Goal: Check status: Check status

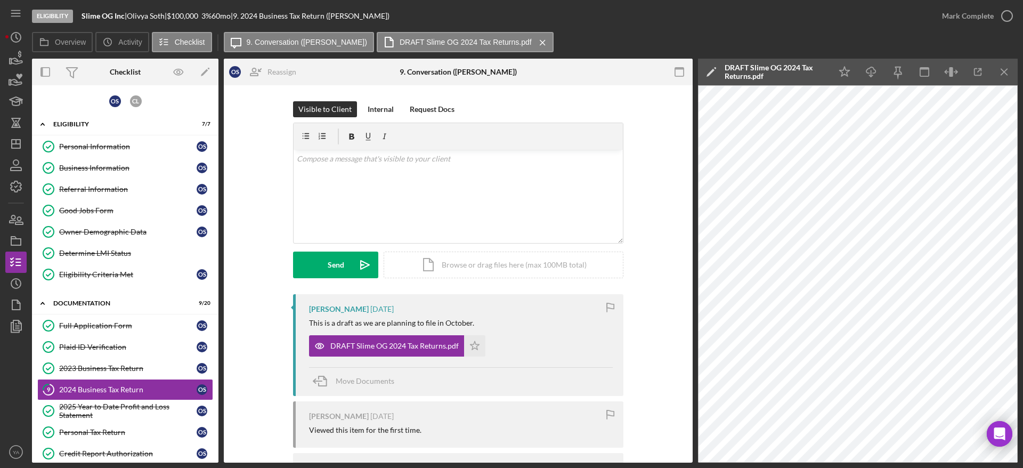
scroll to position [3, 0]
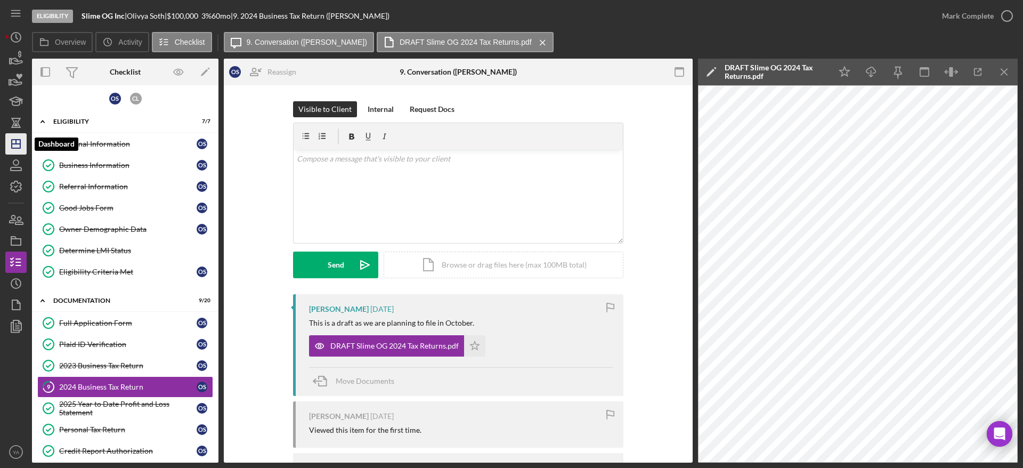
click at [12, 144] on g "button" at bounding box center [16, 144] width 9 height 9
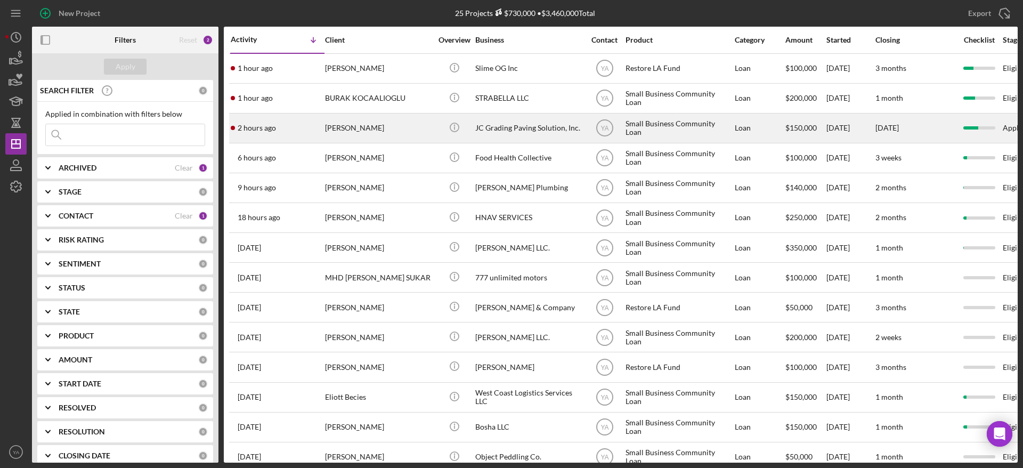
click at [572, 126] on div "JC Grading Paving Solution, Inc." at bounding box center [528, 128] width 107 height 28
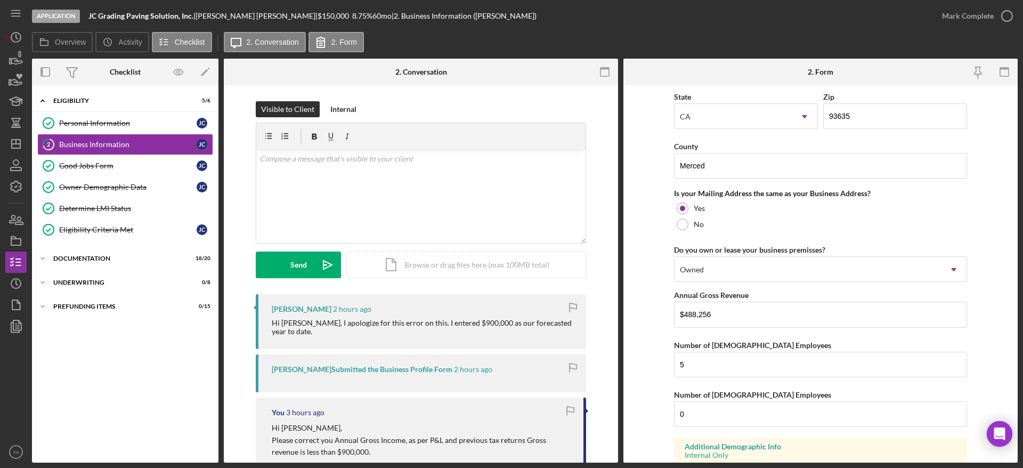
scroll to position [806, 0]
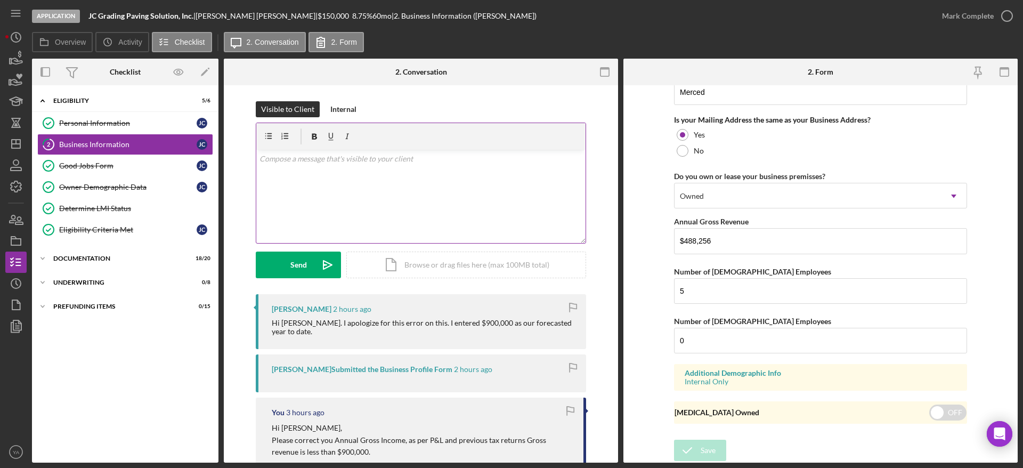
click at [423, 187] on div "v Color teal Color pink Remove color Add row above Add row below Add column bef…" at bounding box center [420, 196] width 329 height 93
click at [387, 194] on div "v Color teal Color pink Remove color Add row above Add row below Add column bef…" at bounding box center [420, 196] width 329 height 93
click at [312, 265] on button "Send Icon/icon-invite-send" at bounding box center [298, 265] width 85 height 27
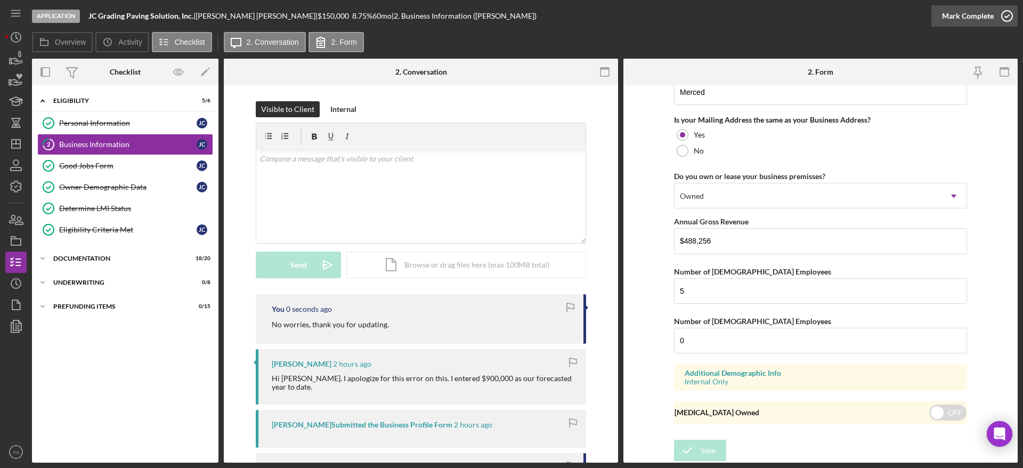
click at [1002, 22] on icon "button" at bounding box center [1007, 16] width 27 height 27
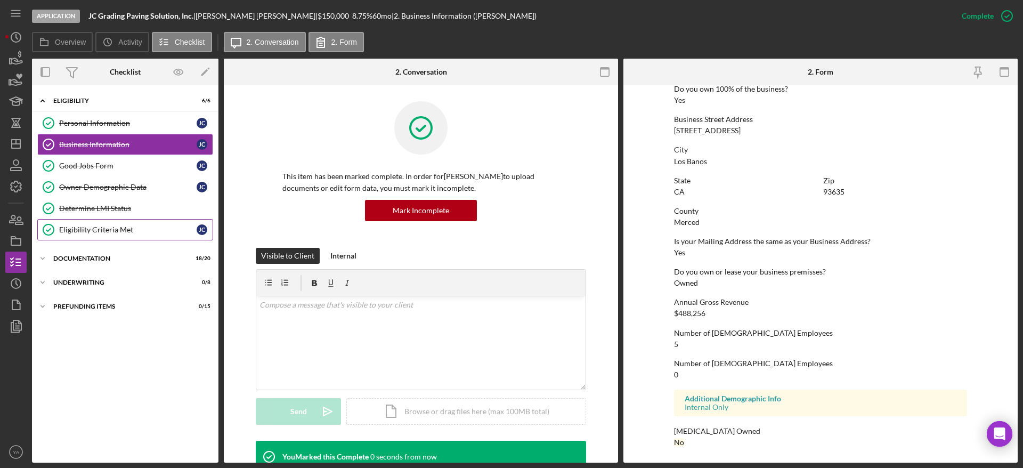
scroll to position [426, 0]
click at [113, 255] on div "Documentation" at bounding box center [129, 258] width 152 height 6
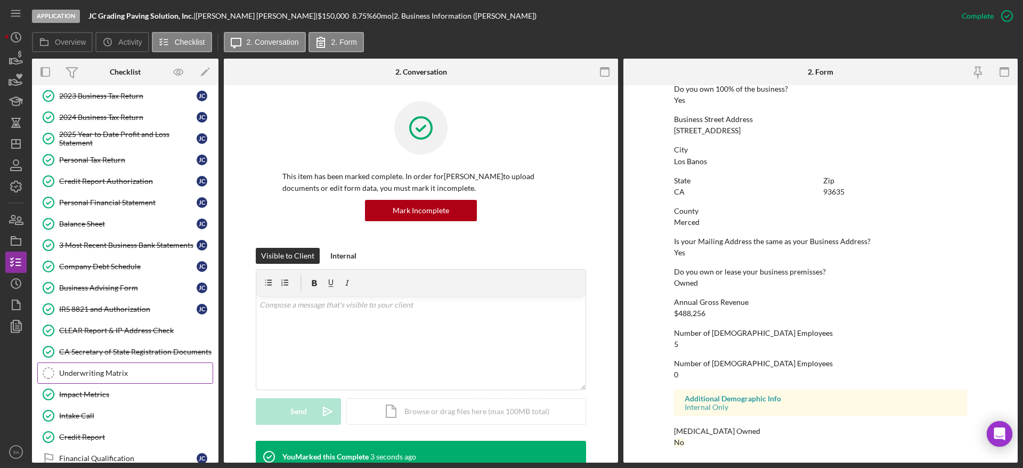
scroll to position [293, 0]
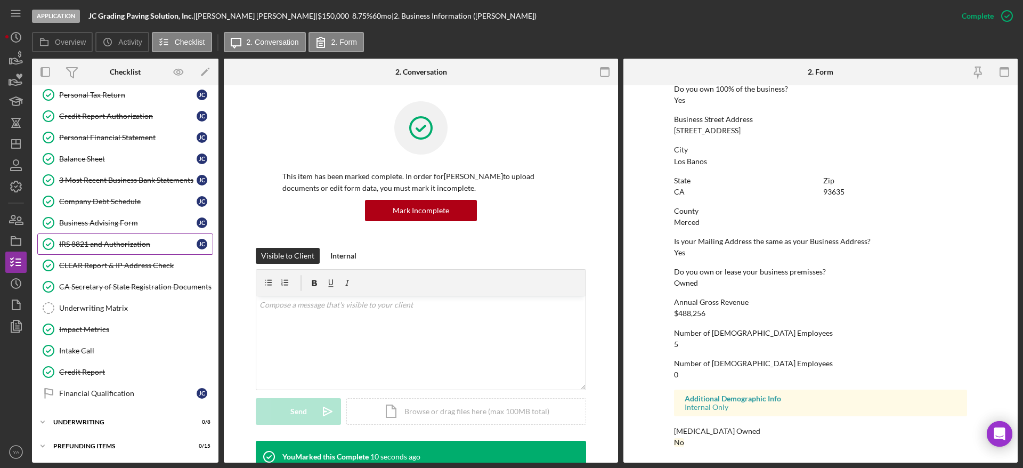
click at [149, 252] on link "IRS 8821 and Authorization IRS 8821 and Authorization J C" at bounding box center [125, 243] width 176 height 21
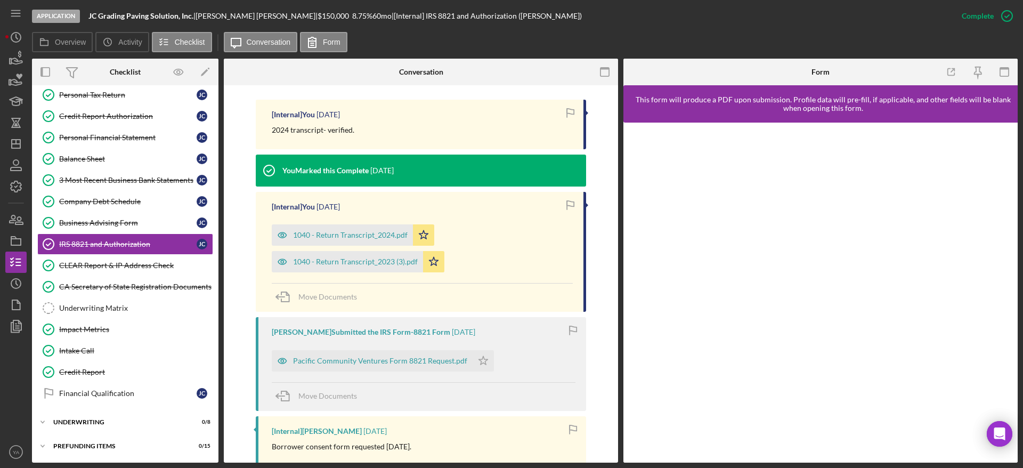
scroll to position [422, 0]
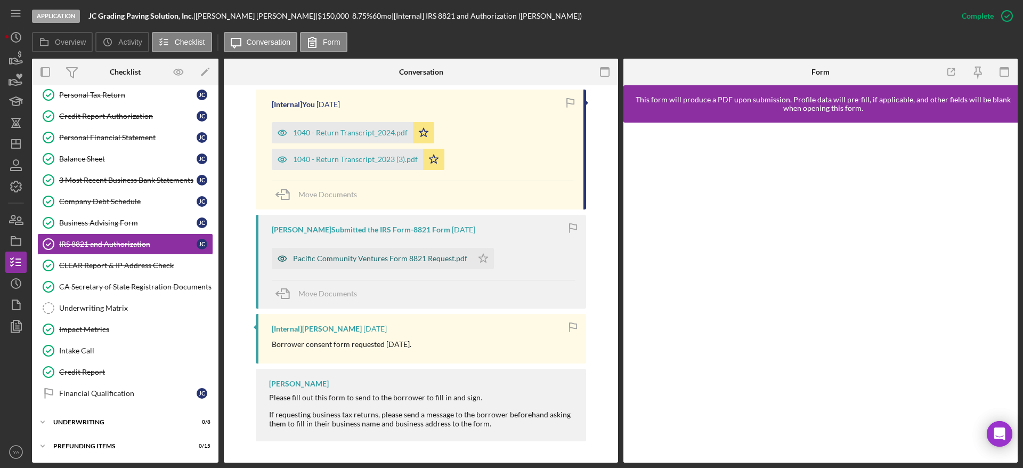
click at [408, 266] on div "Pacific Community Ventures Form 8821 Request.pdf" at bounding box center [372, 258] width 201 height 21
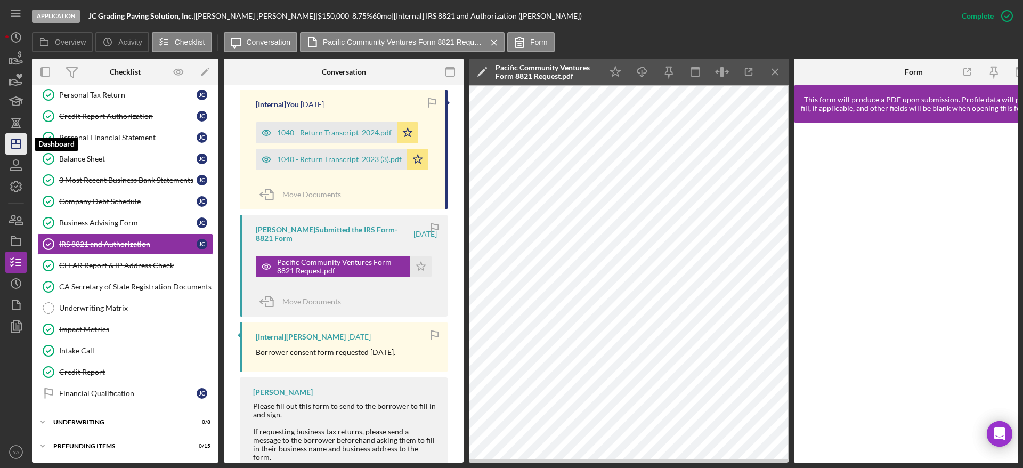
click at [15, 146] on icon "Icon/Dashboard" at bounding box center [16, 144] width 27 height 27
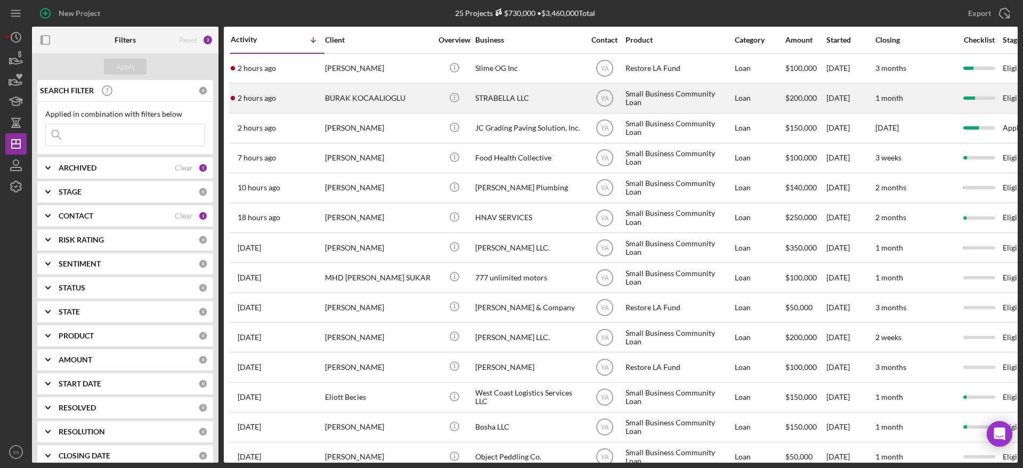
click at [529, 102] on div "STRABELLA LLC" at bounding box center [528, 98] width 107 height 28
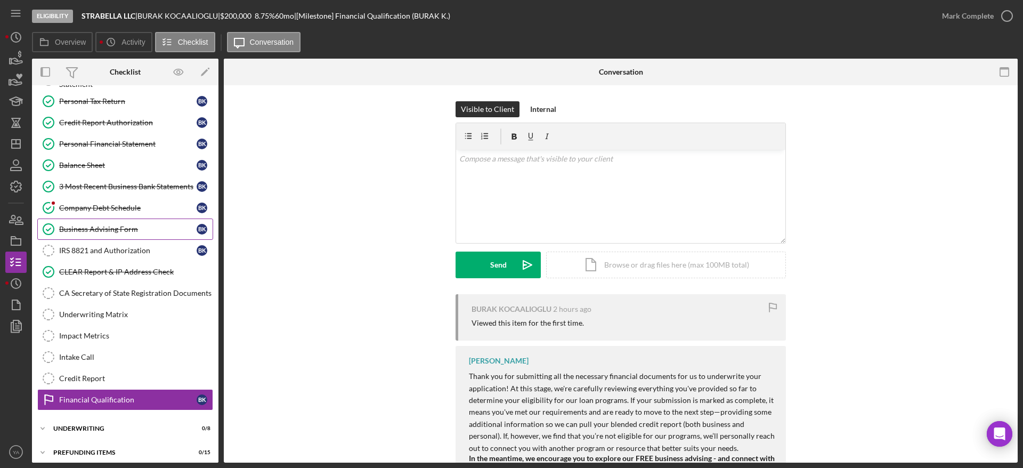
scroll to position [158, 0]
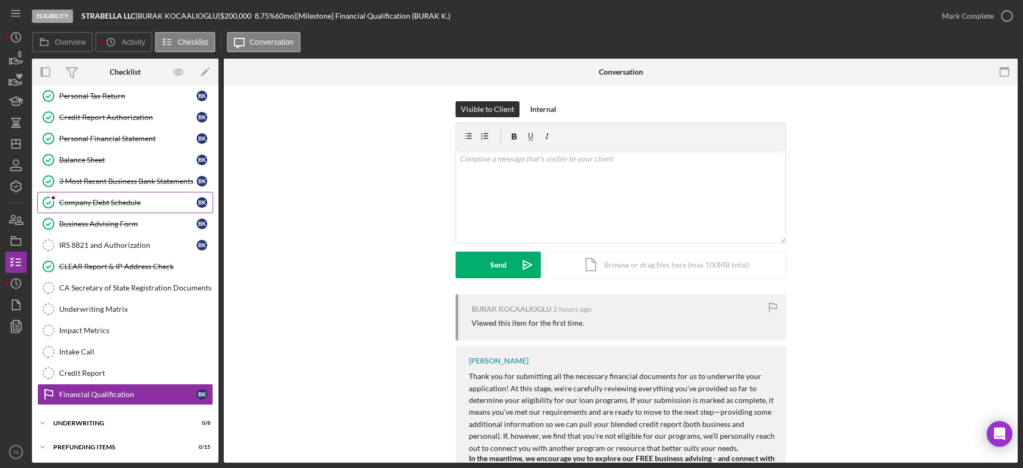
click at [149, 207] on link "Company Debt Schedule Company Debt Schedule B K" at bounding box center [125, 202] width 176 height 21
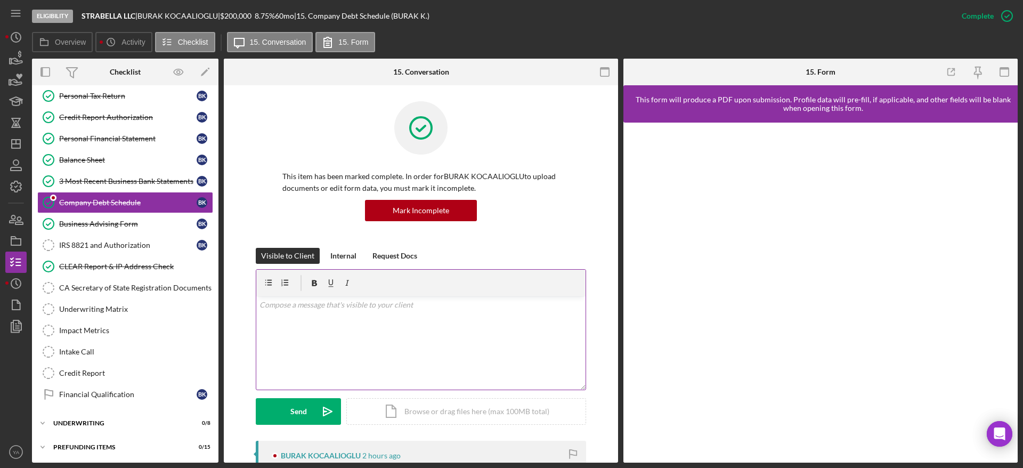
scroll to position [160, 0]
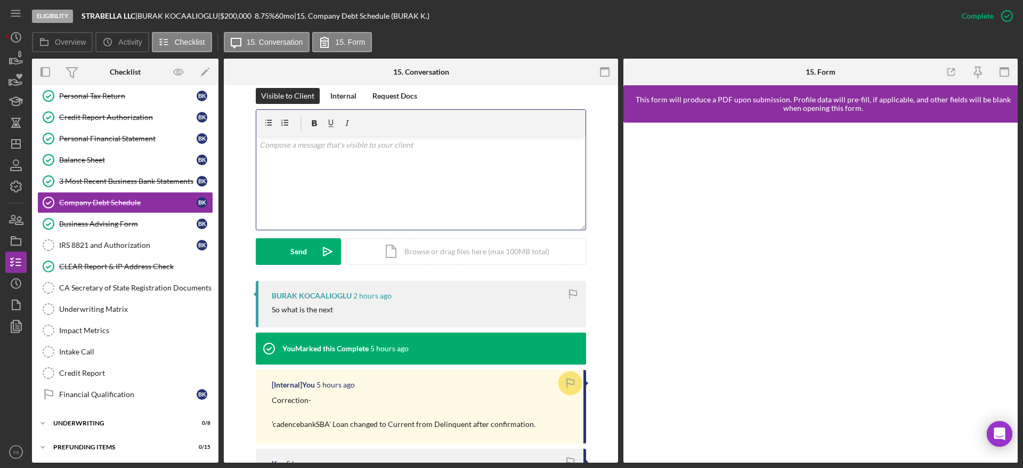
click at [390, 204] on div "v Color teal Color pink Remove color Add row above Add row below Add column bef…" at bounding box center [420, 182] width 329 height 93
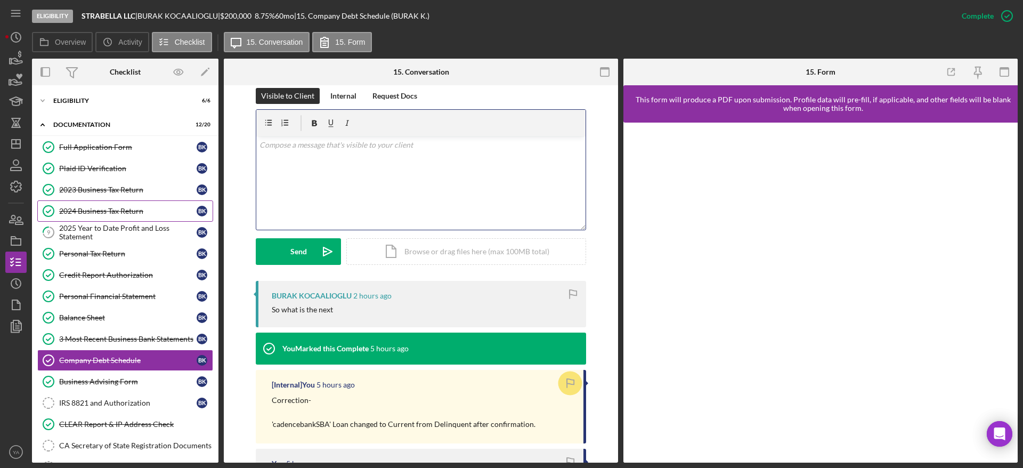
click at [135, 218] on div "Full Application Form Full Application Form B K Plaid ID Verification Plaid ID …" at bounding box center [125, 352] width 187 height 432
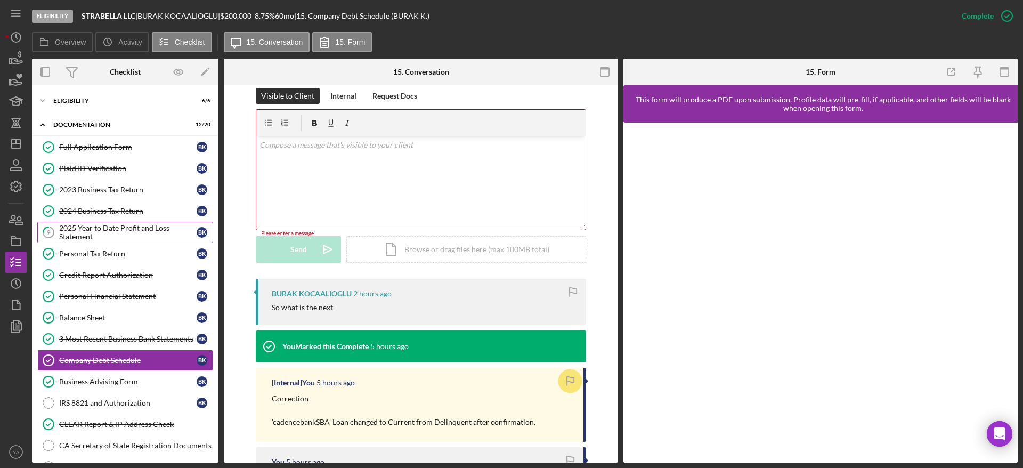
click at [133, 228] on div "2025 Year to Date Profit and Loss Statement" at bounding box center [127, 232] width 137 height 17
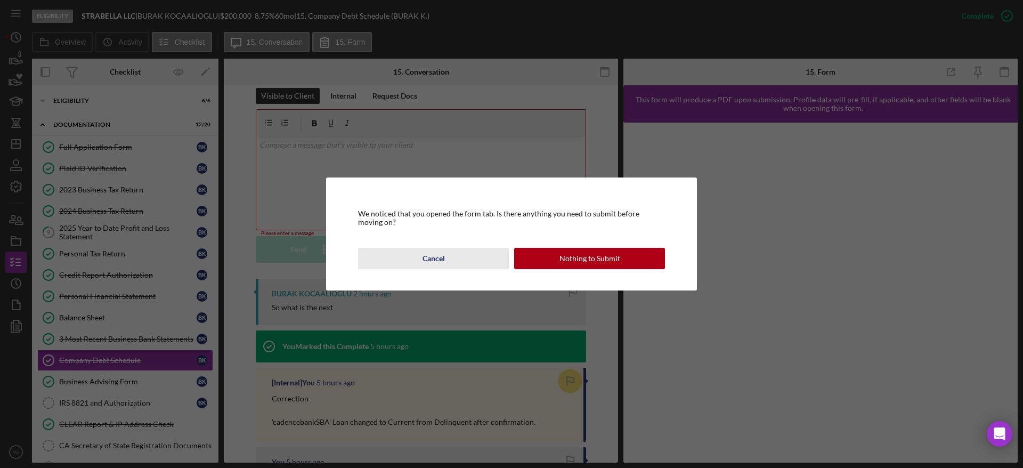
click at [448, 257] on button "Cancel" at bounding box center [433, 258] width 151 height 21
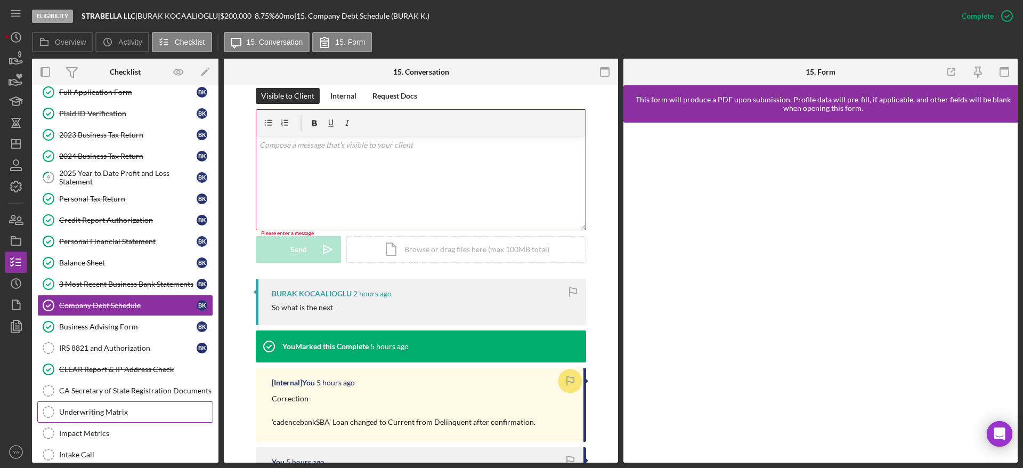
scroll to position [80, 0]
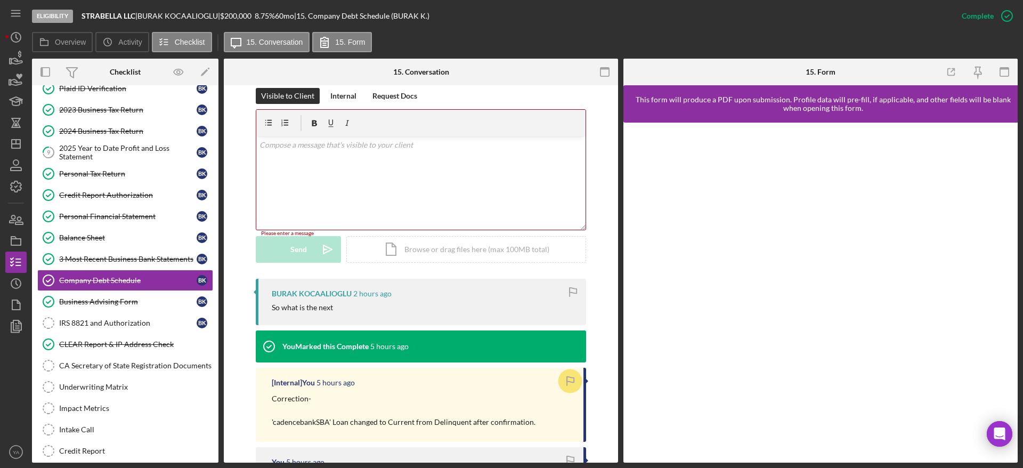
click at [364, 192] on div "v Color teal Color pink Remove color Add row above Add row below Add column bef…" at bounding box center [420, 182] width 329 height 93
click at [153, 326] on div "IRS 8821 and Authorization" at bounding box center [127, 323] width 137 height 9
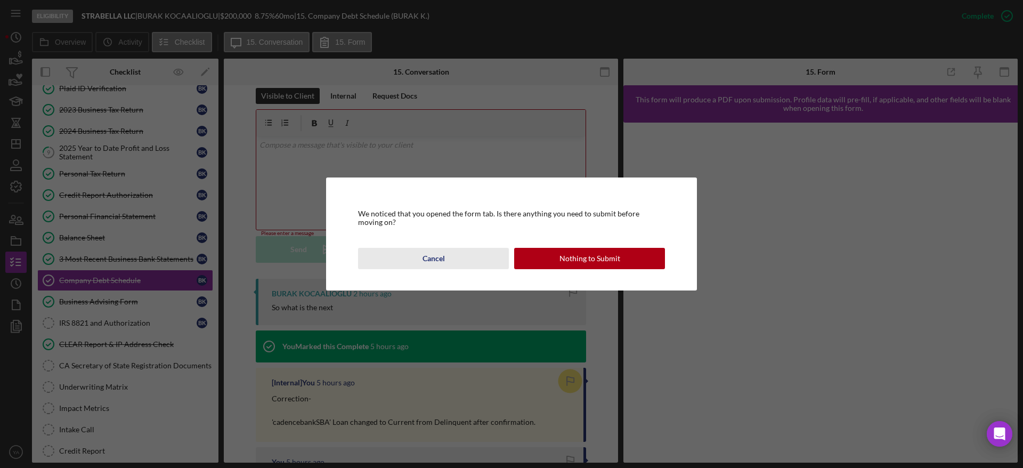
click at [445, 267] on button "Cancel" at bounding box center [433, 258] width 151 height 21
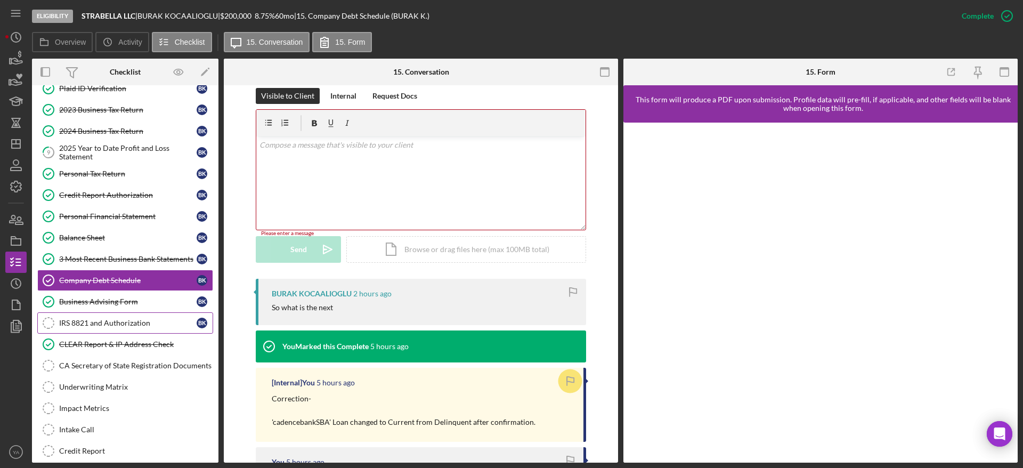
click at [137, 321] on div "IRS 8821 and Authorization" at bounding box center [127, 323] width 137 height 9
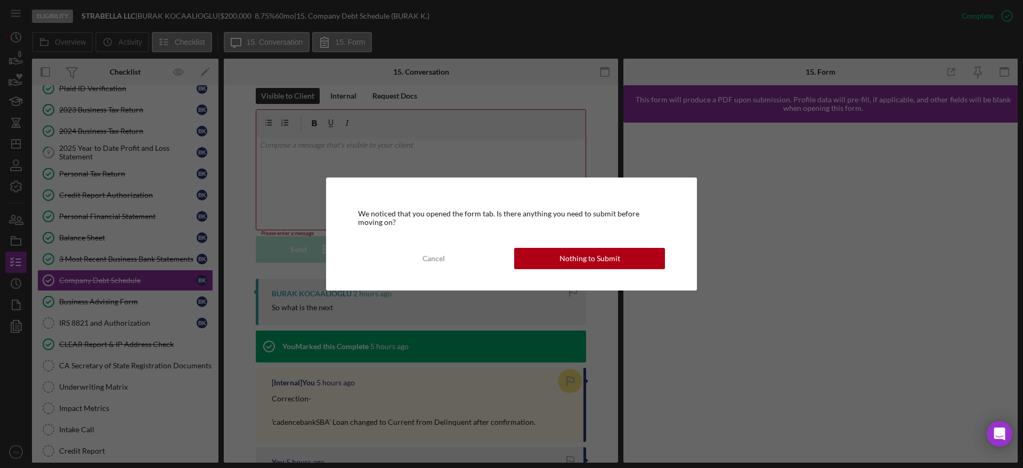
drag, startPoint x: 625, startPoint y: 243, endPoint x: 592, endPoint y: 263, distance: 38.0
click at [625, 243] on div "We noticed that you opened the form tab. Is there anything you need to submit b…" at bounding box center [511, 233] width 371 height 113
click at [585, 266] on div "Nothing to Submit" at bounding box center [590, 258] width 61 height 21
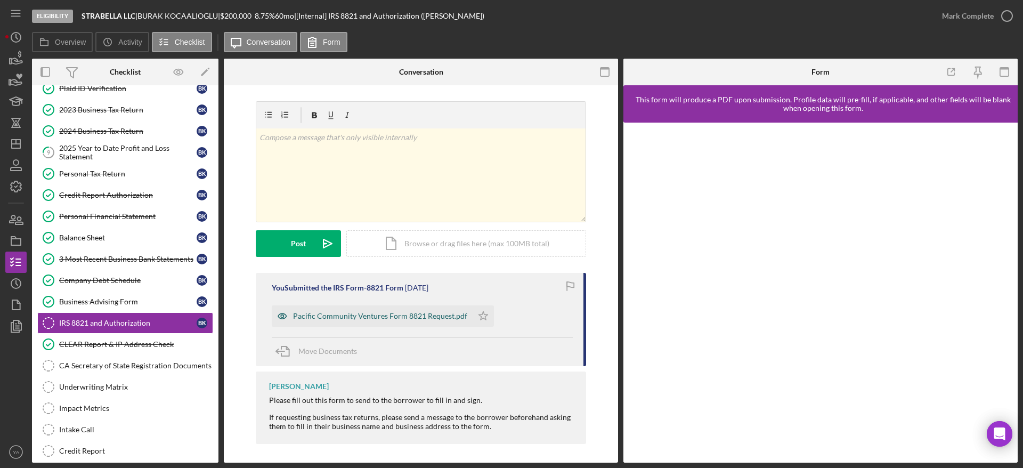
click at [408, 317] on div "Pacific Community Ventures Form 8821 Request.pdf" at bounding box center [380, 316] width 174 height 9
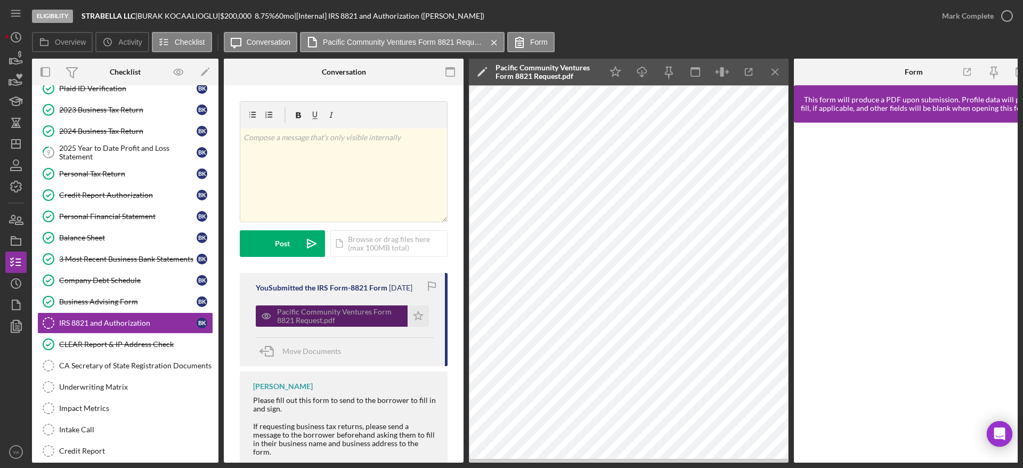
click at [340, 321] on div "Pacific Community Ventures Form 8821 Request.pdf" at bounding box center [339, 315] width 125 height 17
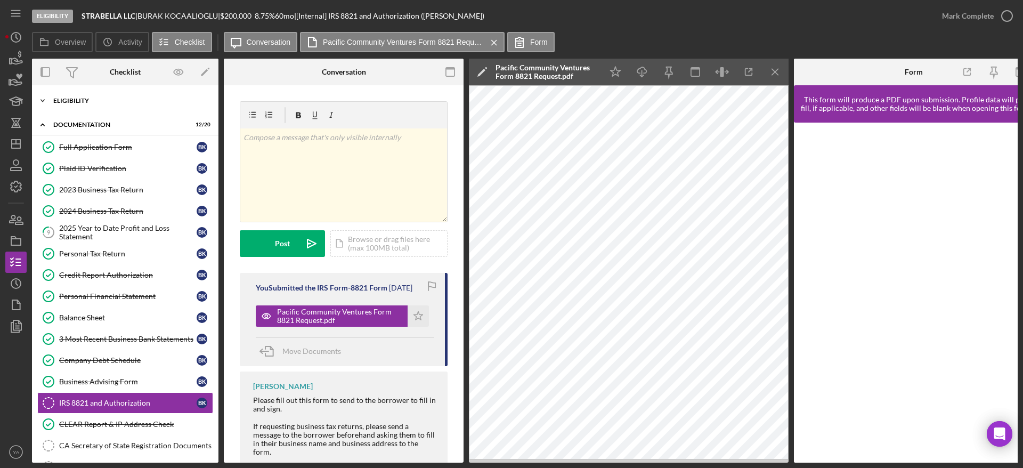
click at [117, 101] on div "Eligibility" at bounding box center [129, 101] width 152 height 6
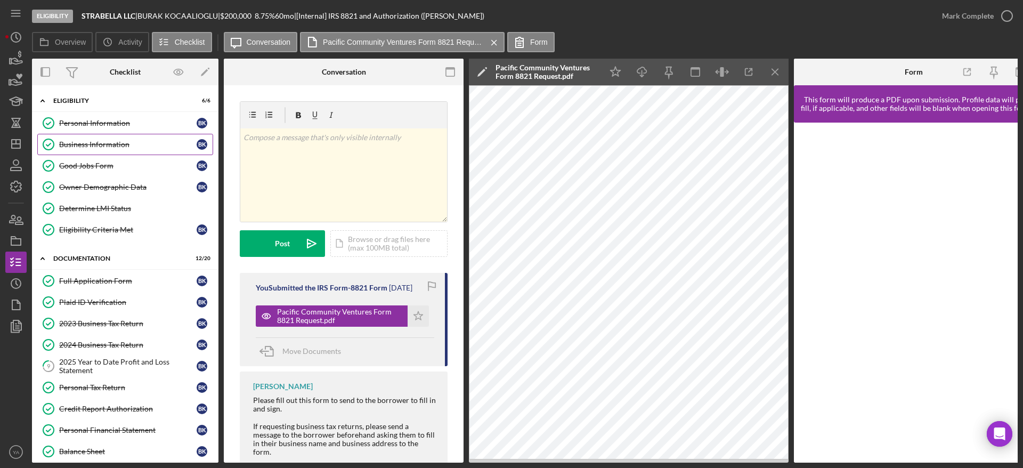
click at [117, 147] on div "Business Information" at bounding box center [127, 144] width 137 height 9
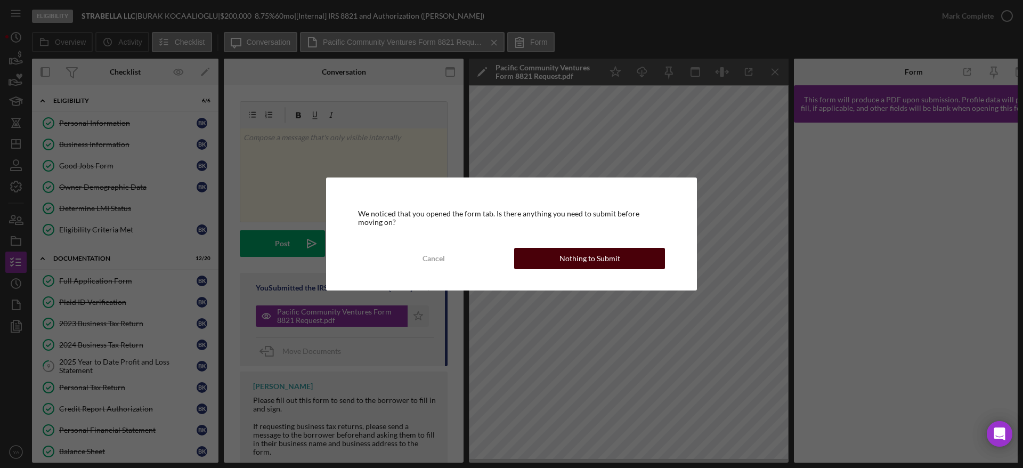
click at [627, 258] on button "Nothing to Submit" at bounding box center [589, 258] width 151 height 21
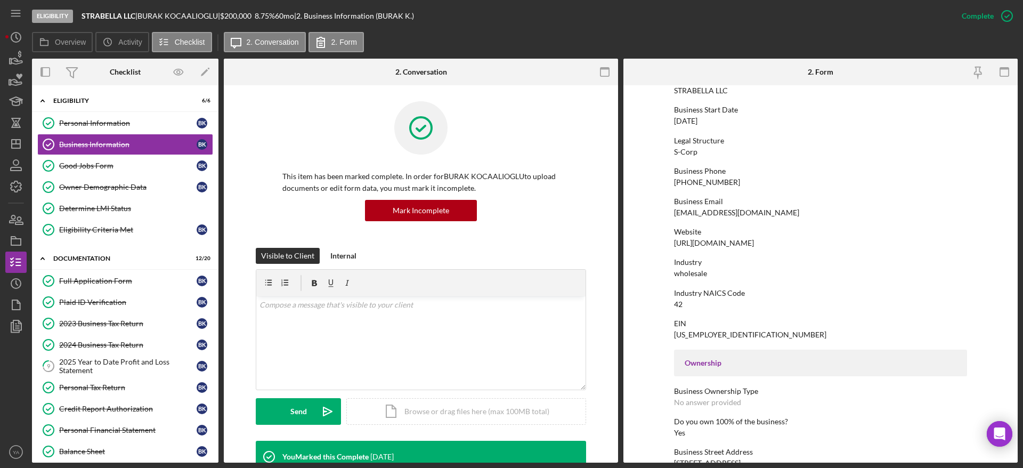
scroll to position [160, 0]
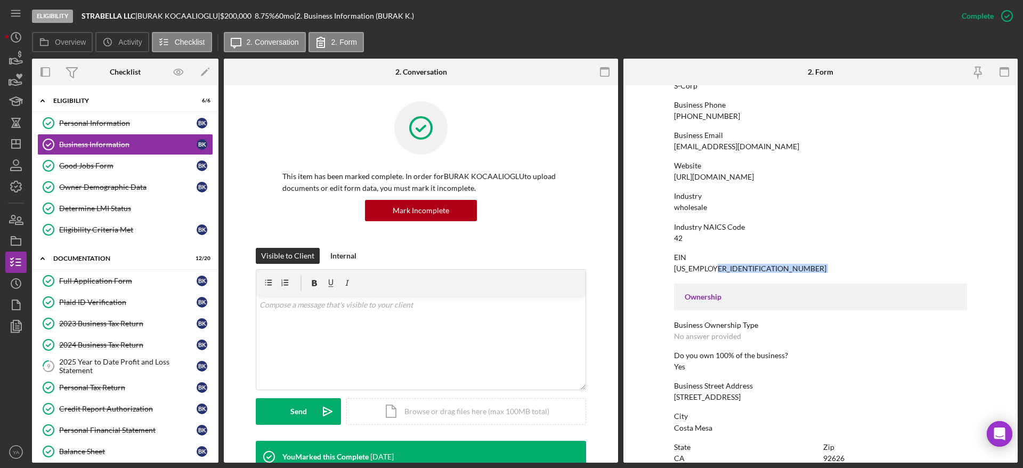
drag, startPoint x: 683, startPoint y: 268, endPoint x: 644, endPoint y: 275, distance: 39.6
click at [644, 275] on form "To edit this form you must mark this item incomplete Business Name STRABELLA LL…" at bounding box center [820, 273] width 394 height 377
drag, startPoint x: 672, startPoint y: 267, endPoint x: 734, endPoint y: 263, distance: 61.9
click at [734, 263] on div "EIN 87-4158659" at bounding box center [820, 263] width 293 height 20
copy div "87-4158659"
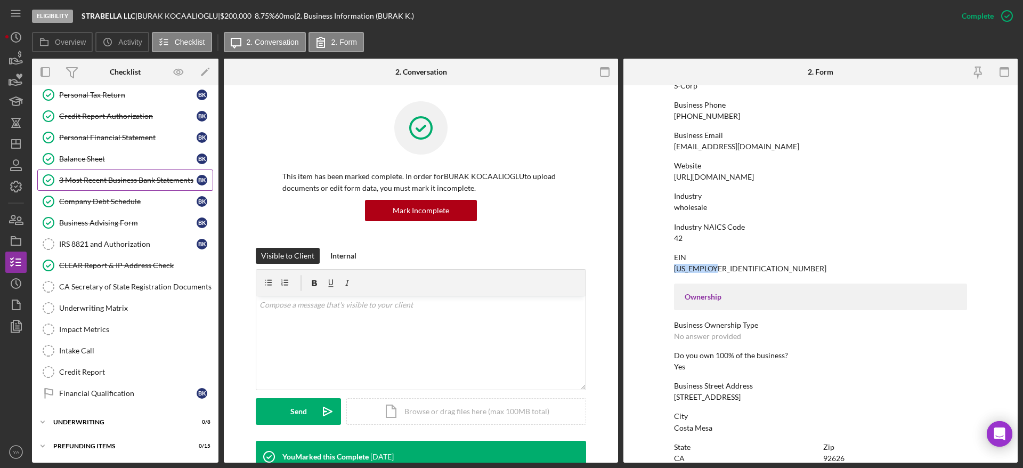
scroll to position [213, 0]
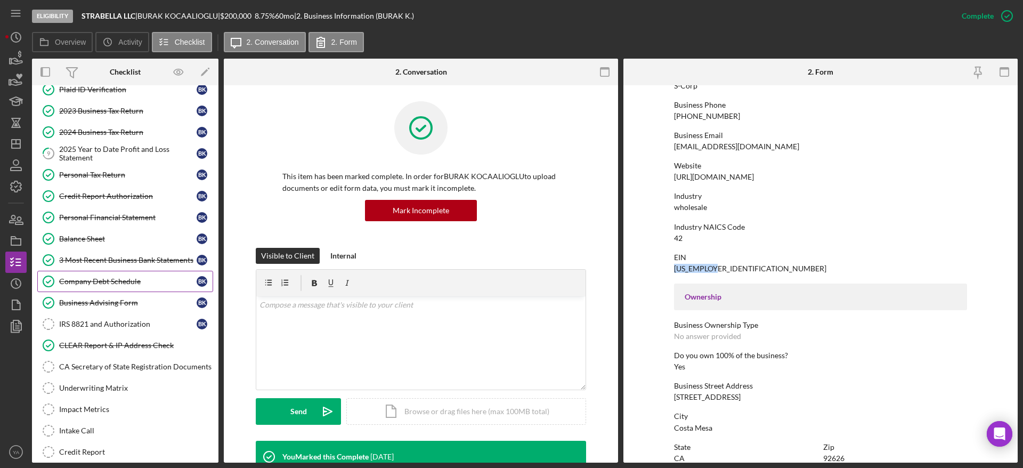
click at [142, 279] on div "Company Debt Schedule" at bounding box center [127, 281] width 137 height 9
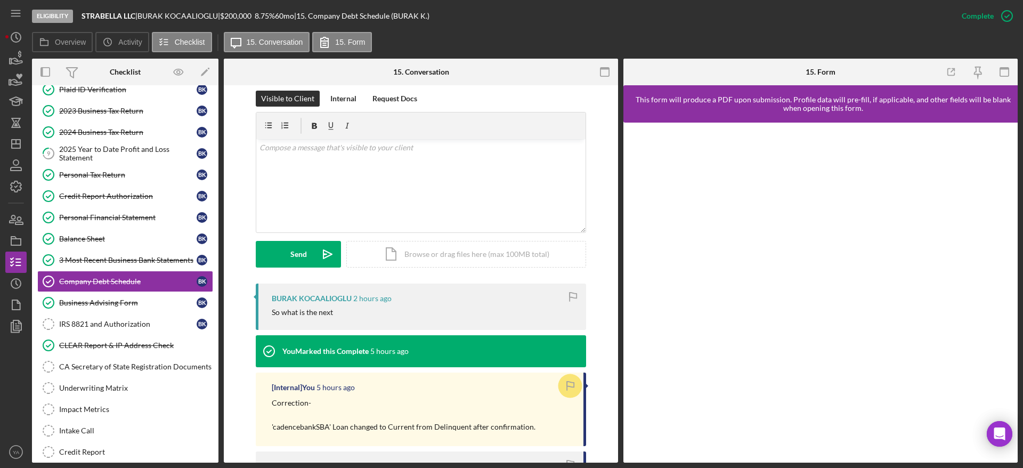
scroll to position [160, 0]
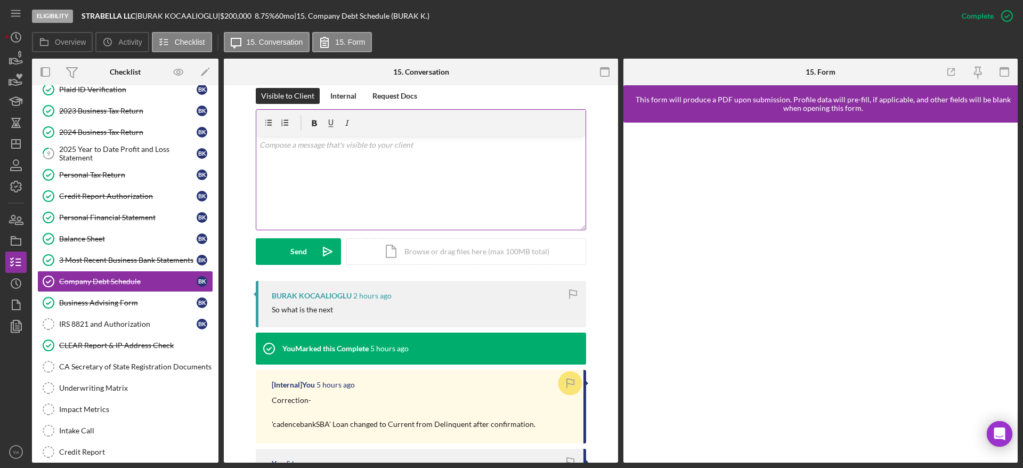
click at [405, 199] on div "v Color teal Color pink Remove color Add row above Add row below Add column bef…" at bounding box center [420, 182] width 329 height 93
click at [342, 159] on div "v Color teal Color pink Remove color Add row above Add row below Add column bef…" at bounding box center [420, 182] width 329 height 93
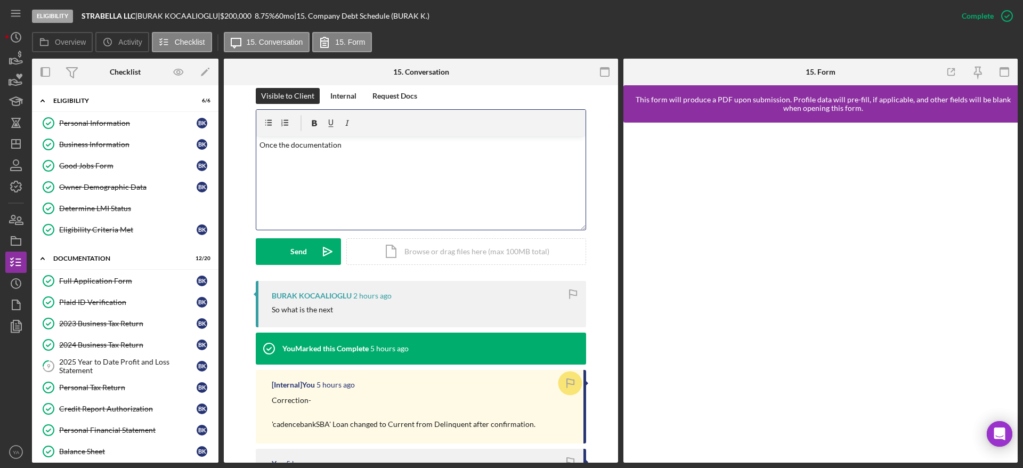
click at [371, 144] on p "Once the documentation" at bounding box center [421, 145] width 323 height 12
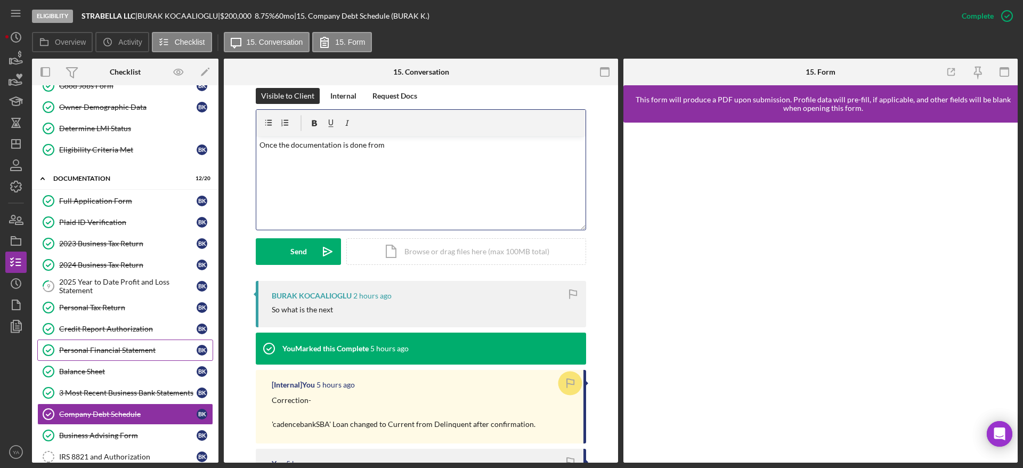
scroll to position [160, 0]
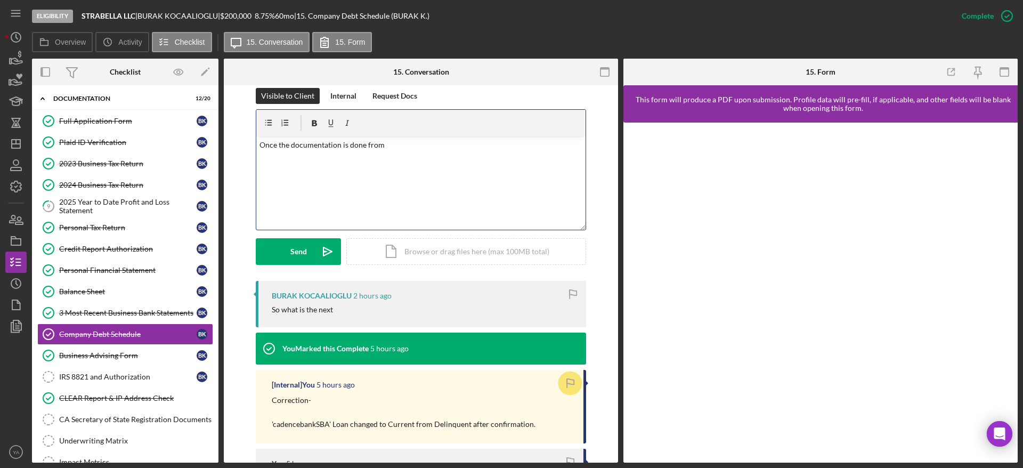
click at [308, 148] on p "Once the documentation is done from" at bounding box center [421, 145] width 323 height 12
drag, startPoint x: 308, startPoint y: 148, endPoint x: 289, endPoint y: 147, distance: 19.2
click at [289, 147] on p "Once the documentation is done from" at bounding box center [421, 145] width 323 height 12
drag, startPoint x: 421, startPoint y: 143, endPoint x: 476, endPoint y: 142, distance: 55.4
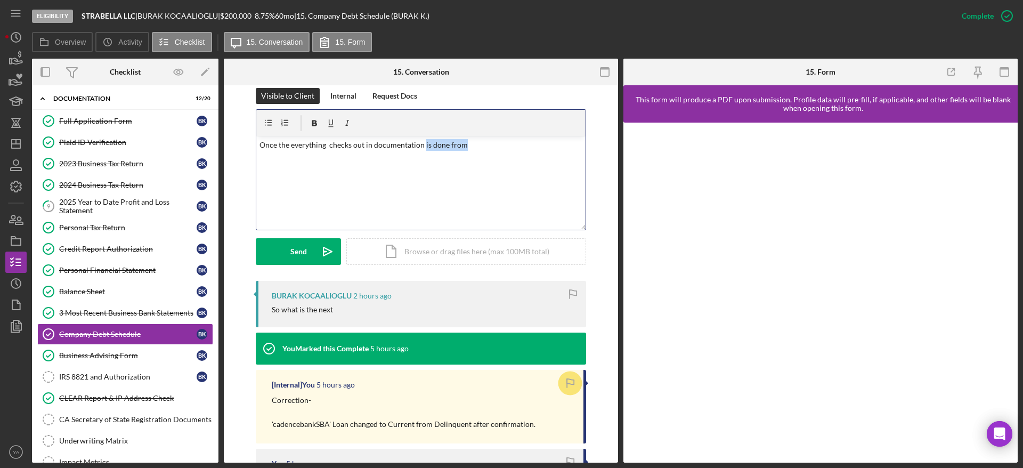
click at [476, 142] on p "Once the everything checks out in documentation is done from" at bounding box center [421, 145] width 323 height 12
click at [450, 141] on p "Once the everything checks out in documentation process i will let yoou know. N…" at bounding box center [421, 157] width 323 height 36
click at [486, 141] on p "Once the everything checks out in documentation process I will let yoou know. N…" at bounding box center [421, 157] width 323 height 36
drag, startPoint x: 522, startPoint y: 140, endPoint x: 464, endPoint y: 145, distance: 58.4
click at [464, 145] on div "v Color teal Color pink Remove color Add row above Add row below Add column bef…" at bounding box center [420, 182] width 329 height 93
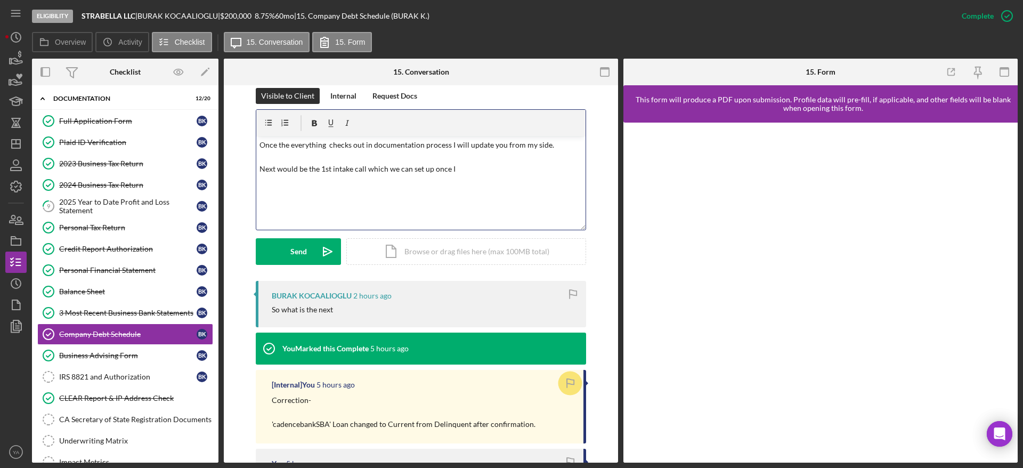
drag, startPoint x: 466, startPoint y: 167, endPoint x: 460, endPoint y: 171, distance: 7.1
click at [460, 171] on p "Once the everything checks out in documentation process I will update you from …" at bounding box center [421, 157] width 323 height 36
click at [400, 172] on p "Once the everything checks out in documentation process I will update you from …" at bounding box center [421, 157] width 323 height 36
click at [471, 167] on p "Once the everything checks out in documentation process I will update you from …" at bounding box center [421, 157] width 323 height 36
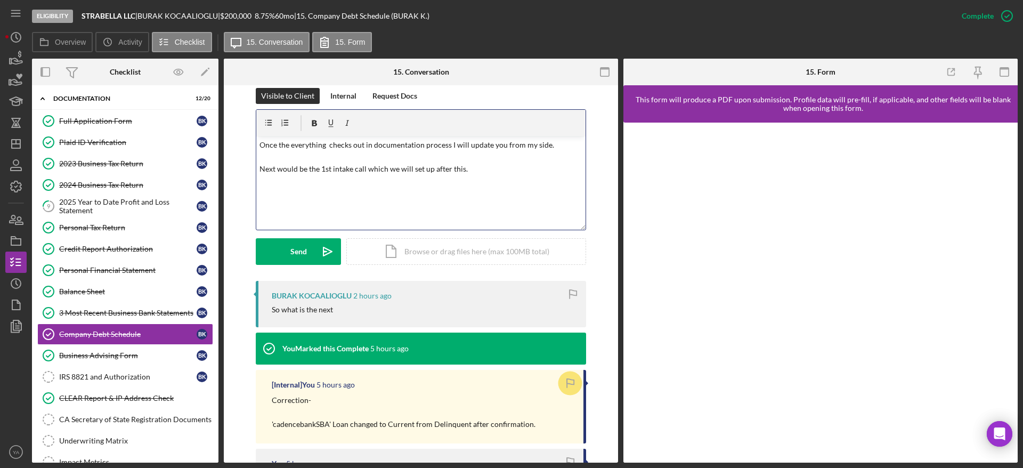
click at [275, 168] on p "Once the everything checks out in documentation process I will update you from …" at bounding box center [421, 157] width 323 height 36
click at [303, 254] on div "Send" at bounding box center [298, 251] width 17 height 27
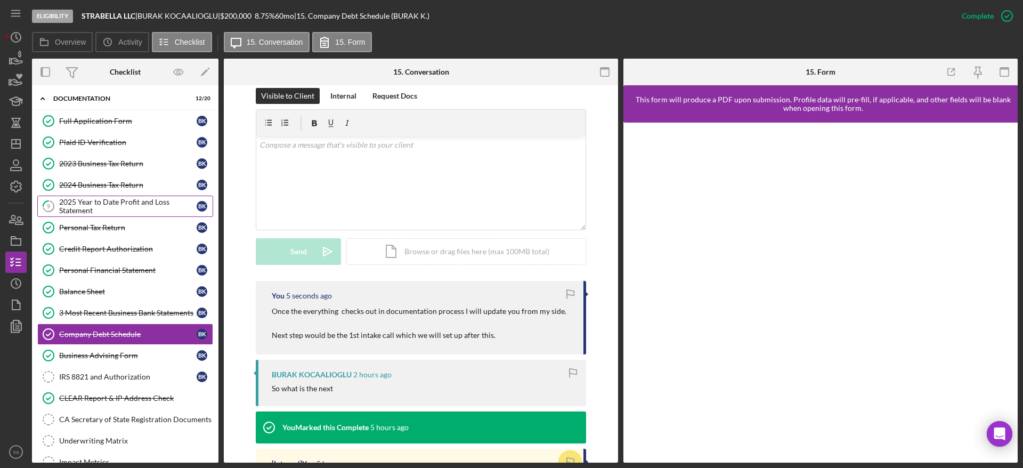
click at [139, 204] on div "2025 Year to Date Profit and Loss Statement" at bounding box center [127, 206] width 137 height 17
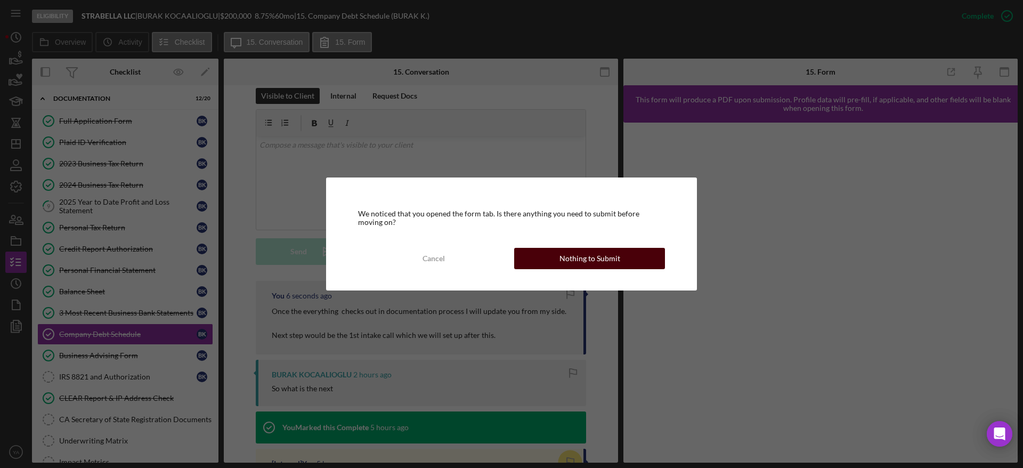
click at [578, 256] on div "Nothing to Submit" at bounding box center [590, 258] width 61 height 21
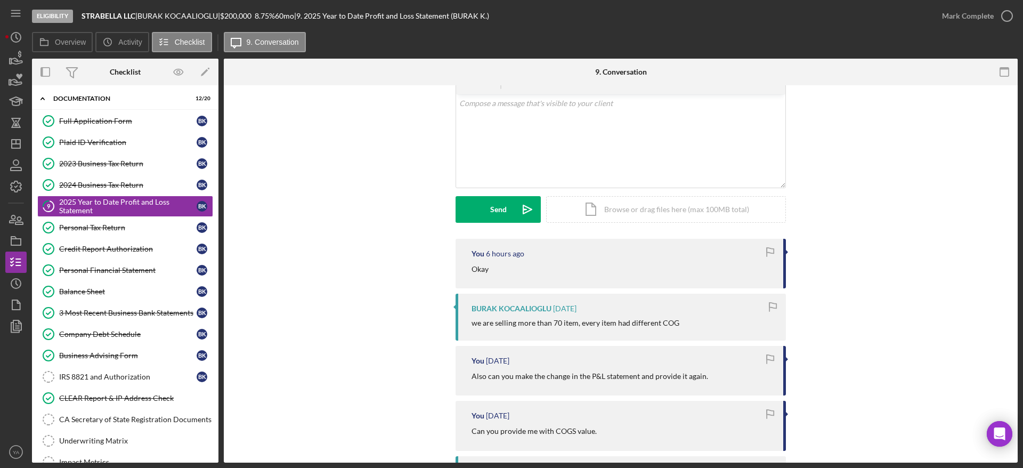
scroll to position [80, 0]
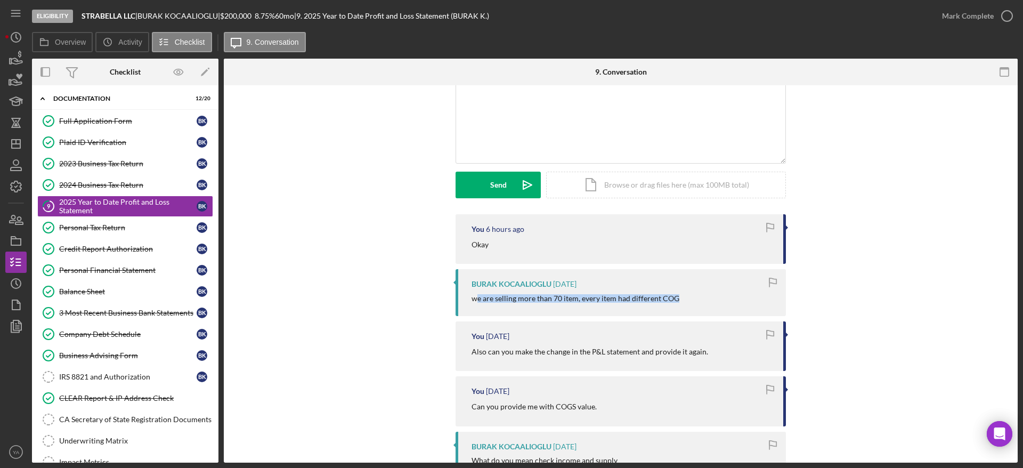
drag, startPoint x: 474, startPoint y: 296, endPoint x: 675, endPoint y: 301, distance: 200.4
click at [675, 301] on div "we are selling more than 70 item, every item had different COG" at bounding box center [624, 298] width 304 height 9
click at [635, 303] on div "BURAK KOCAALIOGLU [DATE] we are selling more than 70 item, every item had diffe…" at bounding box center [621, 292] width 330 height 46
click at [10, 142] on icon "Icon/Dashboard" at bounding box center [16, 144] width 27 height 27
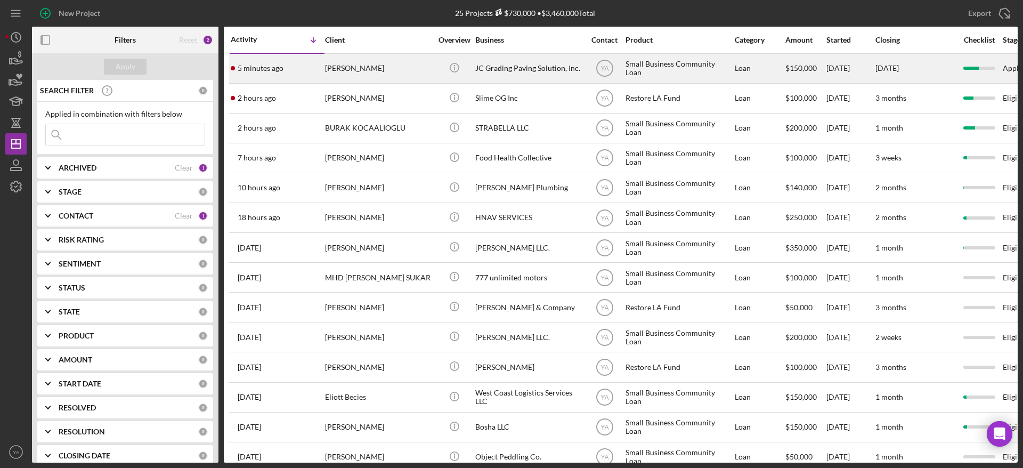
click at [552, 76] on div "JC Grading Paving Solution, Inc." at bounding box center [528, 68] width 107 height 28
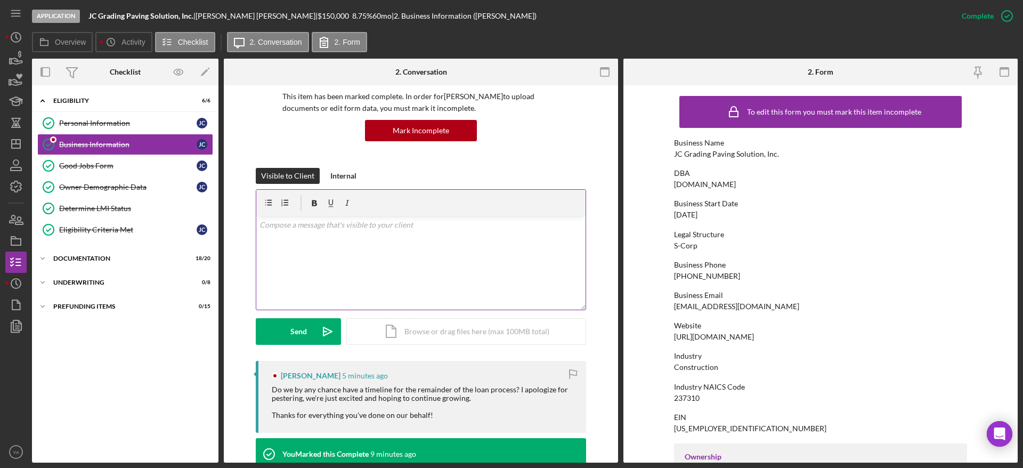
scroll to position [160, 0]
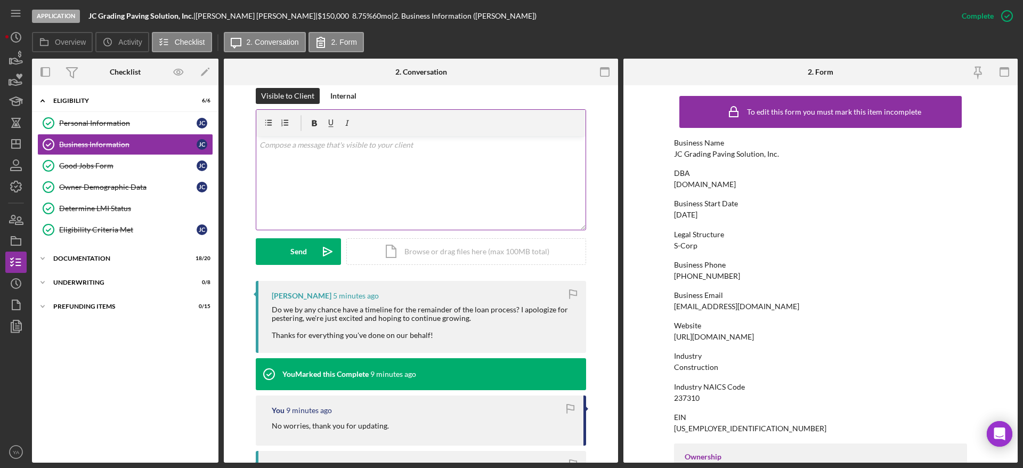
click at [396, 196] on div "v Color teal Color pink Remove color Add row above Add row below Add column bef…" at bounding box center [420, 182] width 329 height 93
click at [351, 143] on p "As of now I cannot give you a timeline" at bounding box center [421, 145] width 323 height 12
click at [410, 150] on p "As of now I cannot give you a fixed timeline" at bounding box center [421, 145] width 323 height 12
click at [426, 144] on p "As of now I cannot give you a fixed timeline" at bounding box center [421, 145] width 323 height 12
click at [277, 159] on p "As of now I cannot give you a fixed timeline as from here onwards it dependends…" at bounding box center [421, 151] width 323 height 24
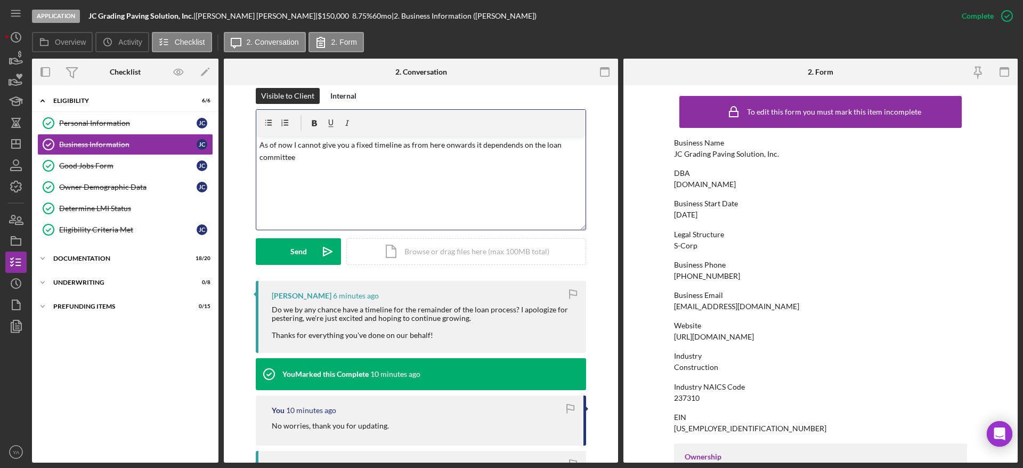
drag, startPoint x: 494, startPoint y: 147, endPoint x: 476, endPoint y: 142, distance: 18.6
click at [476, 142] on p "As of now I cannot give you a fixed timeline as from here onwards it dependends…" at bounding box center [421, 151] width 323 height 24
click at [486, 142] on p "As of now I cannot give you a fixed timeline as from here onwards it dependends…" at bounding box center [421, 151] width 323 height 24
drag, startPoint x: 513, startPoint y: 147, endPoint x: 500, endPoint y: 149, distance: 13.1
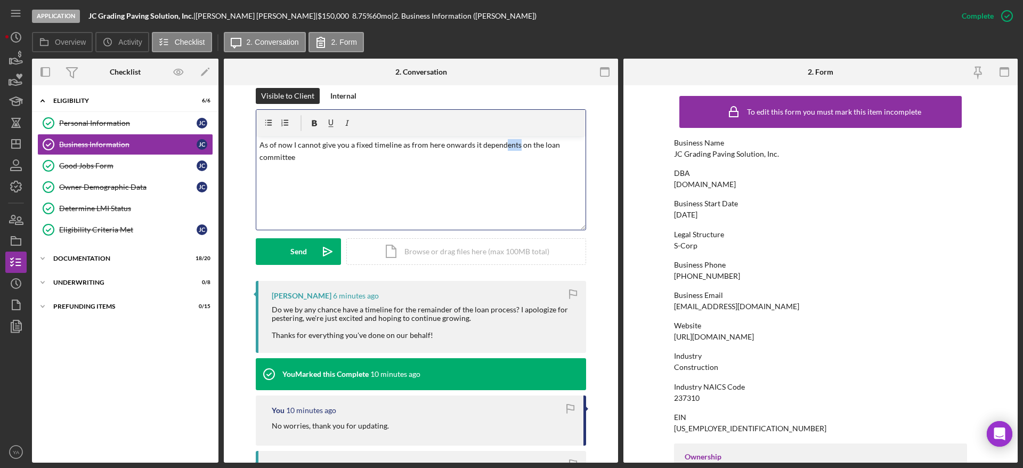
click at [500, 149] on p "As of now I cannot give you a fixed timeline as from here onwards it dependents…" at bounding box center [421, 151] width 323 height 24
click at [525, 144] on p "As of now I cannot give you a fixed timeline as from here onwards it depends on…" at bounding box center [421, 151] width 323 height 24
click at [395, 142] on p "As of now I cannot give you a fixed timeline as from here onwards it depends on…" at bounding box center [421, 151] width 323 height 24
click at [334, 158] on p "As of now I cannot give you a fixed timeline, as from here onwards it depends o…" at bounding box center [421, 151] width 323 height 24
drag, startPoint x: 378, startPoint y: 156, endPoint x: 338, endPoint y: 161, distance: 40.4
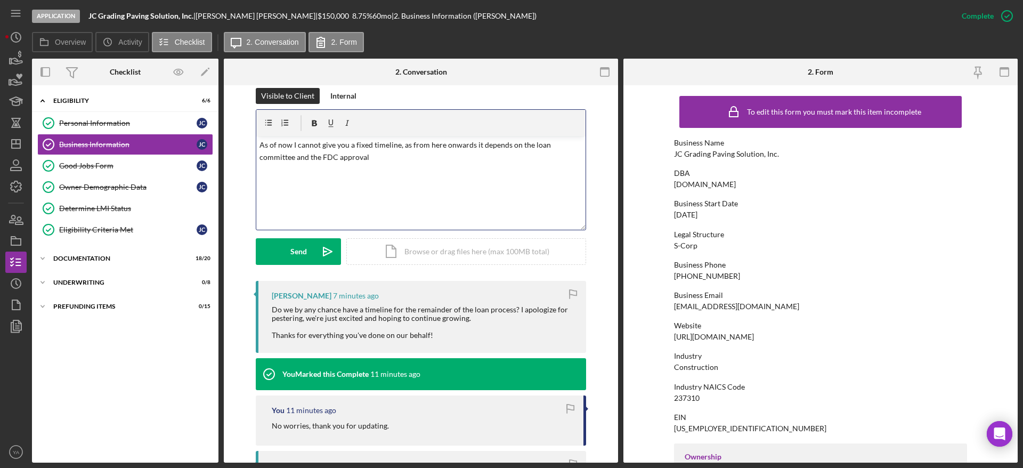
click at [338, 161] on p "As of now I cannot give you a fixed timeline, as from here onwards it depends o…" at bounding box center [421, 151] width 323 height 24
click at [513, 159] on p "As of now I cannot give you a fixed timeline, as from here onwards it depends o…" at bounding box center [421, 151] width 323 height 24
click at [524, 181] on div "v Color teal Color pink Remove color Add row above Add row below Add column bef…" at bounding box center [420, 182] width 329 height 93
click at [307, 254] on button "Send Icon/icon-invite-send" at bounding box center [298, 251] width 85 height 27
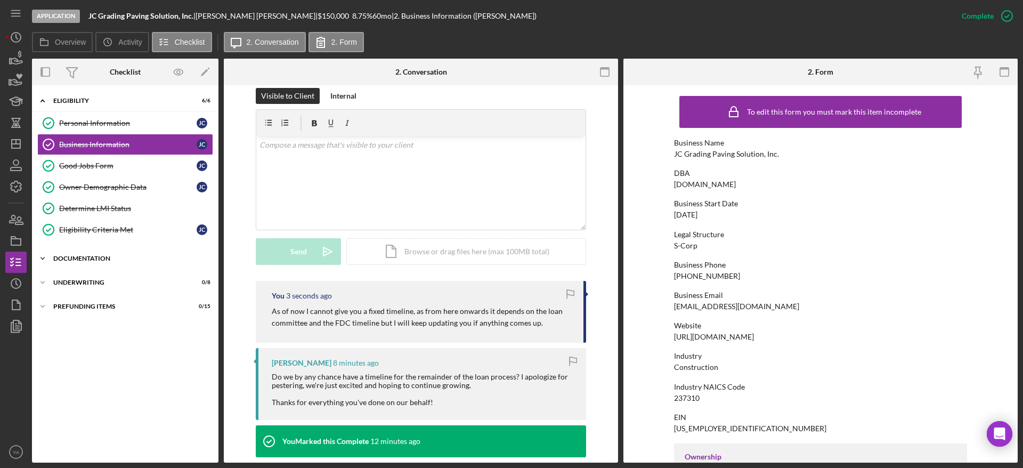
click at [176, 256] on div "Documentation" at bounding box center [129, 258] width 152 height 6
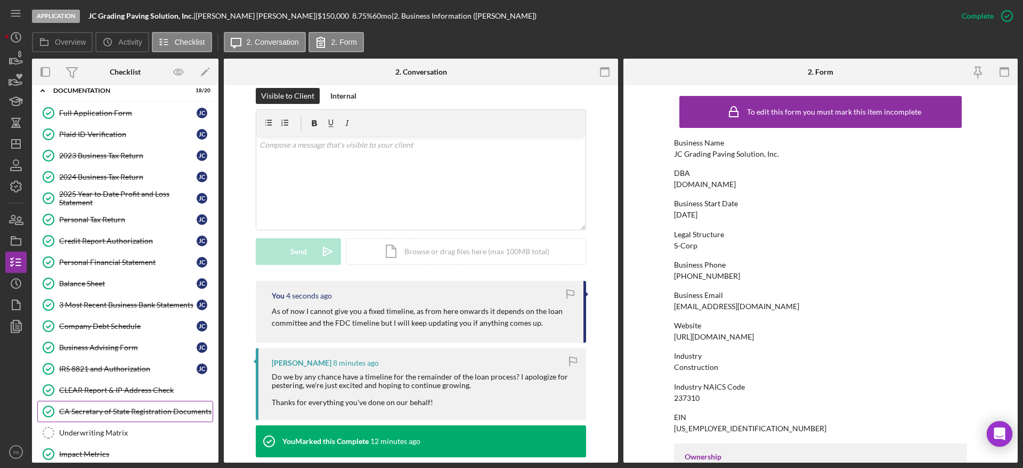
scroll to position [240, 0]
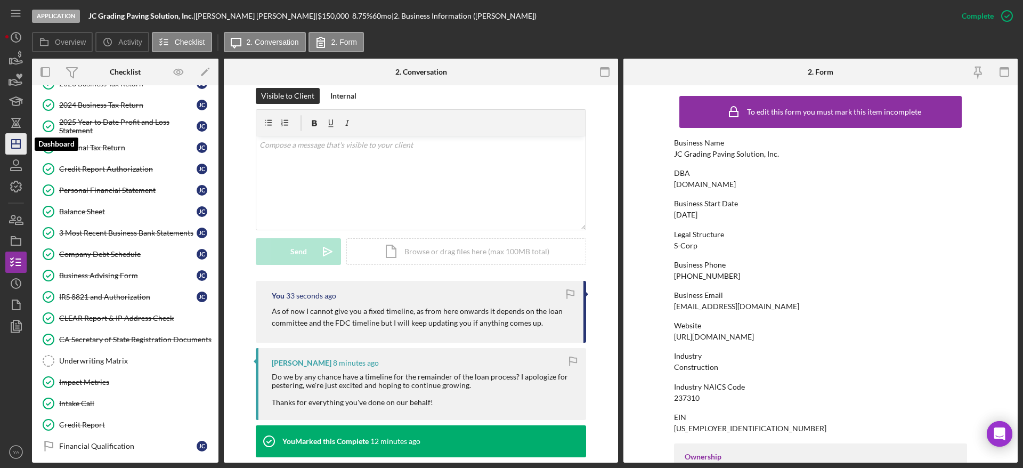
click at [7, 153] on icon "Icon/Dashboard" at bounding box center [16, 144] width 27 height 27
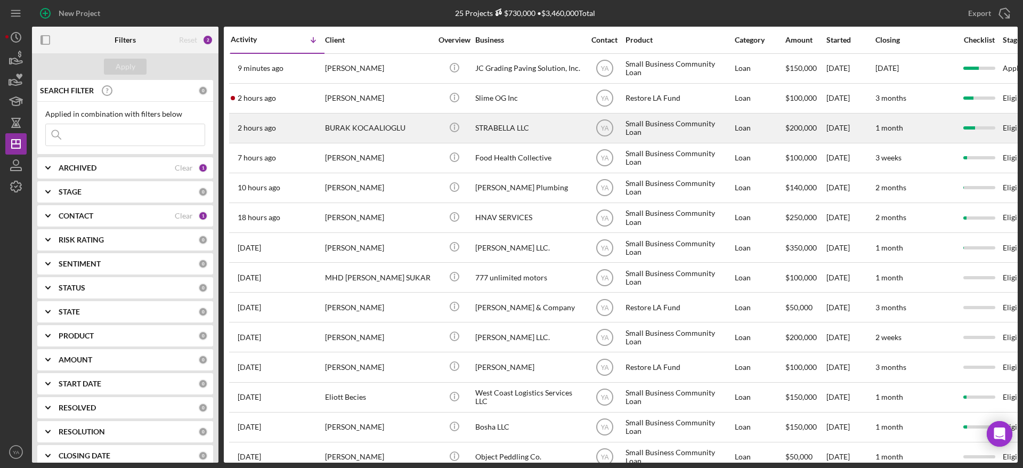
click at [561, 123] on div "STRABELLA LLC" at bounding box center [528, 128] width 107 height 28
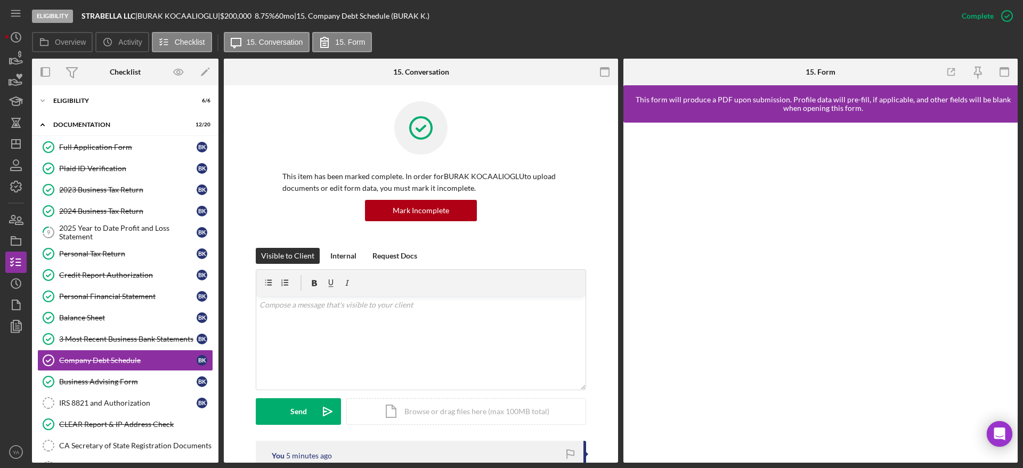
scroll to position [86, 0]
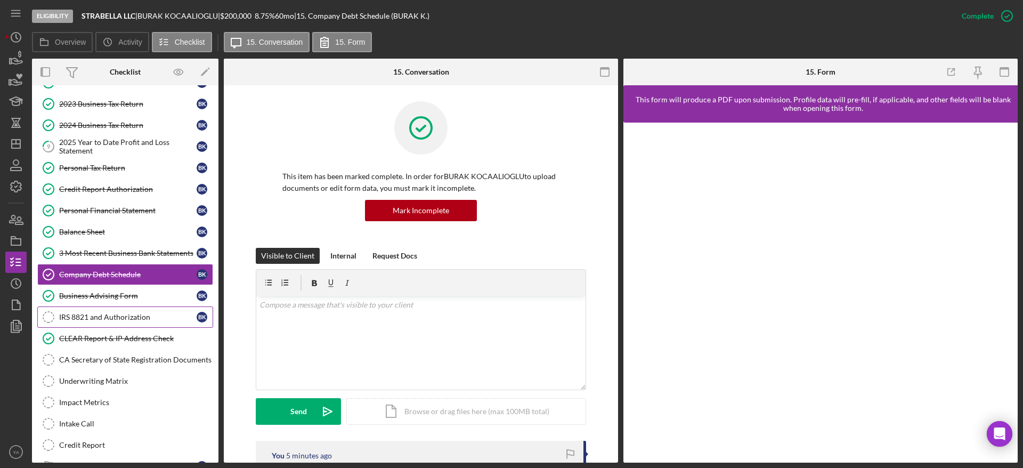
click at [141, 316] on div "IRS 8821 and Authorization" at bounding box center [127, 317] width 137 height 9
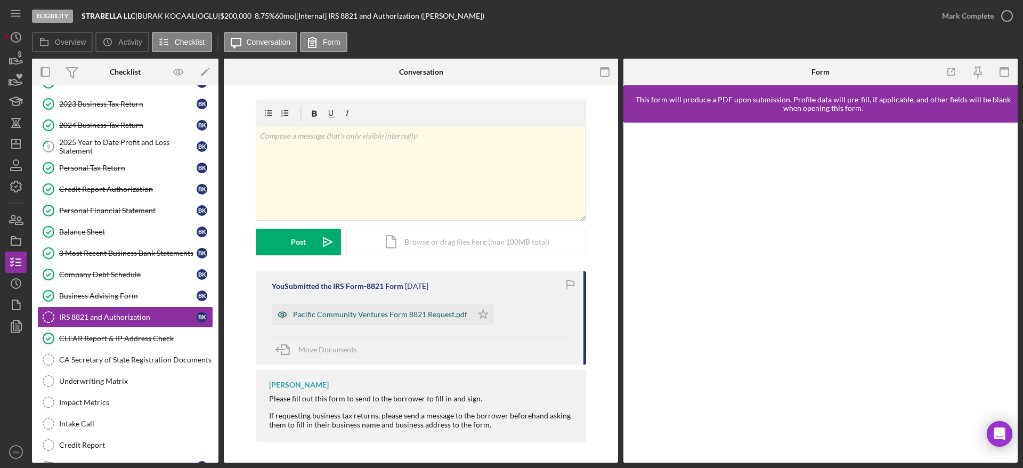
scroll to position [3, 0]
click at [363, 313] on div "Pacific Community Ventures Form 8821 Request.pdf" at bounding box center [380, 313] width 174 height 9
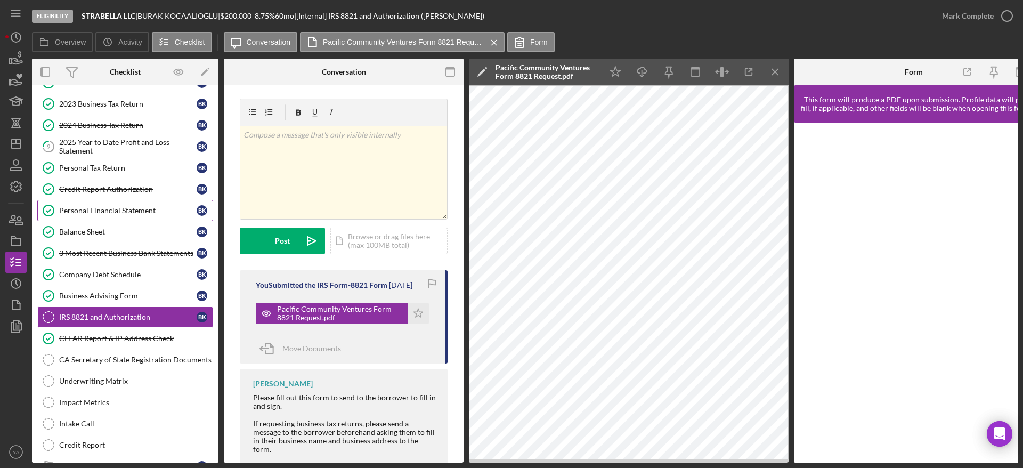
scroll to position [0, 0]
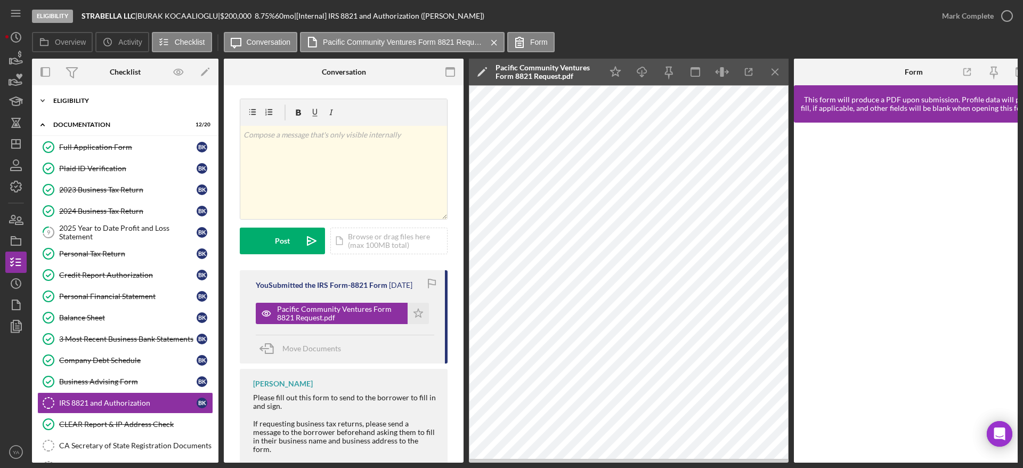
click at [123, 101] on div "Eligibility" at bounding box center [129, 101] width 152 height 6
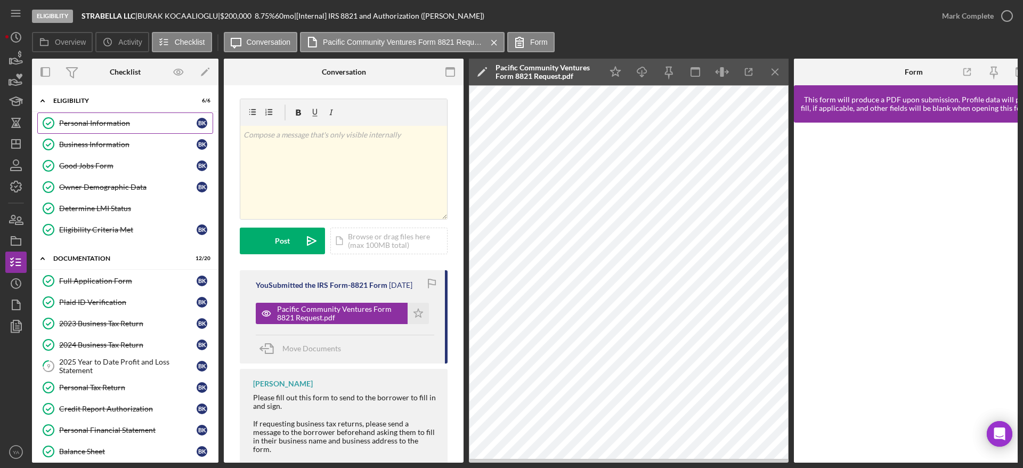
click at [126, 124] on div "Personal Information" at bounding box center [127, 123] width 137 height 9
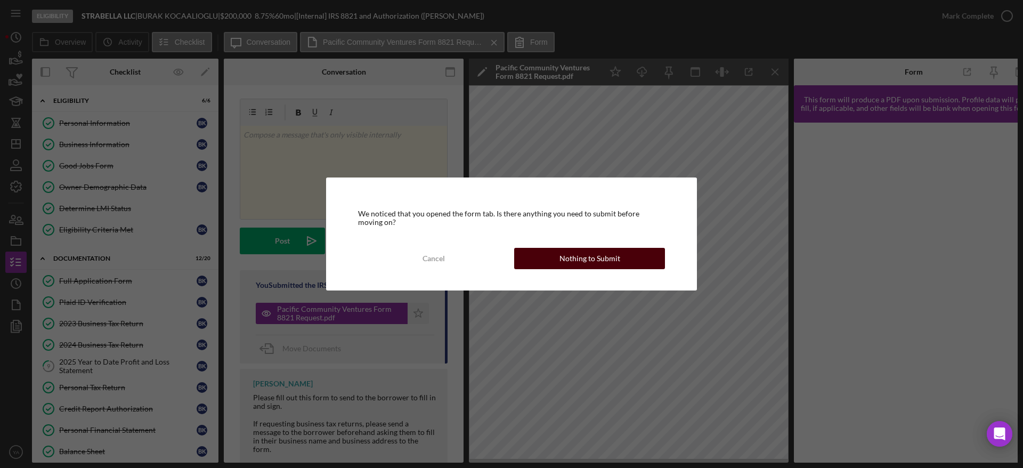
click at [575, 257] on div "Nothing to Submit" at bounding box center [590, 258] width 61 height 21
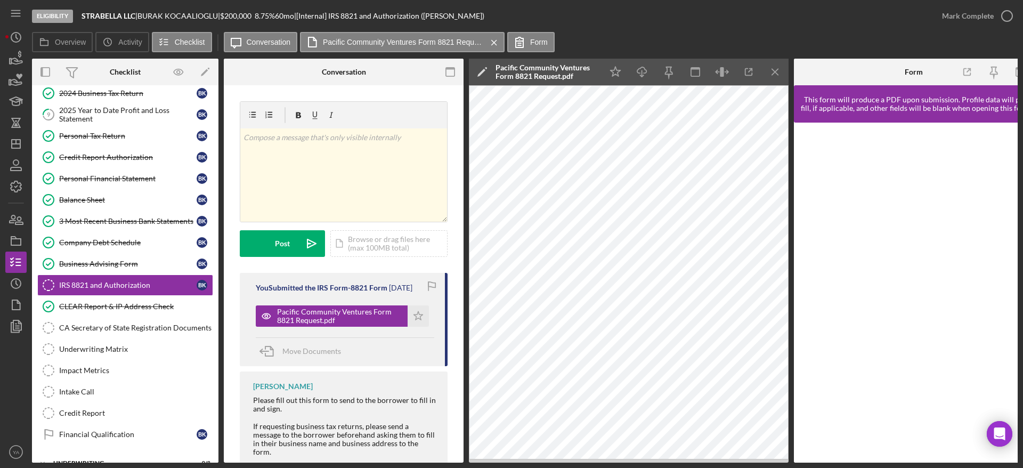
scroll to position [263, 0]
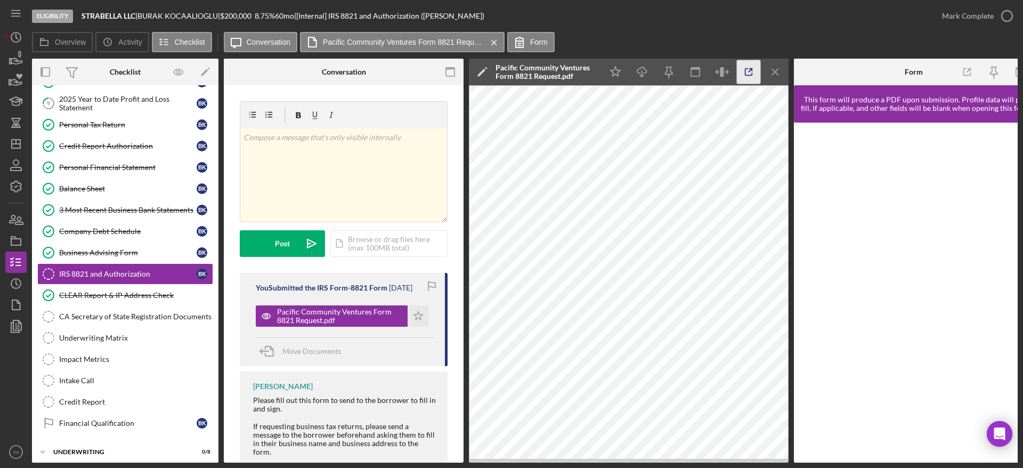
click at [748, 77] on icon "button" at bounding box center [749, 72] width 24 height 24
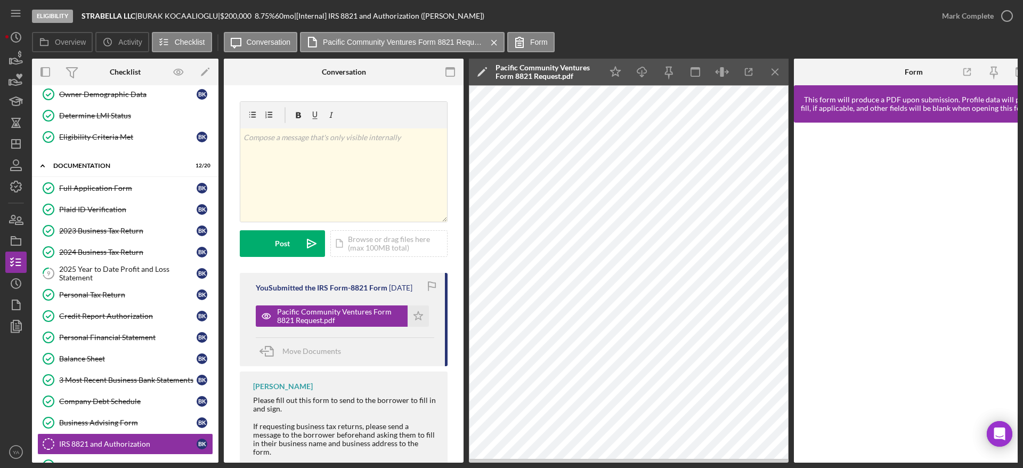
scroll to position [0, 0]
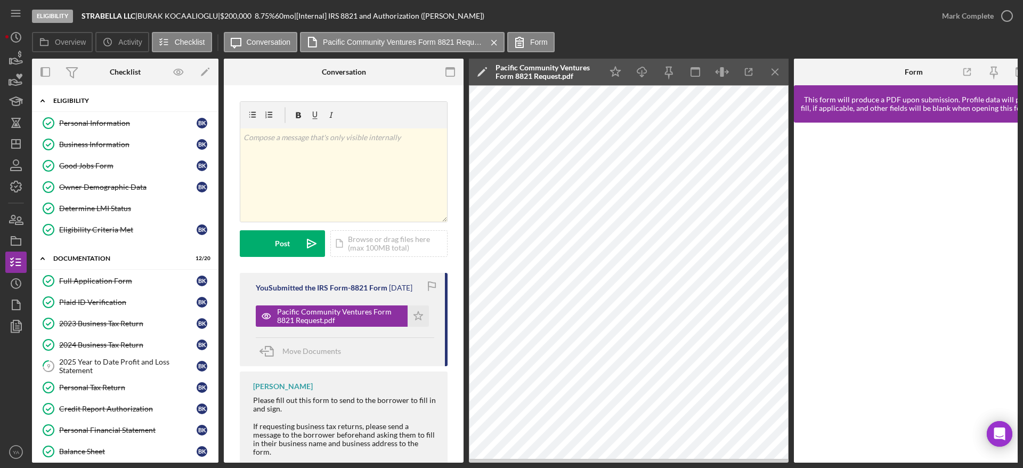
click at [134, 101] on div "Eligibility" at bounding box center [129, 101] width 152 height 6
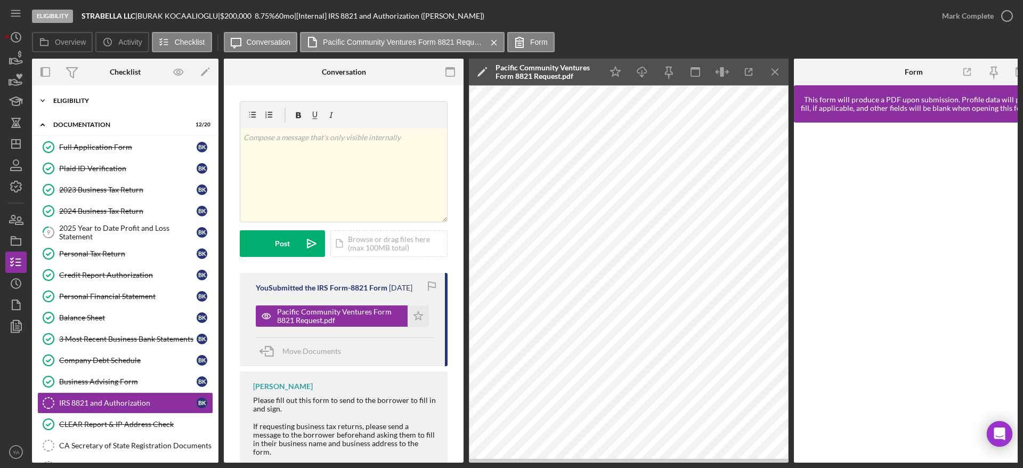
click at [130, 107] on div "Icon/Expander Eligibility 6 / 6" at bounding box center [125, 100] width 187 height 21
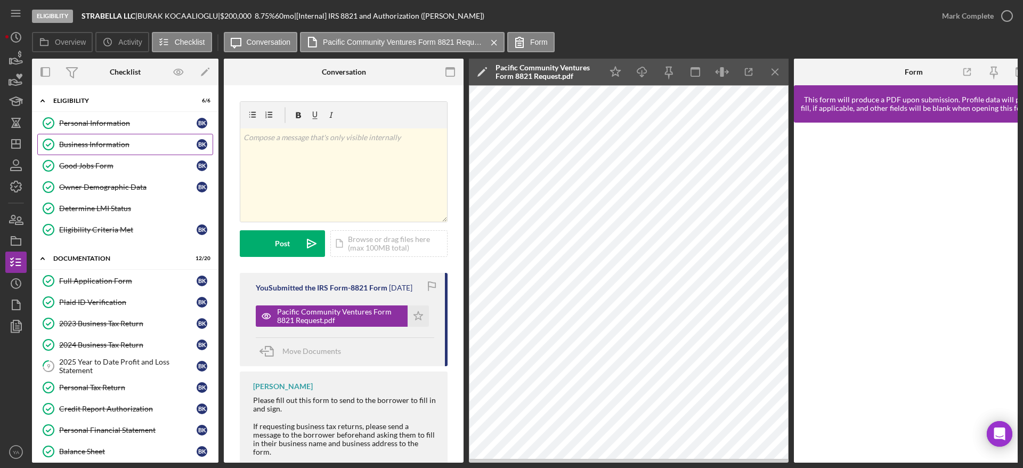
click at [124, 134] on link "Business Information Business Information B K" at bounding box center [125, 144] width 176 height 21
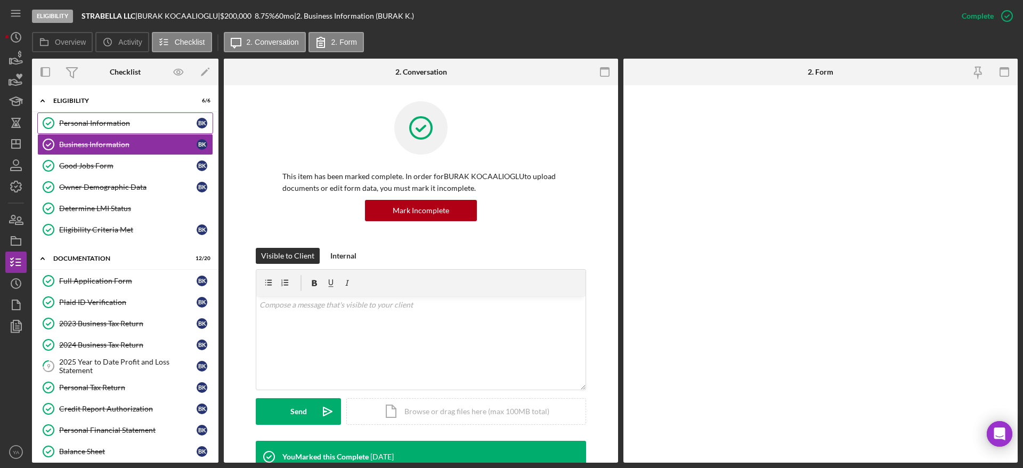
click at [145, 123] on div "Personal Information" at bounding box center [127, 123] width 137 height 9
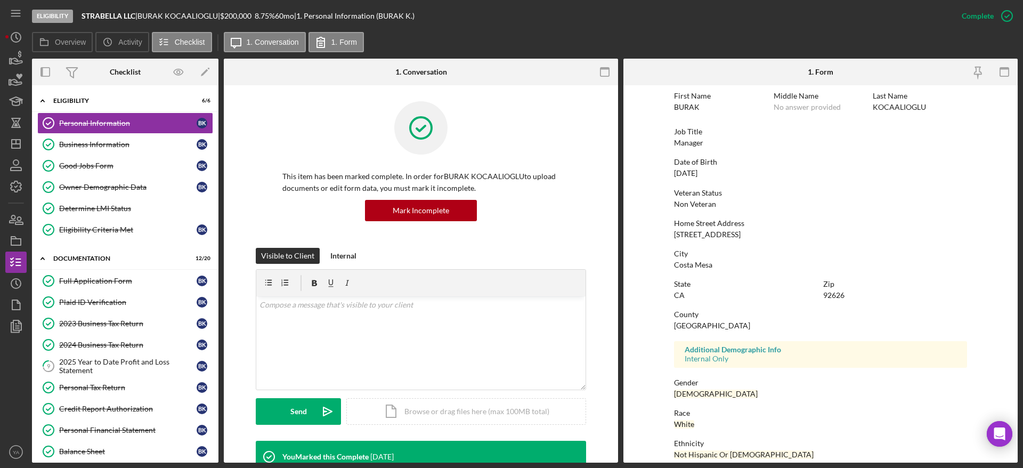
scroll to position [80, 0]
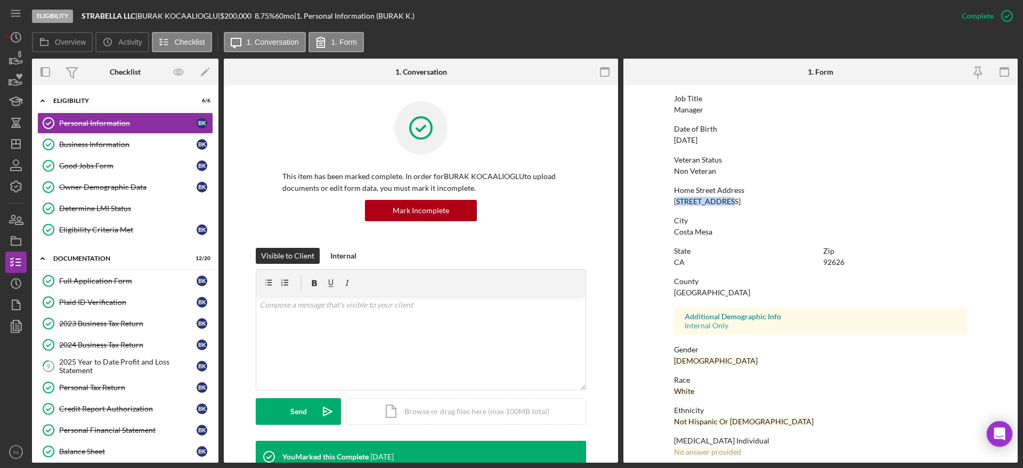
drag, startPoint x: 675, startPoint y: 202, endPoint x: 747, endPoint y: 205, distance: 72.0
click at [747, 205] on div "Home Street Address 624 Danube Way" at bounding box center [820, 196] width 293 height 20
click at [727, 205] on div "624 Danube Way" at bounding box center [707, 201] width 67 height 9
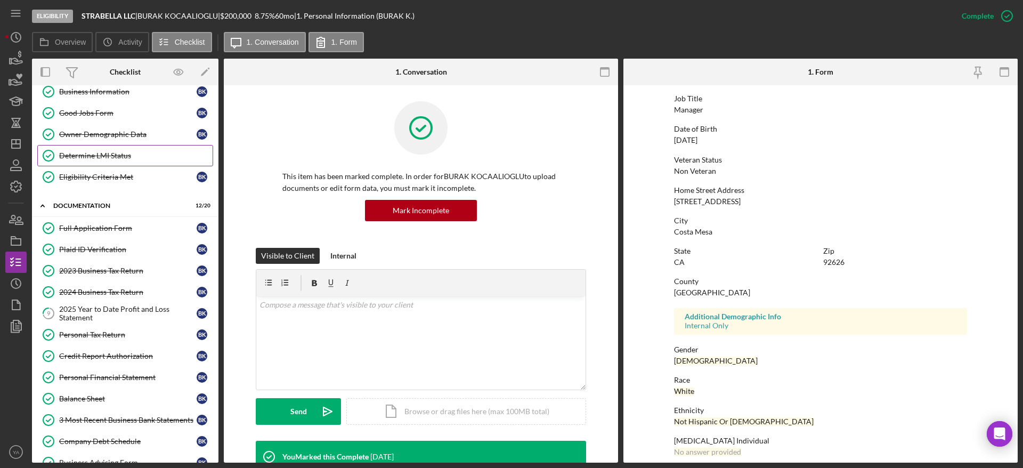
scroll to position [0, 0]
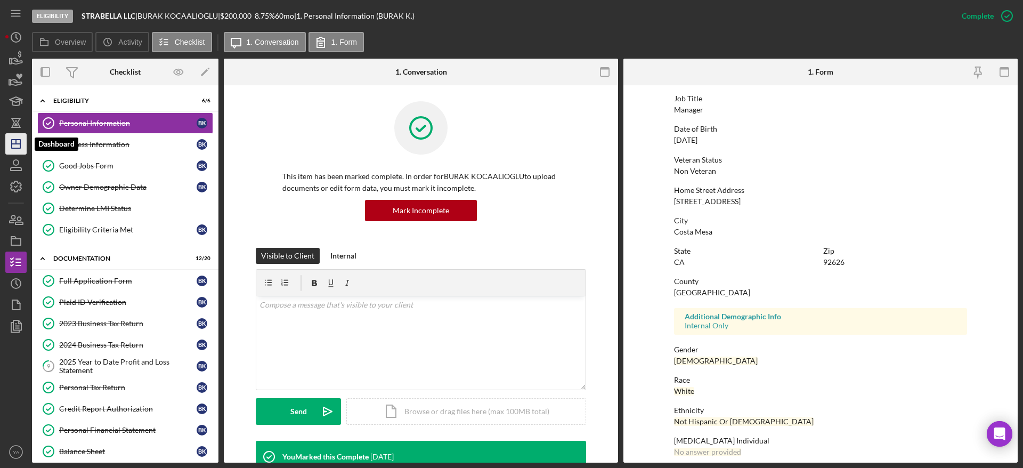
click at [11, 139] on icon "Icon/Dashboard" at bounding box center [16, 144] width 27 height 27
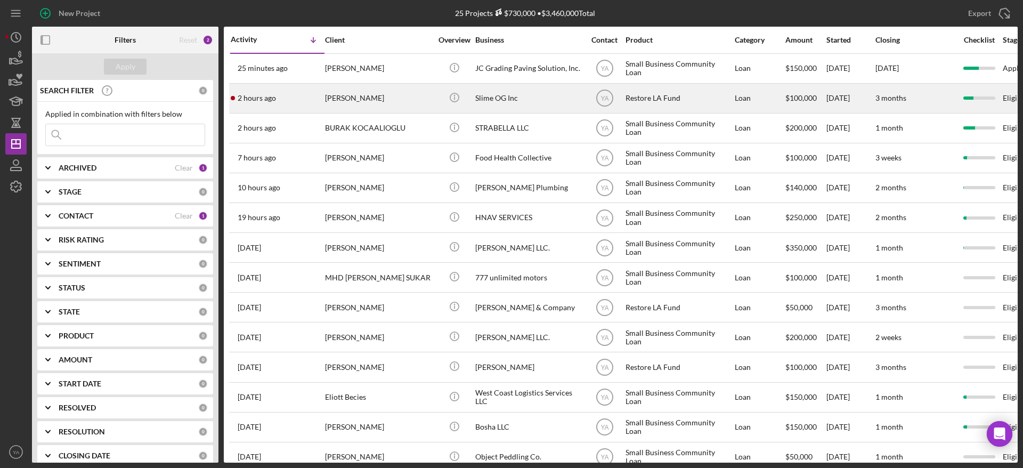
click at [540, 103] on div "Slime OG Inc" at bounding box center [528, 98] width 107 height 28
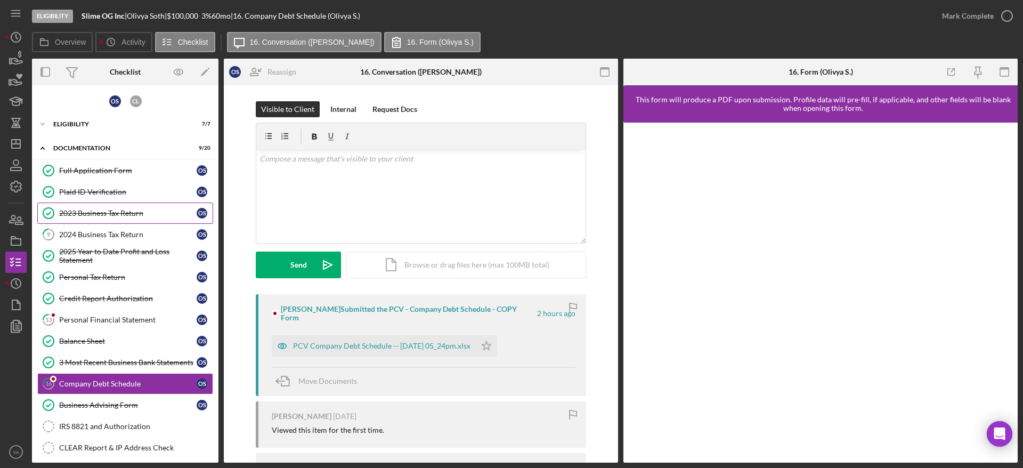
click at [129, 206] on link "2023 Business Tax Return 2023 Business Tax Return O S" at bounding box center [125, 212] width 176 height 21
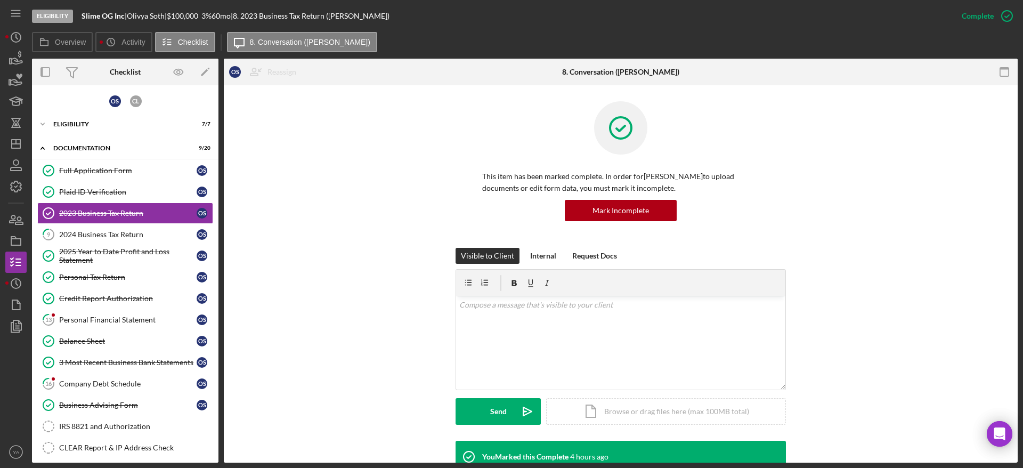
scroll to position [240, 0]
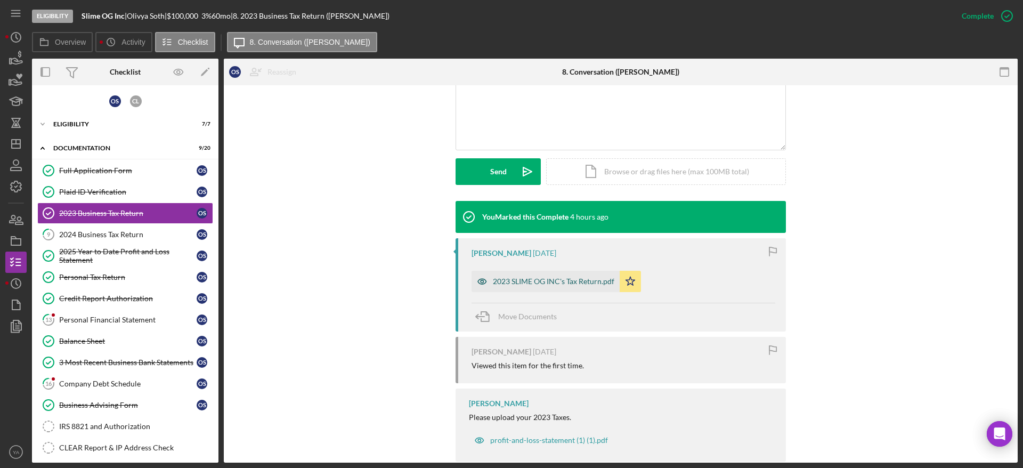
click at [535, 285] on div "2023 SLIME OG INC's Tax Return.pdf" at bounding box center [553, 281] width 121 height 9
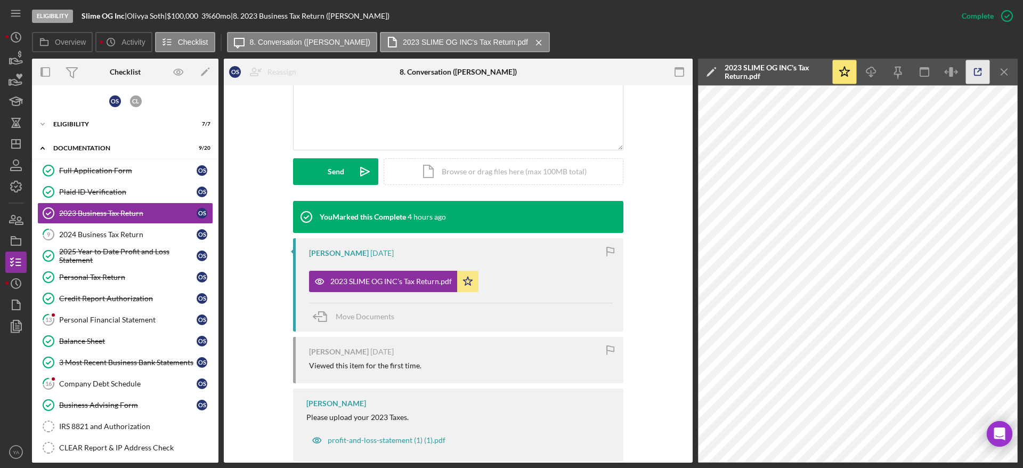
click at [977, 74] on icon "button" at bounding box center [978, 72] width 24 height 24
click at [146, 231] on div "2024 Business Tax Return" at bounding box center [127, 234] width 137 height 9
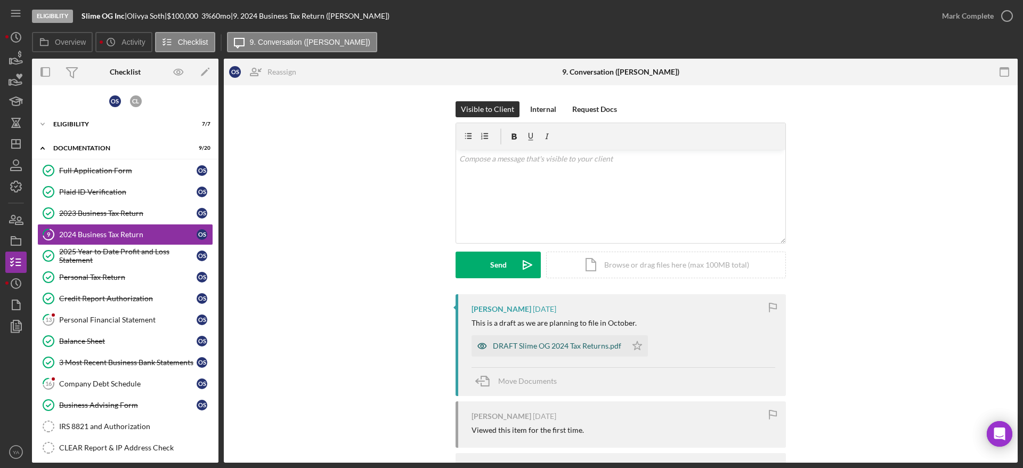
click at [558, 342] on div "DRAFT Slime OG 2024 Tax Returns.pdf" at bounding box center [557, 346] width 128 height 9
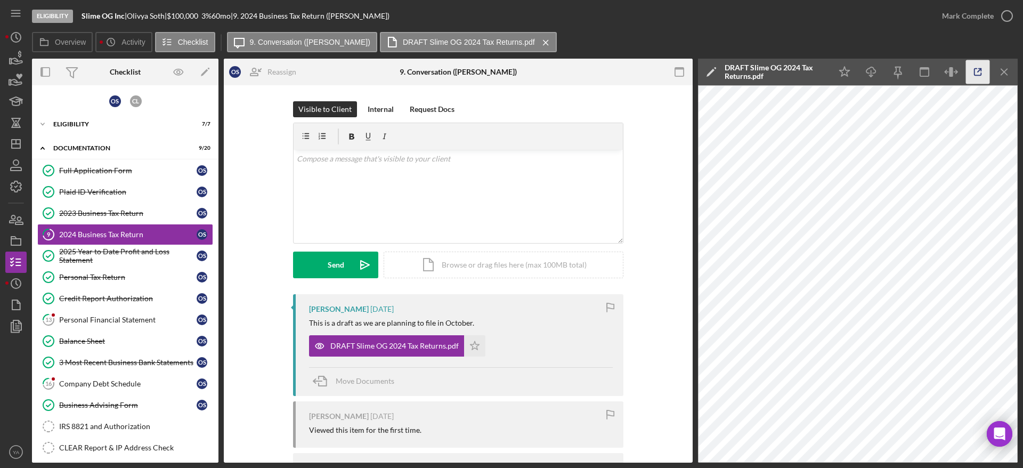
click at [975, 71] on icon "button" at bounding box center [978, 72] width 24 height 24
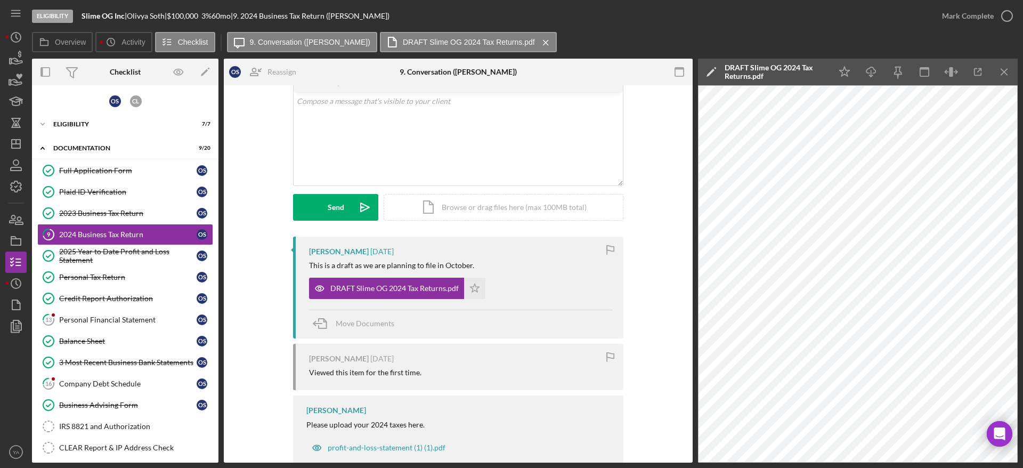
scroll to position [85, 0]
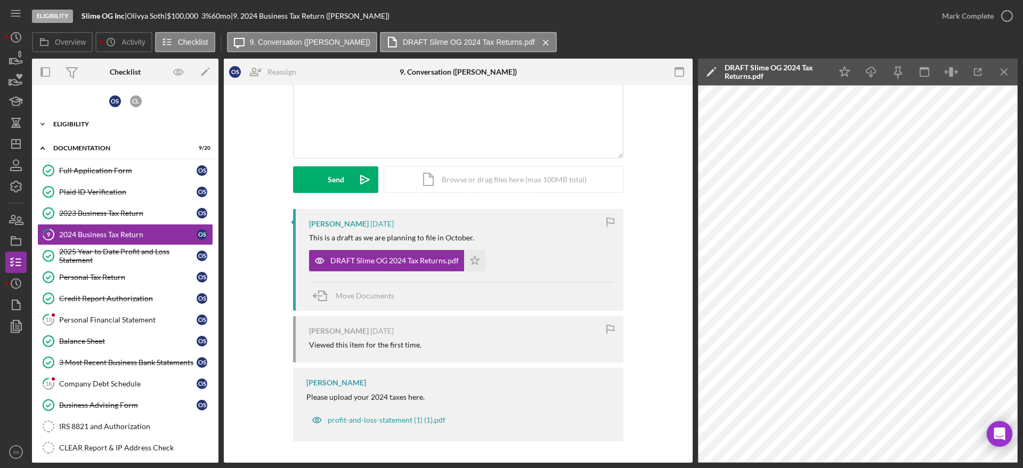
click at [99, 114] on div "Icon/Expander Eligibility 7 / 7" at bounding box center [125, 123] width 187 height 21
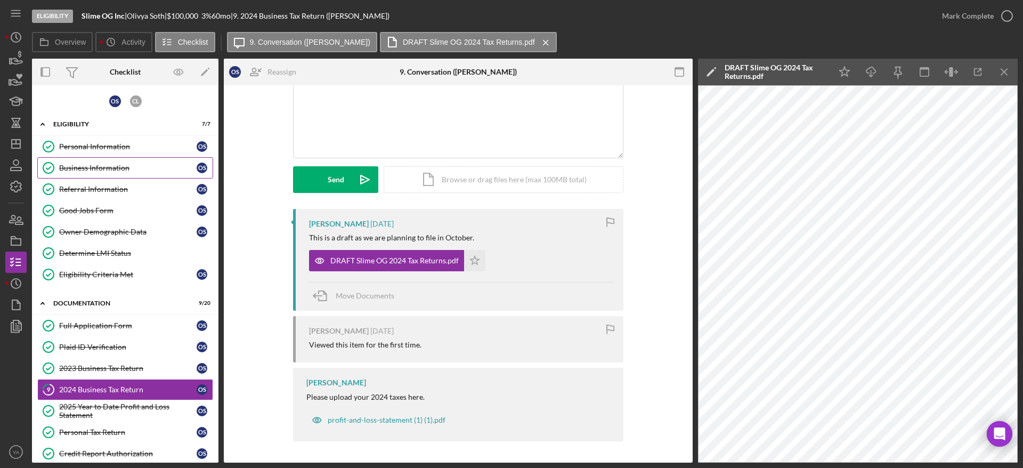
click at [105, 159] on link "Business Information Business Information O S" at bounding box center [125, 167] width 176 height 21
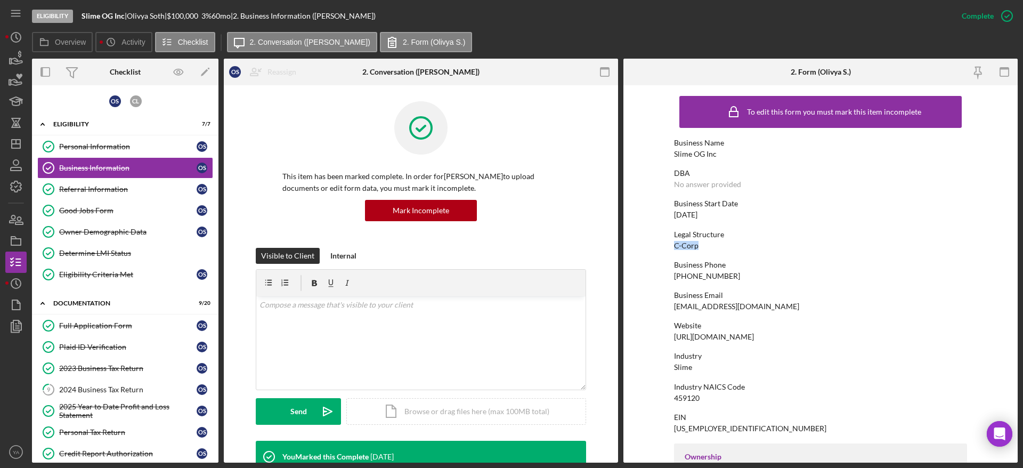
drag, startPoint x: 698, startPoint y: 242, endPoint x: 669, endPoint y: 246, distance: 29.5
click at [669, 246] on form "To edit this form you must mark this item incomplete Business Name Slime OG Inc…" at bounding box center [820, 273] width 394 height 377
click at [695, 246] on div "C-Corp" at bounding box center [686, 245] width 25 height 9
click at [423, 306] on p at bounding box center [421, 305] width 323 height 12
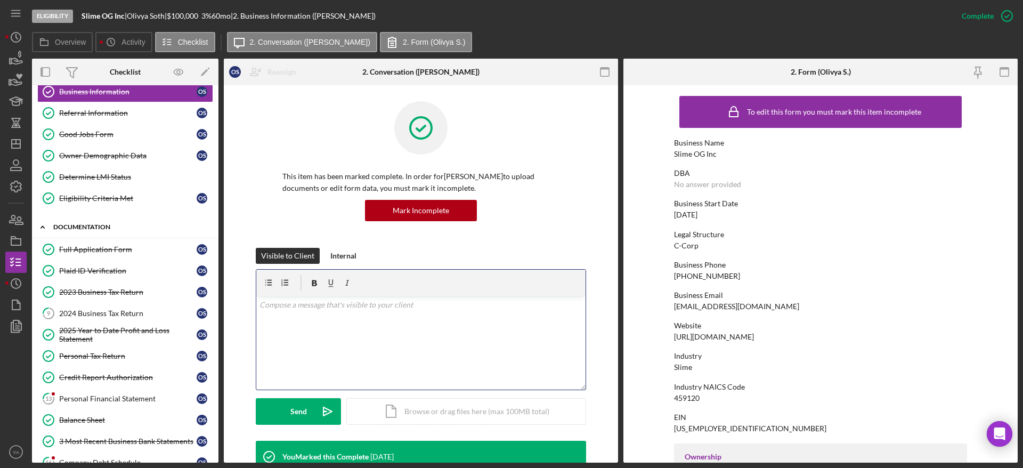
scroll to position [160, 0]
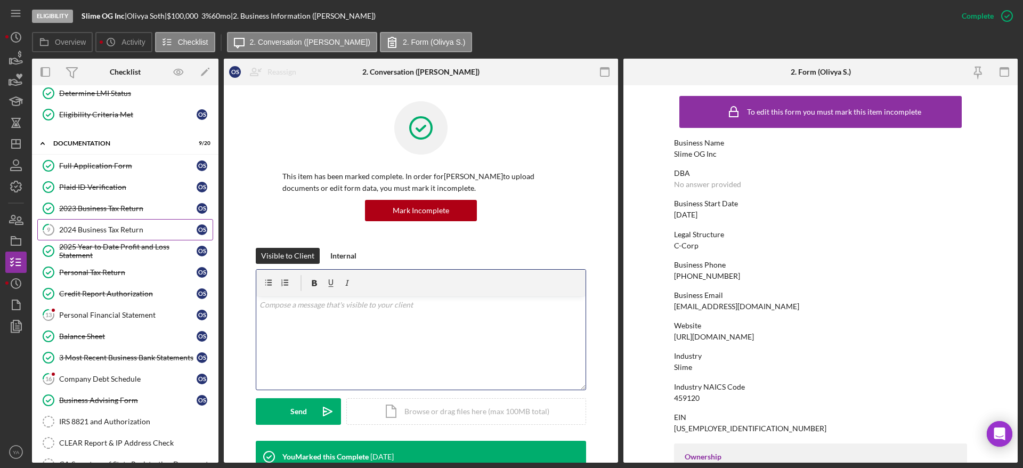
click at [115, 238] on link "9 2024 Business Tax Return O S" at bounding box center [125, 229] width 176 height 21
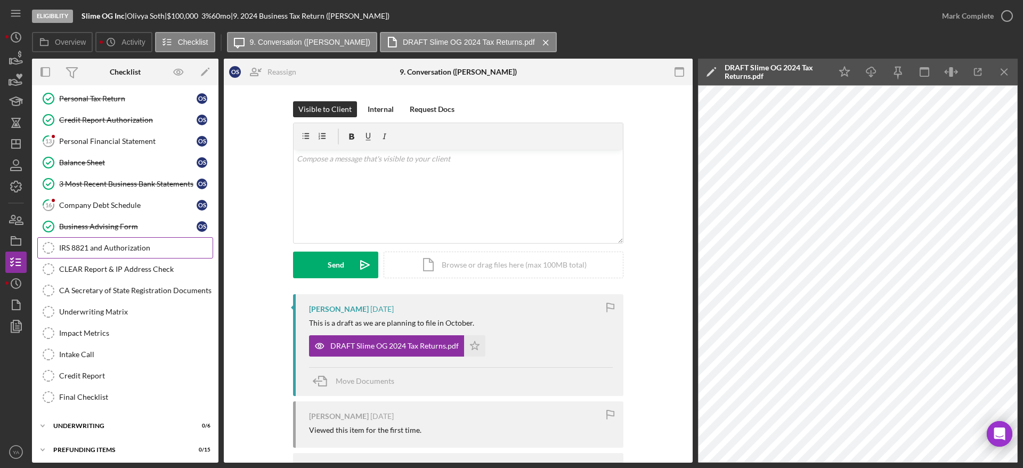
scroll to position [337, 0]
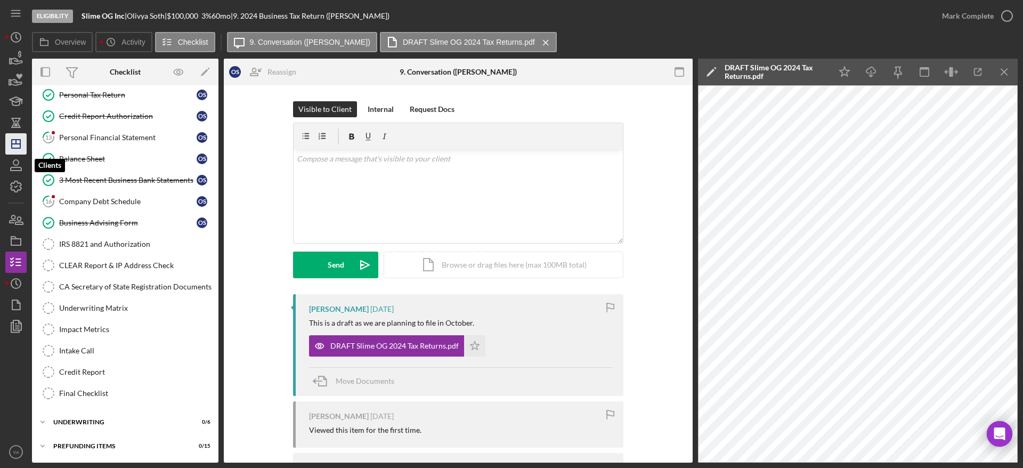
click at [12, 146] on polygon "button" at bounding box center [16, 144] width 9 height 9
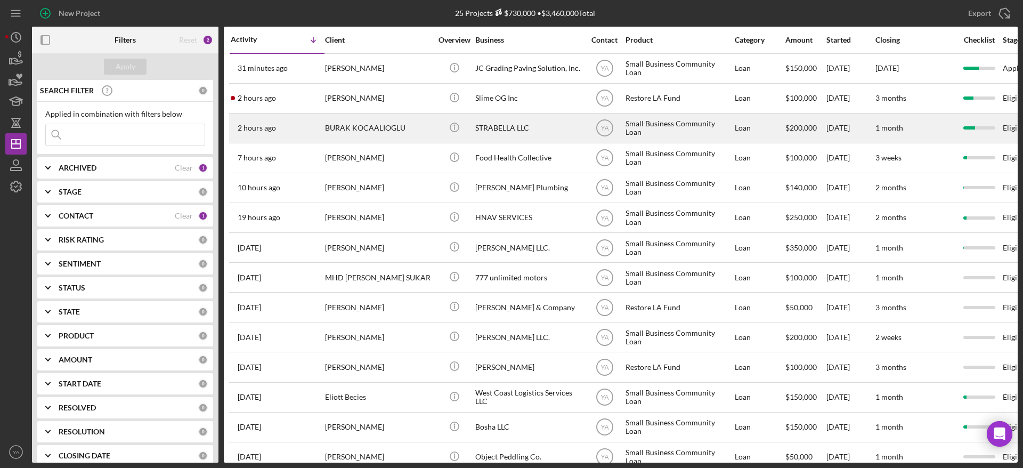
click at [533, 126] on div "STRABELLA LLC" at bounding box center [528, 128] width 107 height 28
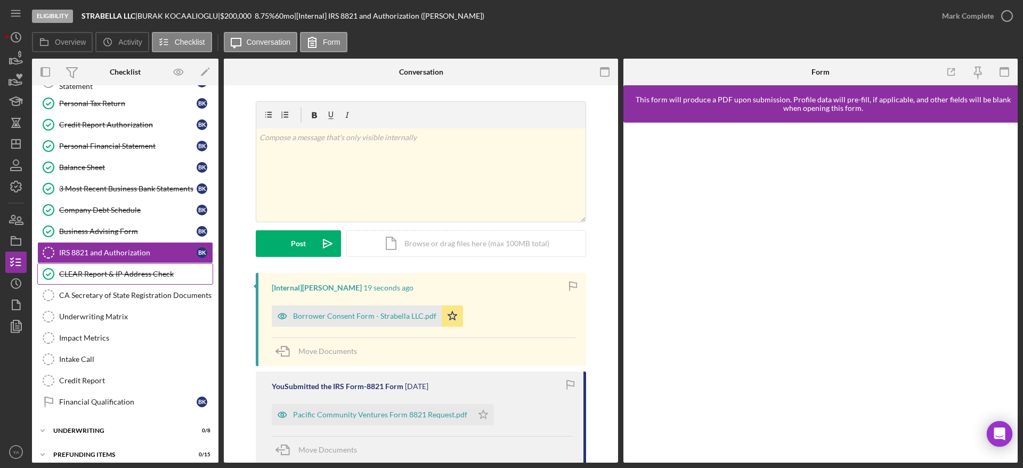
scroll to position [159, 0]
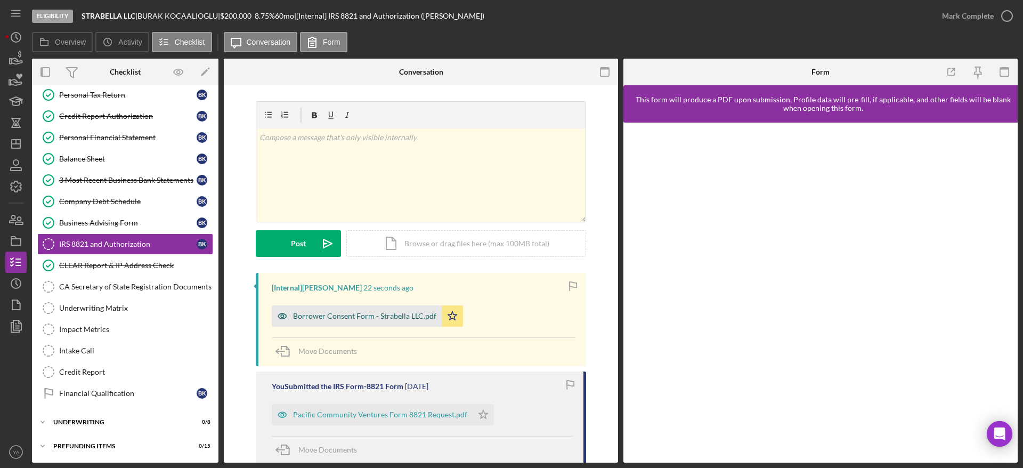
click at [377, 314] on div "Borrower Consent Form - Strabella LLC.pdf" at bounding box center [364, 316] width 143 height 9
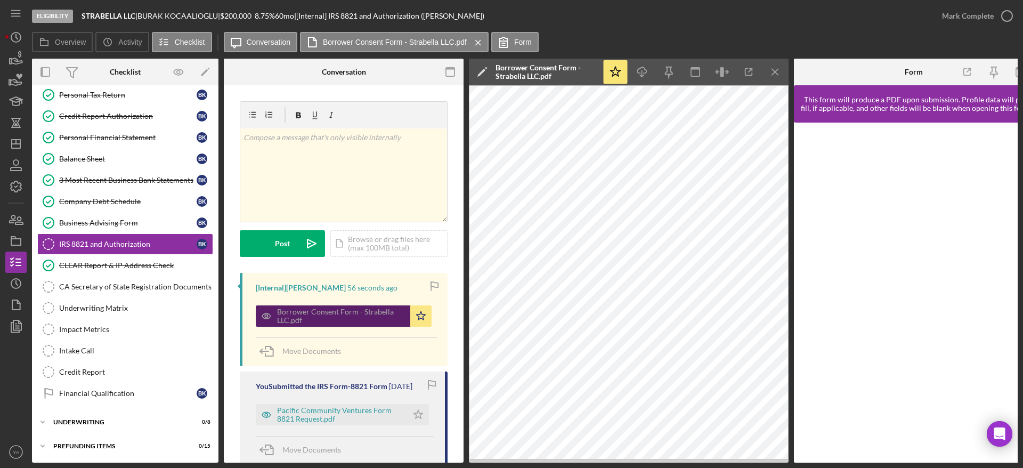
click at [380, 315] on div "Borrower Consent Form - Strabella LLC.pdf" at bounding box center [341, 315] width 128 height 17
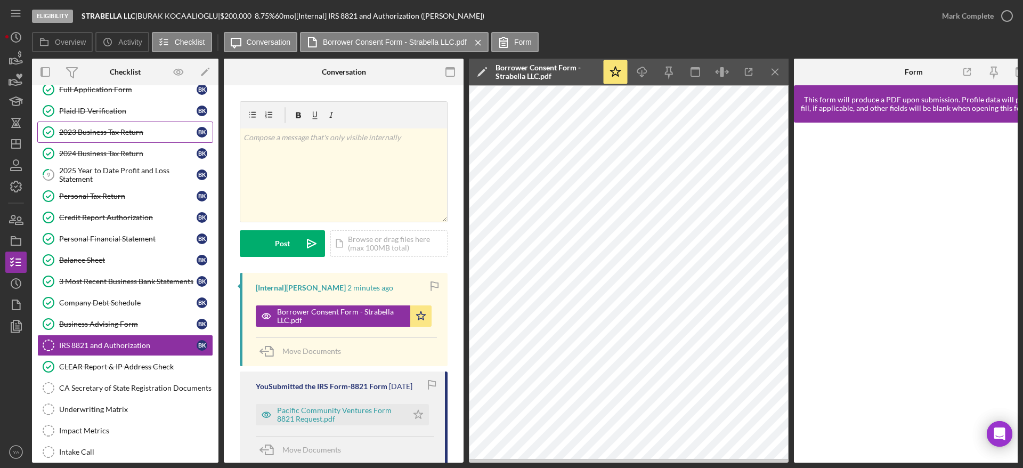
scroll to position [0, 0]
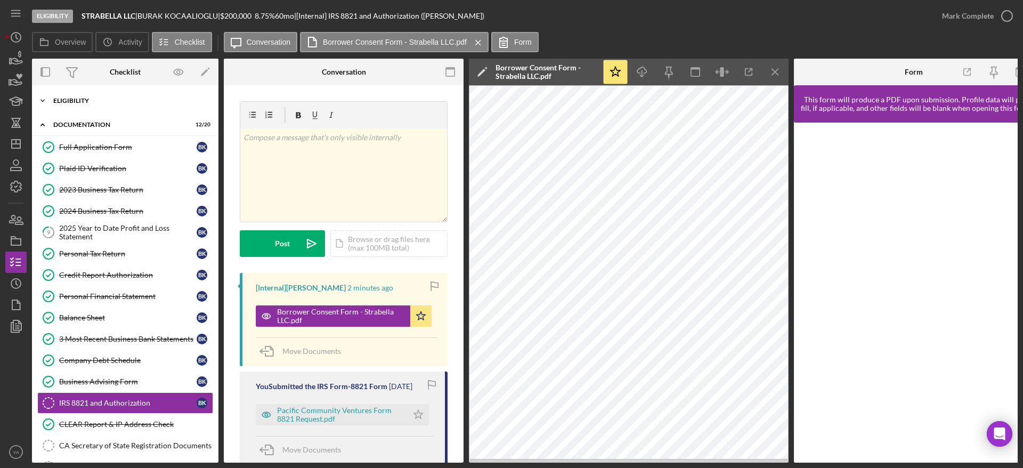
click at [120, 100] on div "Eligibility" at bounding box center [129, 101] width 152 height 6
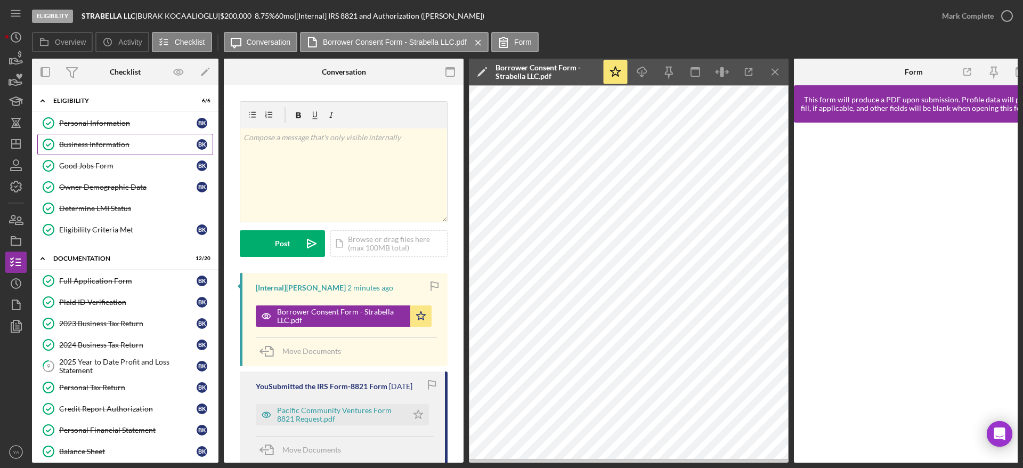
click at [113, 142] on div "Business Information" at bounding box center [127, 144] width 137 height 9
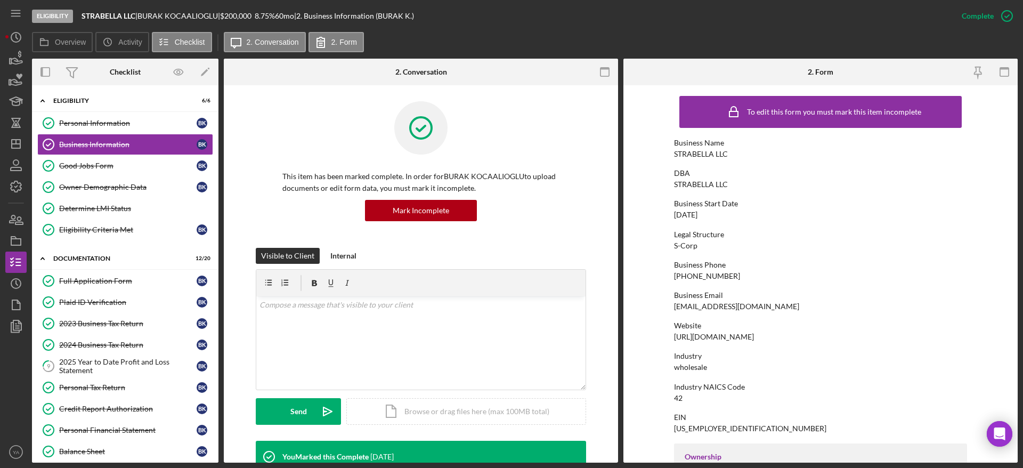
click at [676, 183] on div "STRABELLA LLC" at bounding box center [701, 184] width 54 height 9
drag, startPoint x: 676, startPoint y: 183, endPoint x: 719, endPoint y: 182, distance: 43.7
click at [719, 182] on div "STRABELLA LLC" at bounding box center [701, 184] width 54 height 9
click at [22, 134] on icon "Icon/Dashboard" at bounding box center [16, 144] width 27 height 27
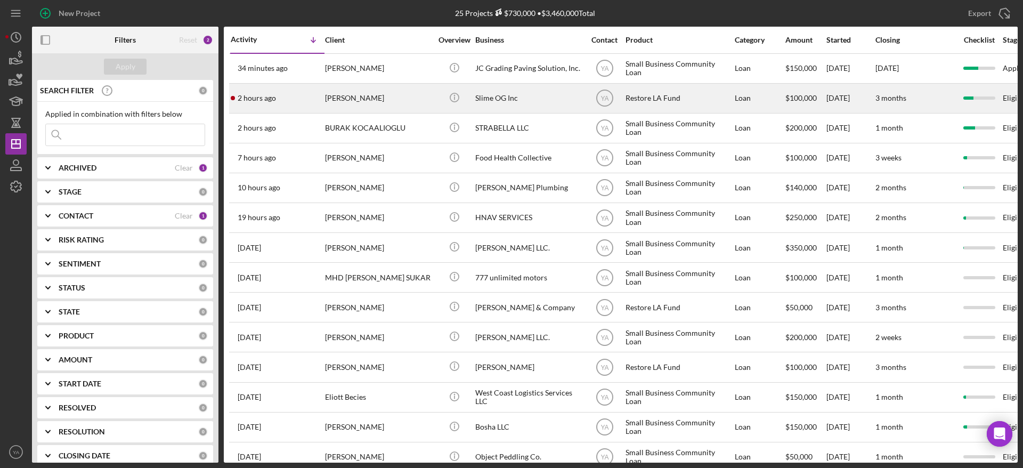
click at [548, 99] on div "Slime OG Inc" at bounding box center [528, 98] width 107 height 28
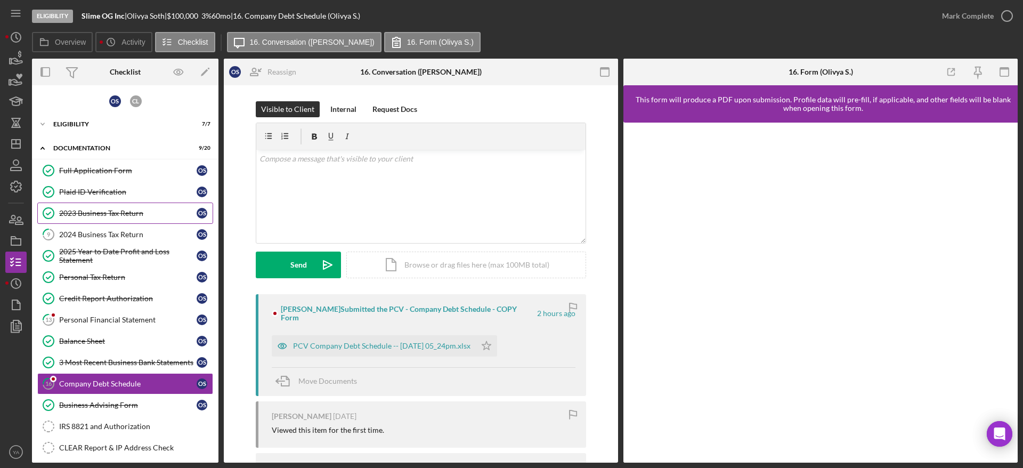
click at [155, 220] on link "2023 Business Tax Return 2023 Business Tax Return O S" at bounding box center [125, 212] width 176 height 21
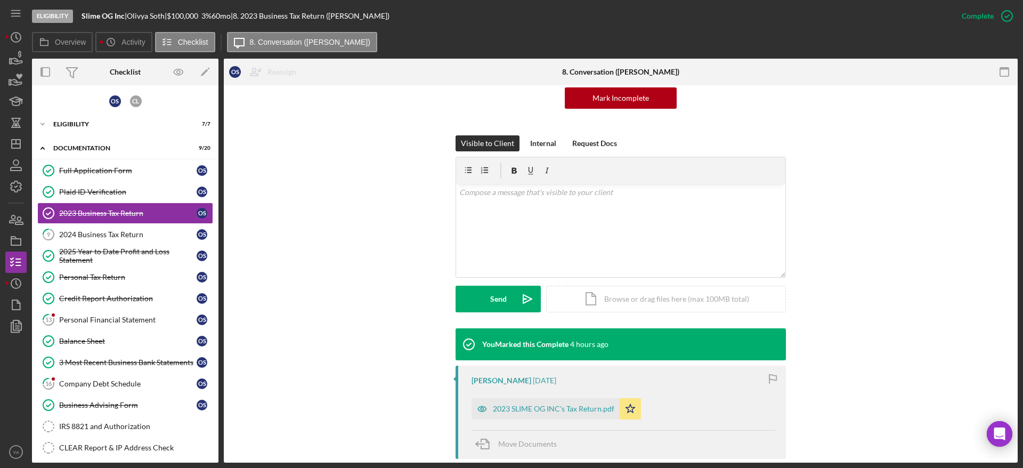
scroll to position [240, 0]
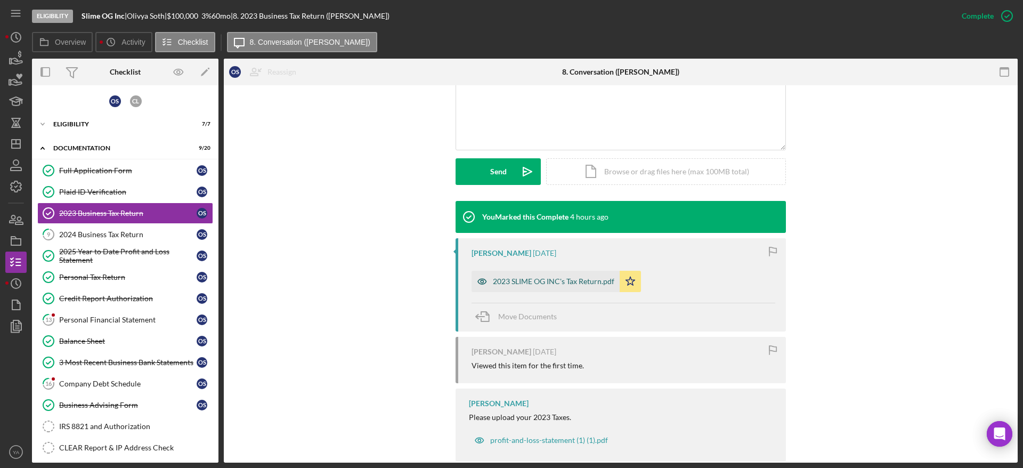
click at [548, 283] on div "2023 SLIME OG INC's Tax Return.pdf" at bounding box center [553, 281] width 121 height 9
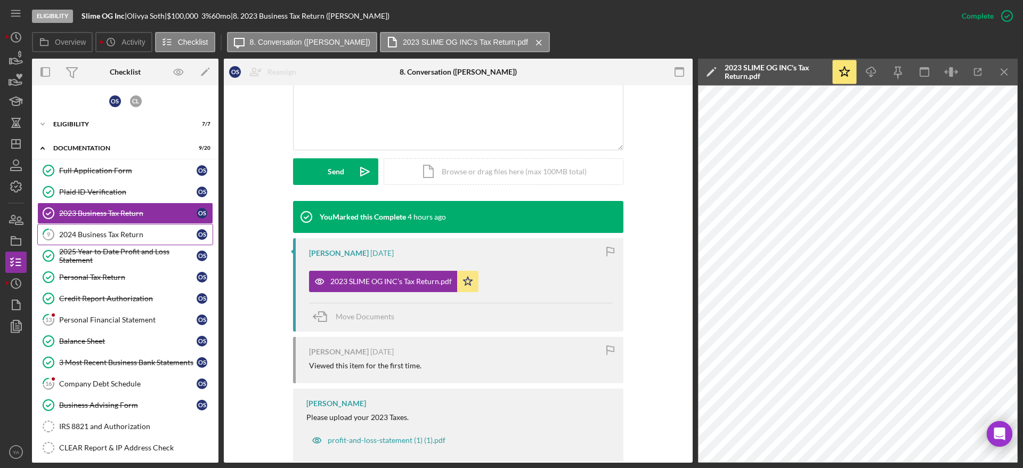
click at [127, 230] on div "2024 Business Tax Return" at bounding box center [127, 234] width 137 height 9
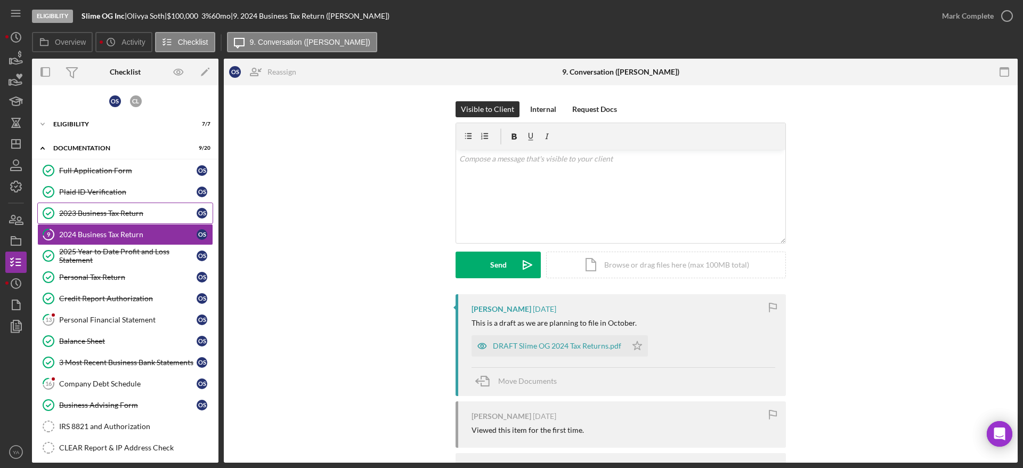
click at [127, 214] on div "2023 Business Tax Return" at bounding box center [127, 213] width 137 height 9
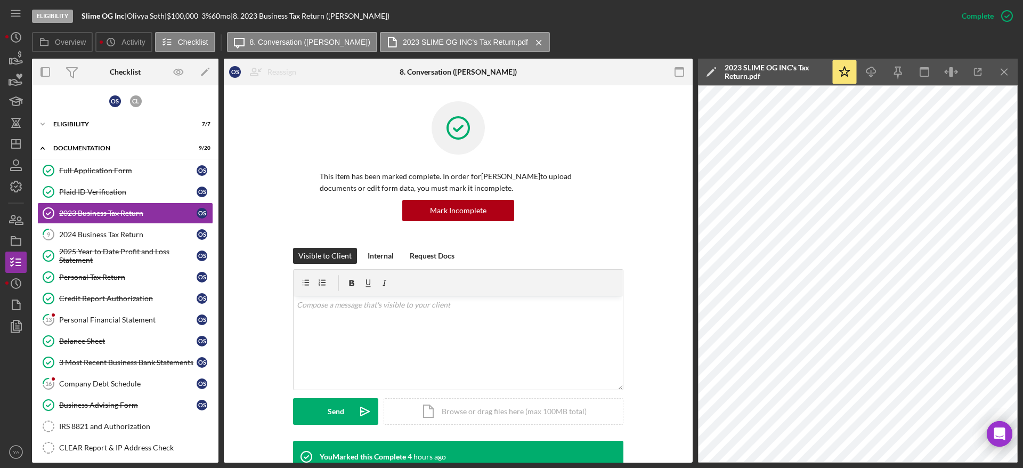
click at [141, 229] on link "9 2024 Business Tax Return O S" at bounding box center [125, 234] width 176 height 21
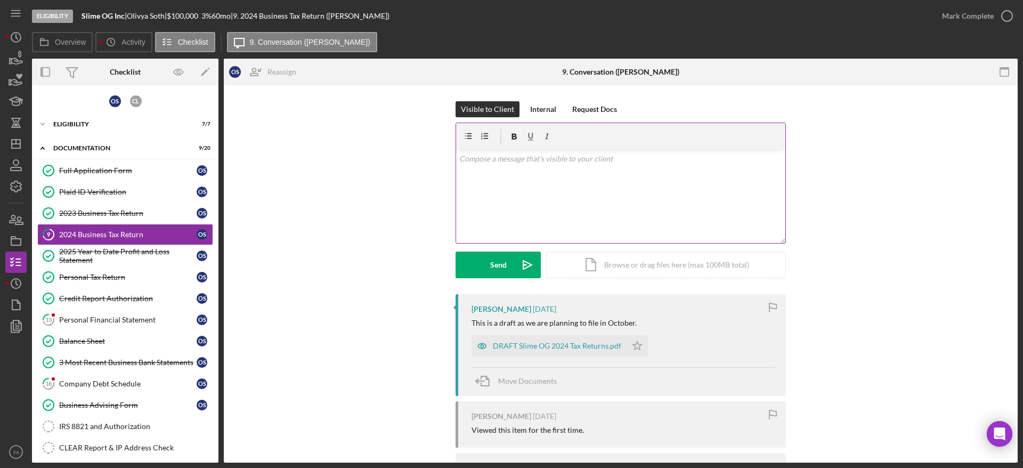
click at [533, 213] on div "v Color teal Color pink Remove color Add row above Add row below Add column bef…" at bounding box center [620, 196] width 329 height 93
click at [139, 127] on div "Eligibility" at bounding box center [129, 124] width 152 height 6
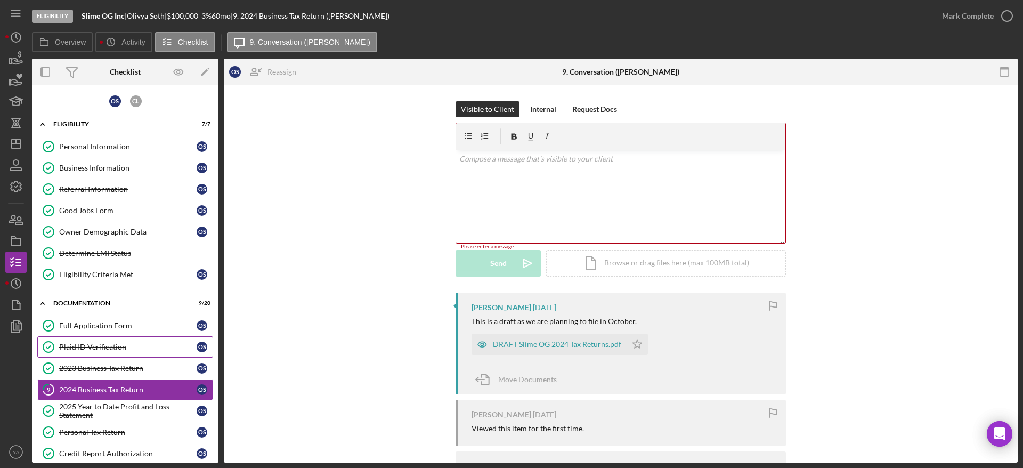
scroll to position [240, 0]
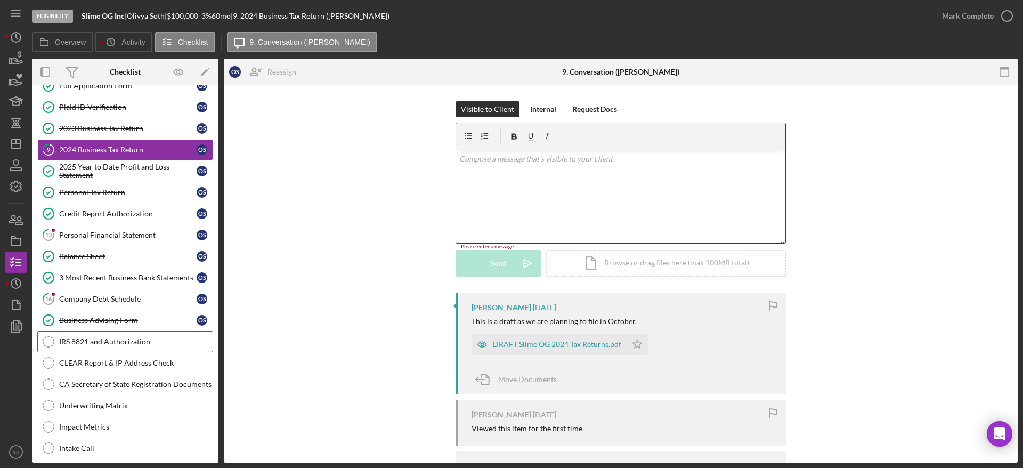
click at [136, 347] on link "IRS 8821 and Authorization IRS 8821 and Authorization" at bounding box center [125, 341] width 176 height 21
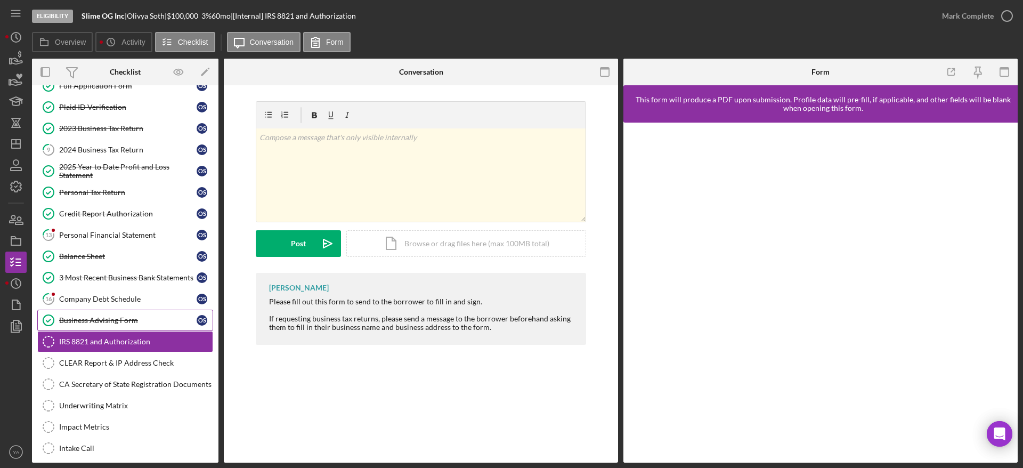
click at [83, 319] on div "Business Advising Form" at bounding box center [127, 320] width 137 height 9
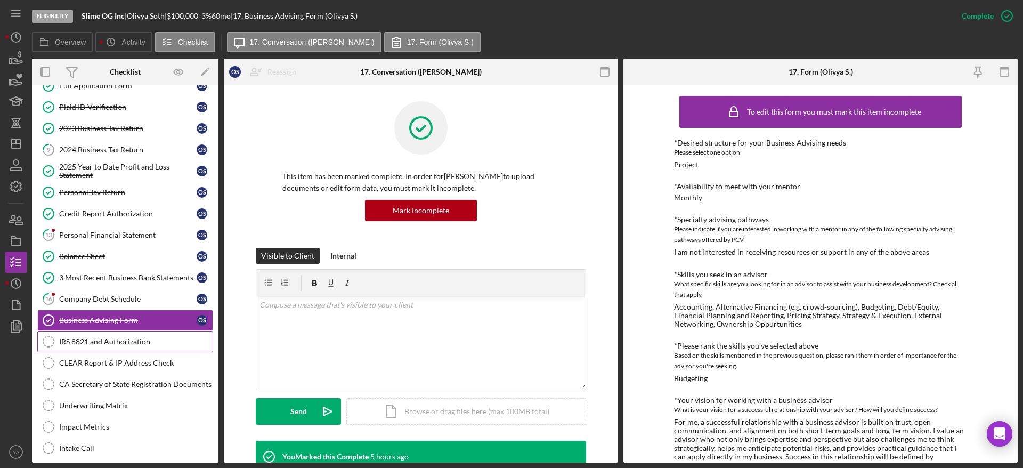
click at [99, 339] on div "IRS 8821 and Authorization" at bounding box center [135, 341] width 153 height 9
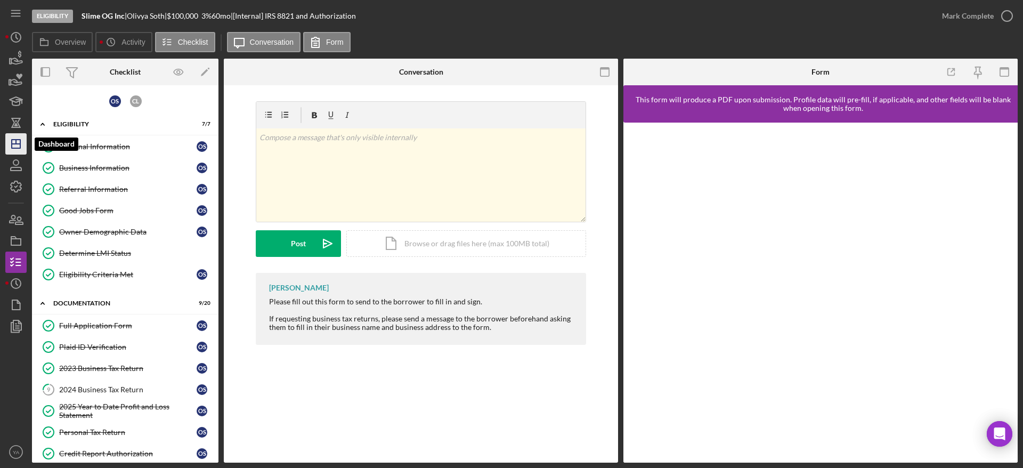
click at [13, 144] on icon "Icon/Dashboard" at bounding box center [16, 144] width 27 height 27
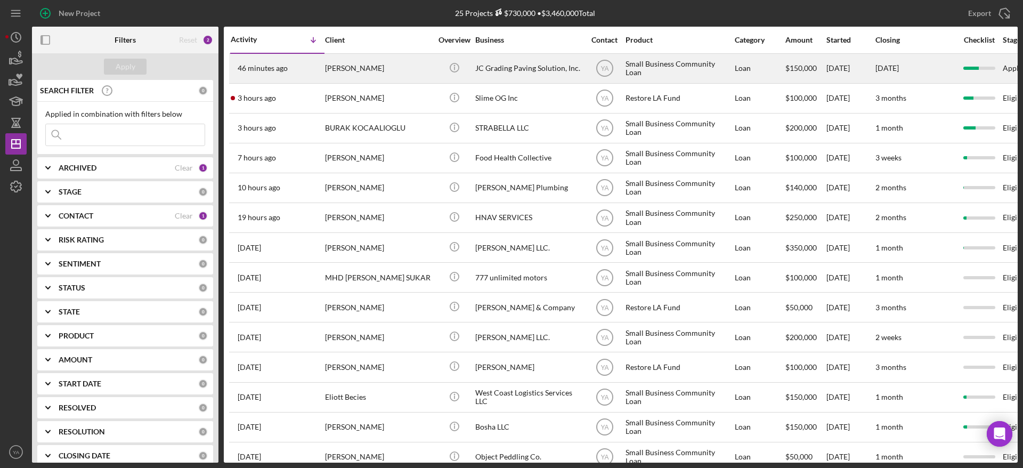
click at [536, 72] on div "JC Grading Paving Solution, Inc." at bounding box center [528, 68] width 107 height 28
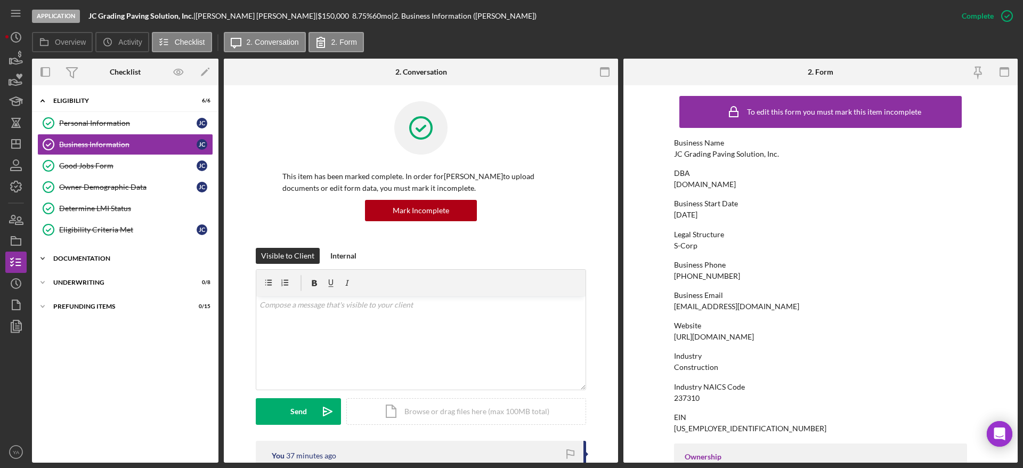
click at [101, 249] on div "Icon/Expander Documentation 18 / 20" at bounding box center [125, 258] width 187 height 21
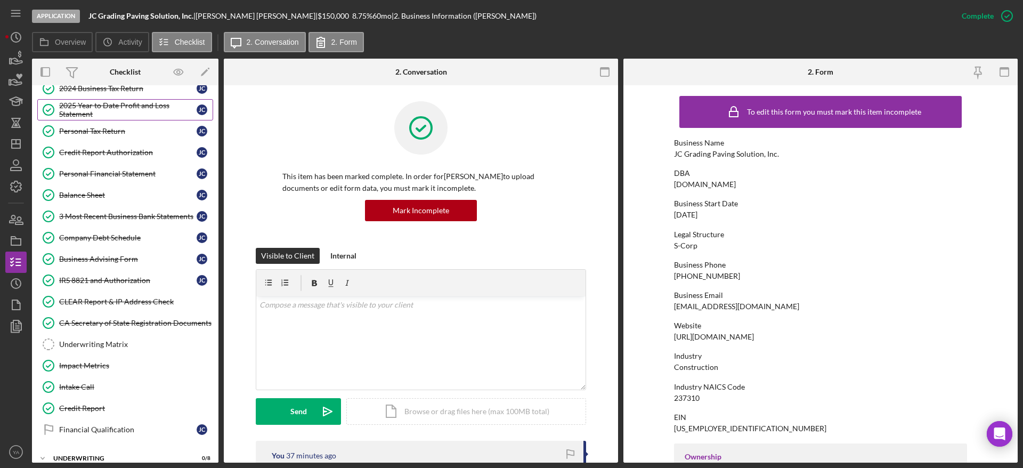
scroll to position [293, 0]
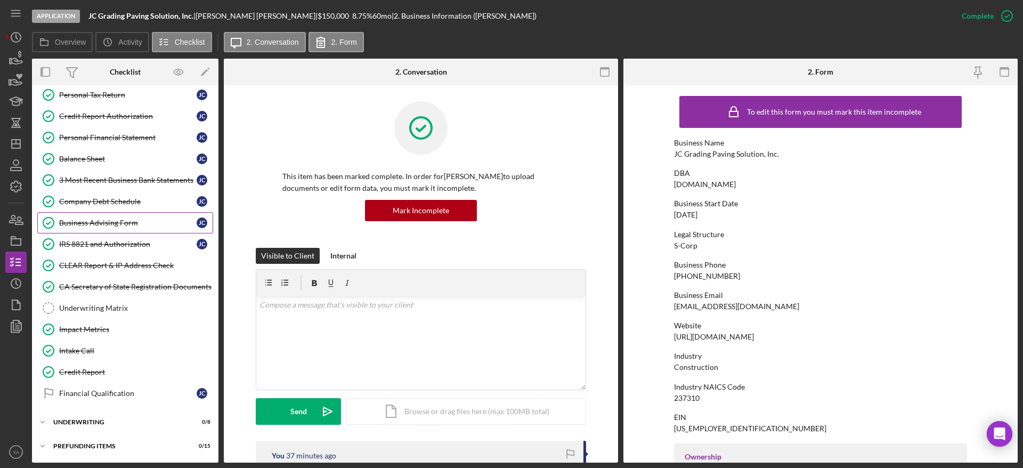
click at [129, 212] on link "Business Advising Form Business Advising Form J C" at bounding box center [125, 222] width 176 height 21
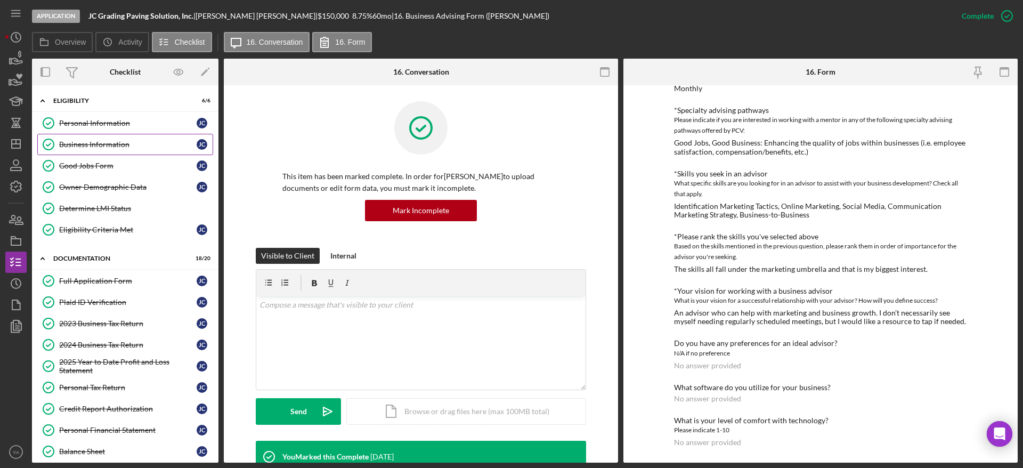
click at [128, 152] on link "Business Information Business Information J C" at bounding box center [125, 144] width 176 height 21
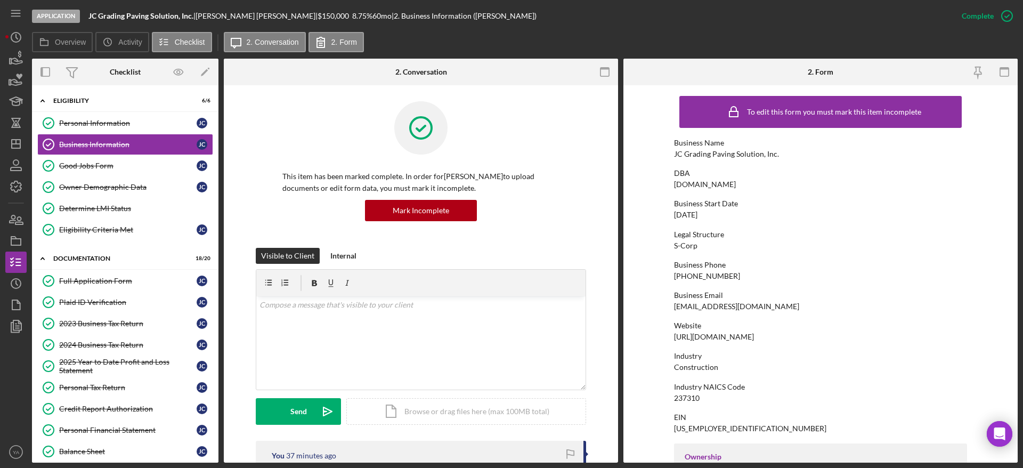
scroll to position [80, 0]
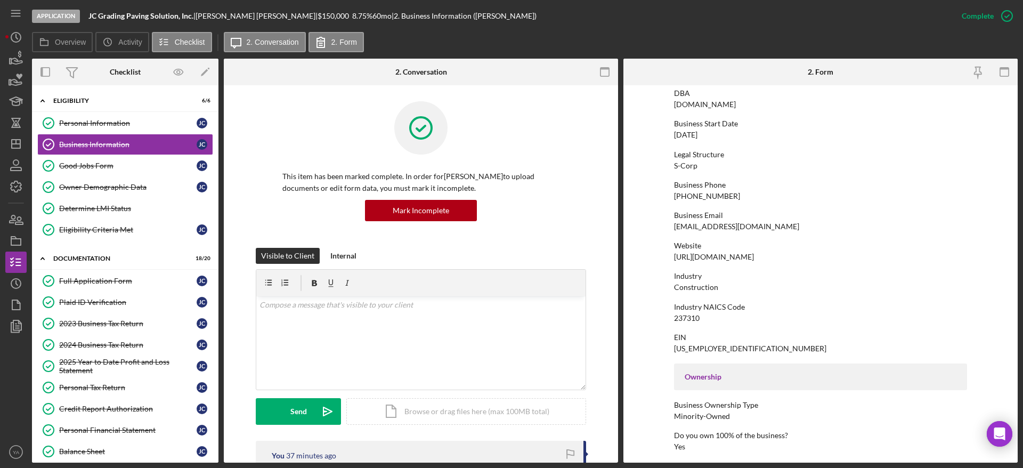
drag, startPoint x: 813, startPoint y: 254, endPoint x: 662, endPoint y: 259, distance: 150.3
click at [662, 259] on form "To edit this form you must mark this item incomplete Business Name JC Grading P…" at bounding box center [820, 273] width 394 height 377
copy div "https://www.jcgradingpavingsolution.com"
click at [778, 306] on div "Industry NAICS Code" at bounding box center [820, 307] width 293 height 9
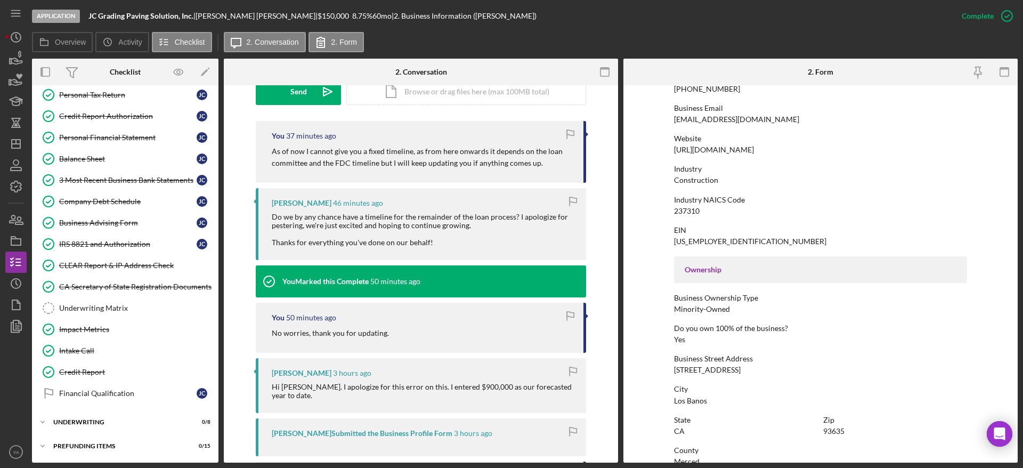
scroll to position [107, 0]
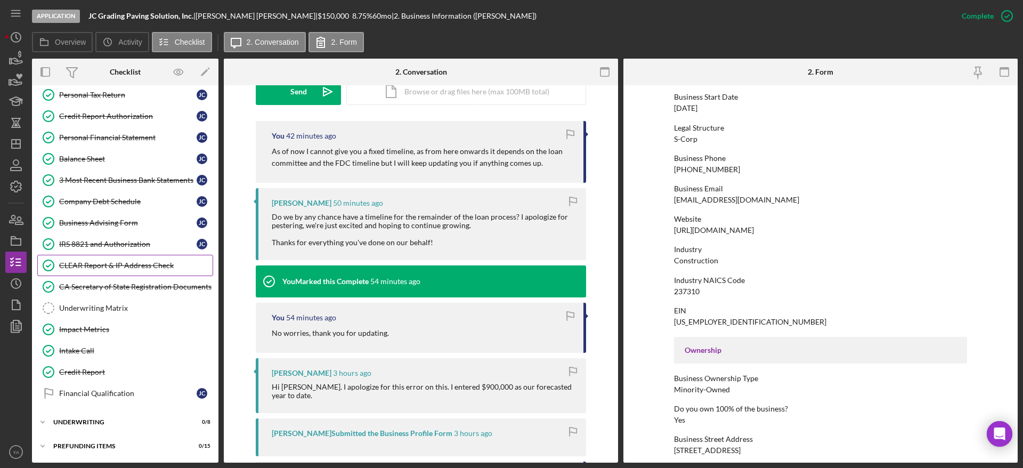
click at [133, 268] on div "CLEAR Report & IP Address Check" at bounding box center [135, 265] width 153 height 9
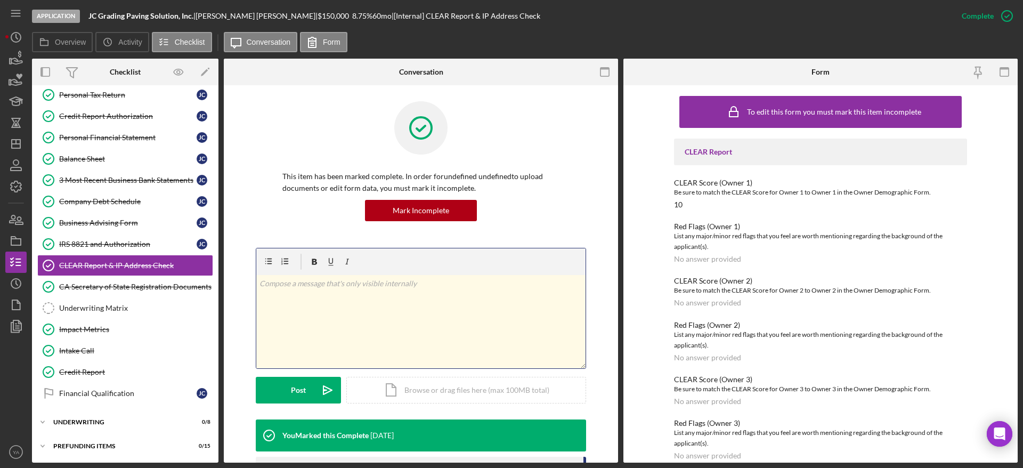
click at [381, 305] on div "v Color teal Color pink Remove color Add row above Add row below Add column bef…" at bounding box center [420, 321] width 329 height 93
click at [263, 286] on p "Ip Address Check-" at bounding box center [421, 284] width 323 height 12
click at [323, 278] on p "IP Address Check-" at bounding box center [421, 284] width 323 height 12
drag, startPoint x: 320, startPoint y: 285, endPoint x: 354, endPoint y: 289, distance: 33.8
click at [354, 289] on p "IP Address Checkecked" at bounding box center [421, 284] width 323 height 12
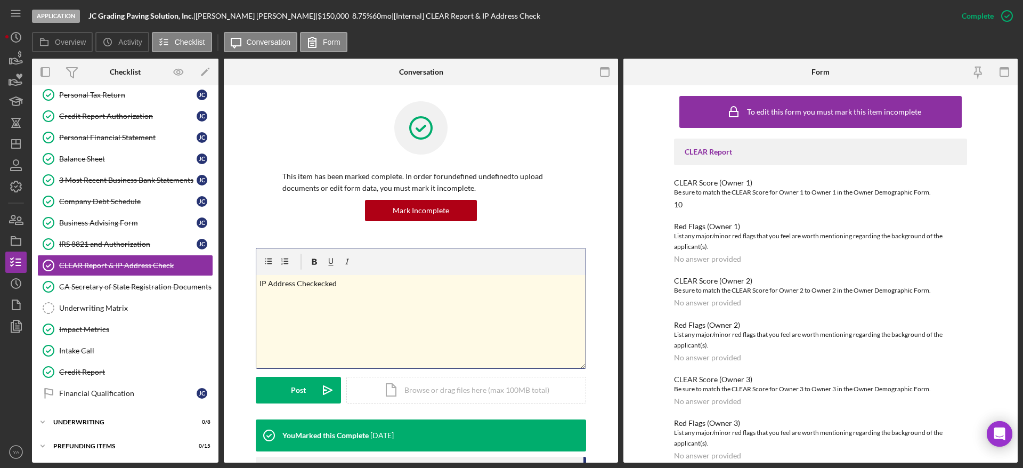
drag, startPoint x: 335, startPoint y: 284, endPoint x: 314, endPoint y: 283, distance: 21.3
click at [314, 283] on p "IP Address Checkecked" at bounding box center [421, 284] width 323 height 12
click at [343, 285] on p "IP Address Checkecked" at bounding box center [421, 284] width 323 height 12
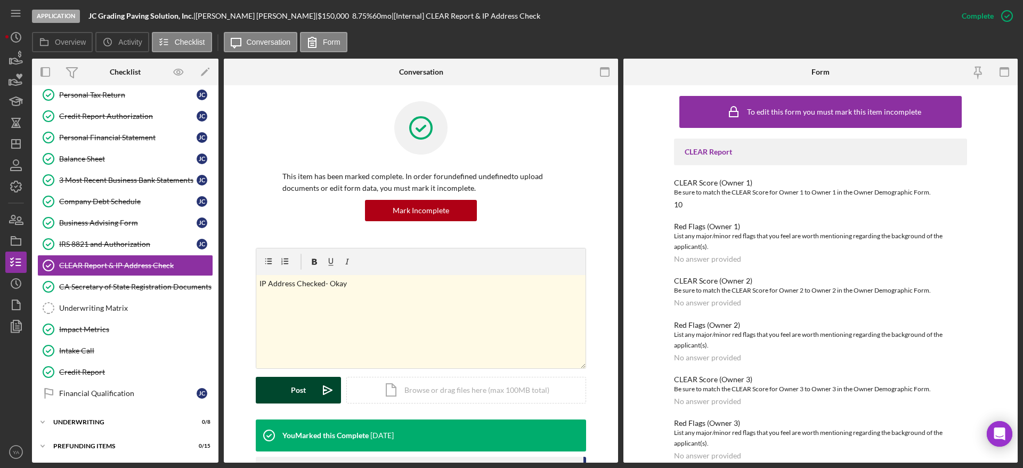
click at [318, 393] on icon "Icon/icon-invite-send" at bounding box center [327, 390] width 27 height 27
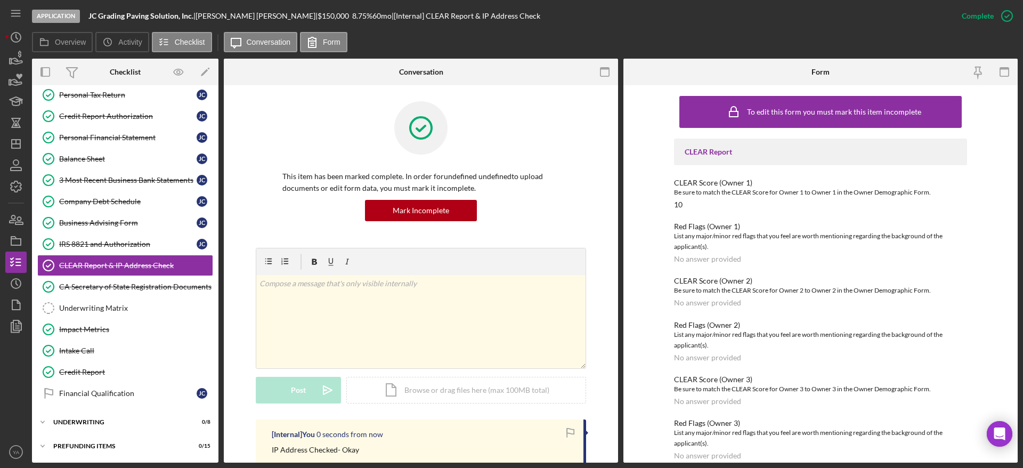
scroll to position [160, 0]
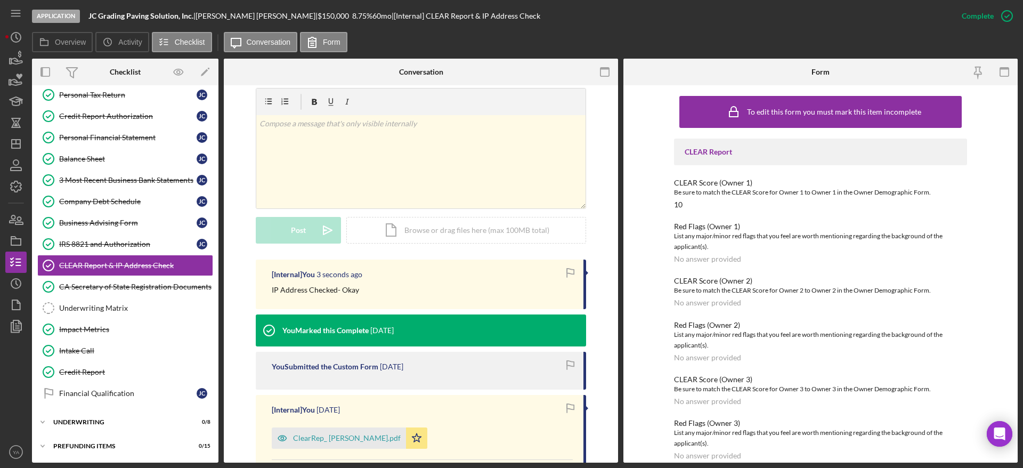
click at [564, 270] on icon "button" at bounding box center [570, 273] width 24 height 24
click at [566, 275] on icon "button" at bounding box center [570, 273] width 24 height 24
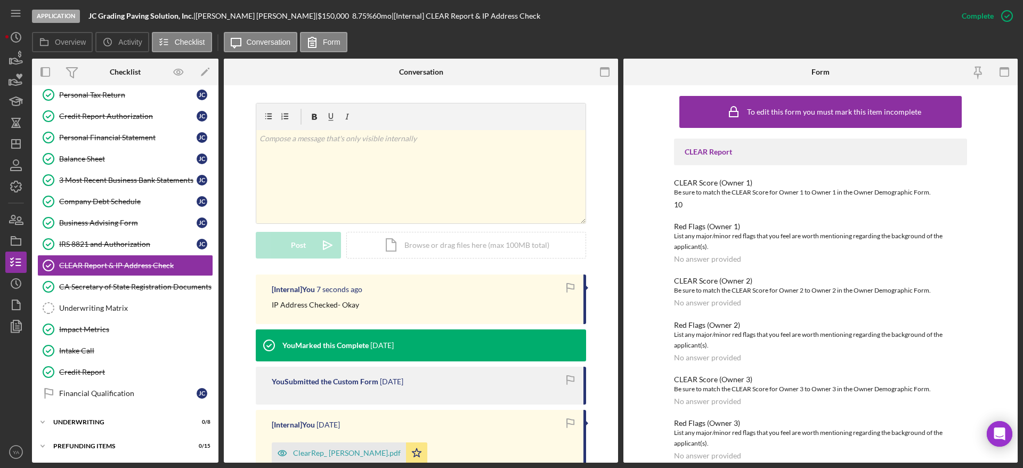
scroll to position [143, 0]
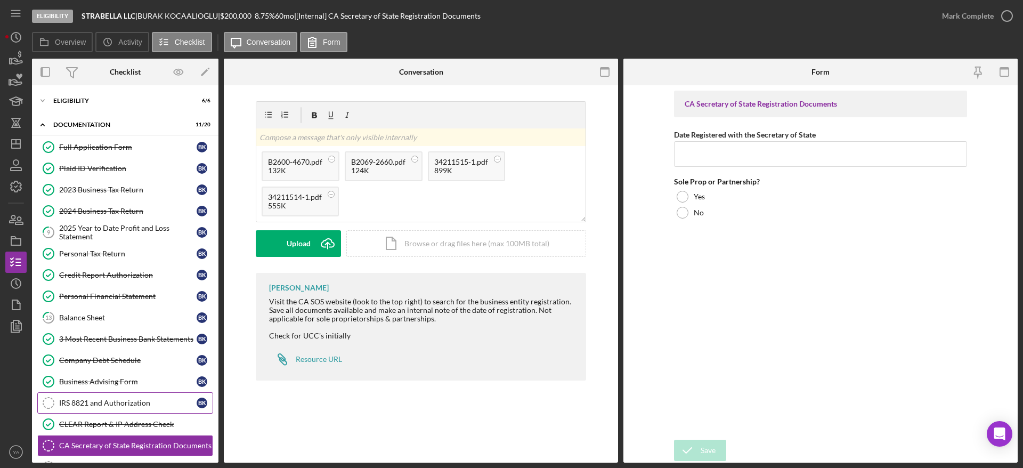
scroll to position [159, 0]
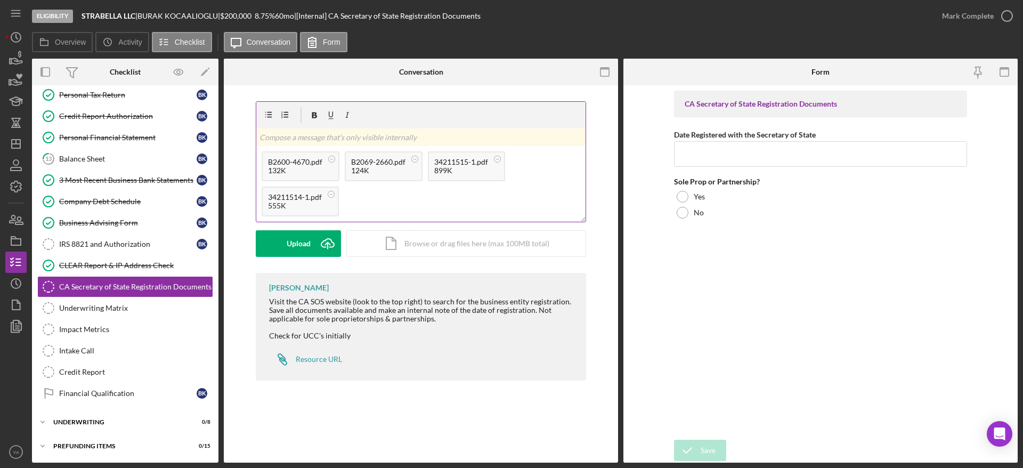
click at [320, 132] on p at bounding box center [421, 138] width 323 height 12
click at [245, 217] on div "v Color teal Color pink Remove color Add row above Add row below Add column bef…" at bounding box center [421, 187] width 362 height 172
click at [328, 242] on icon "Icon/Upload" at bounding box center [327, 243] width 27 height 27
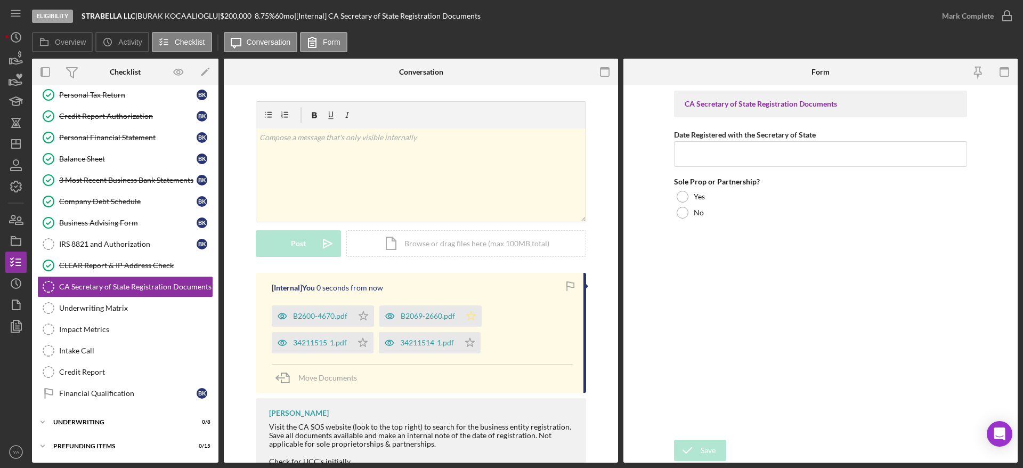
click at [466, 319] on icon "Icon/Star" at bounding box center [470, 315] width 21 height 21
click at [470, 354] on div "[Internal] You 0 seconds from now B2600-4670.pdf Icon/Star B2069-2660.pdf 34211…" at bounding box center [421, 333] width 330 height 120
click at [470, 337] on icon "Icon/Star" at bounding box center [469, 342] width 21 height 21
click at [368, 339] on icon "Icon/Star" at bounding box center [362, 342] width 21 height 21
click at [367, 312] on icon "Icon/Star" at bounding box center [363, 315] width 21 height 21
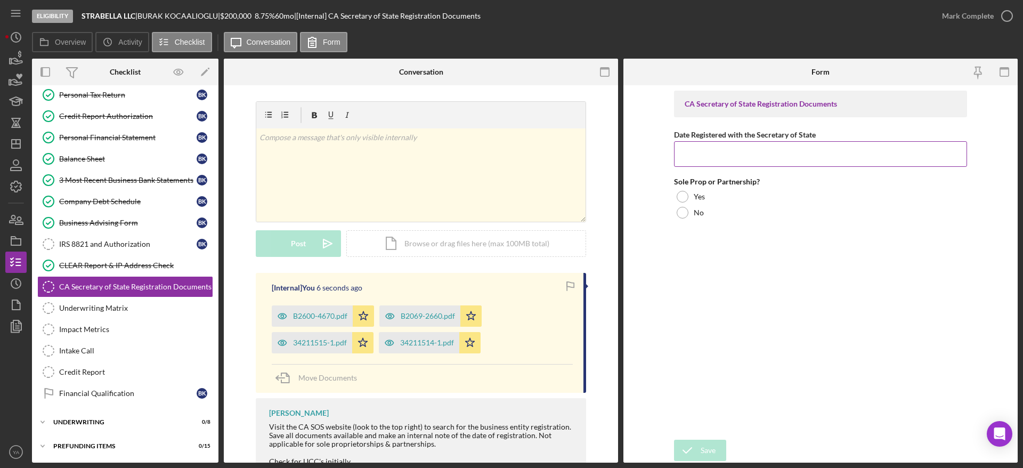
click at [724, 157] on input "Date Registered with the Secretary of State" at bounding box center [820, 154] width 293 height 26
click at [736, 158] on input "Date Registered with the Secretary of State" at bounding box center [820, 154] width 293 height 26
paste input "12/17/2021"
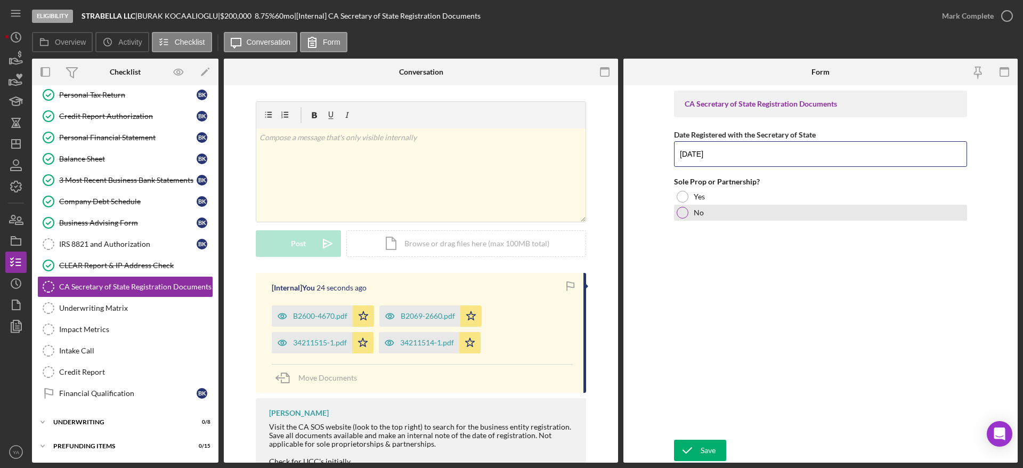
type input "12/17/2021"
click at [702, 217] on div "No" at bounding box center [820, 213] width 293 height 16
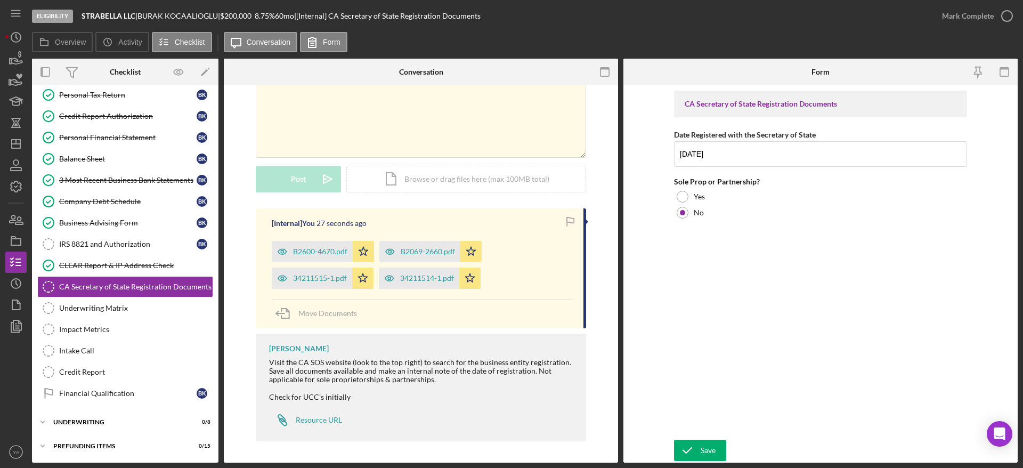
scroll to position [0, 0]
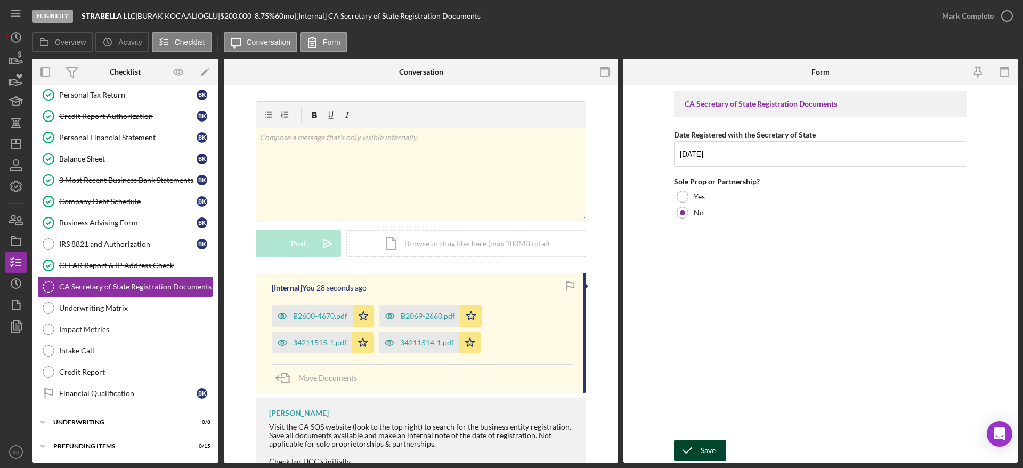
click at [719, 451] on button "Save" at bounding box center [700, 450] width 52 height 21
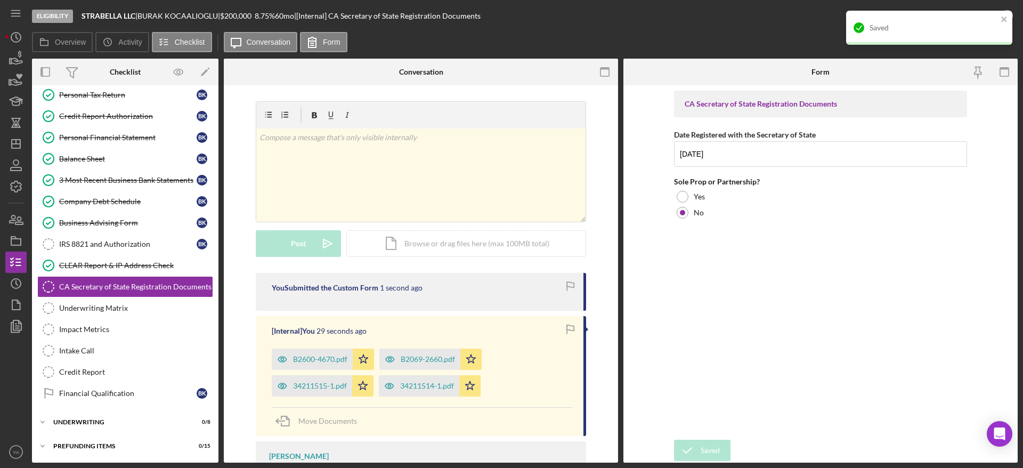
click at [1013, 17] on div "Saved" at bounding box center [929, 32] width 171 height 47
click at [1003, 20] on icon "close" at bounding box center [1003, 19] width 5 height 5
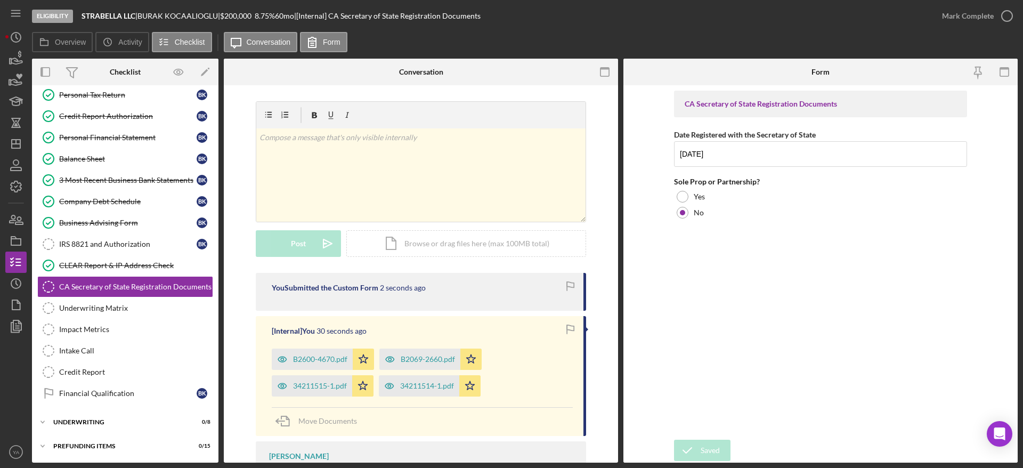
click at [1006, 16] on div "Saved" at bounding box center [929, 32] width 171 height 47
click at [1000, 15] on icon "button" at bounding box center [1007, 16] width 27 height 27
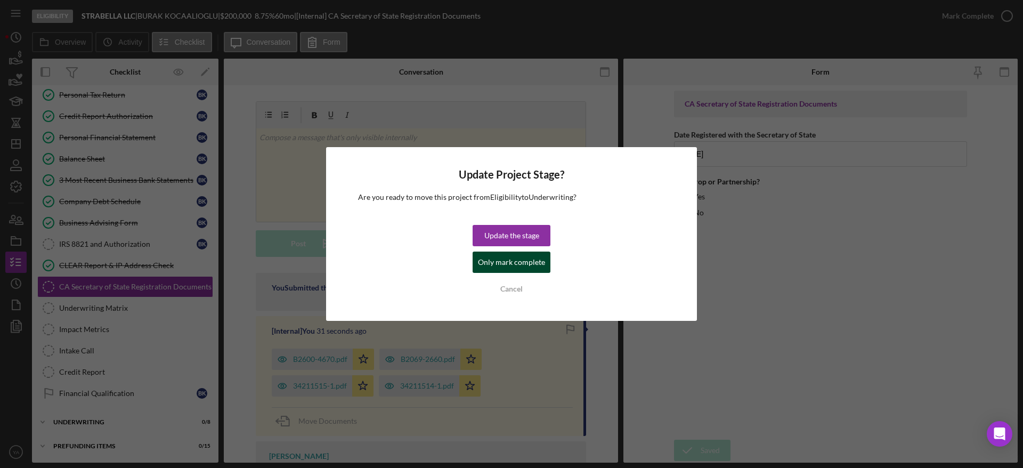
click at [518, 265] on div "Only mark complete" at bounding box center [511, 262] width 67 height 21
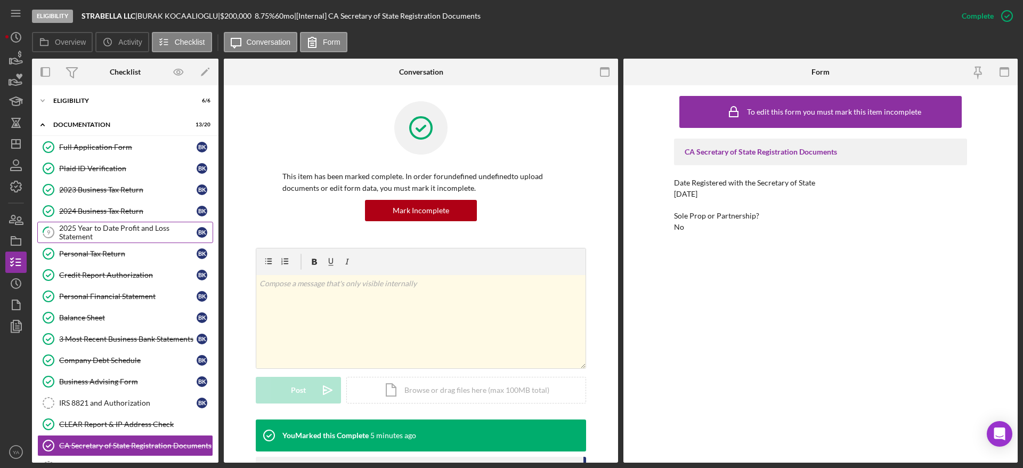
click at [130, 225] on div "2025 Year to Date Profit and Loss Statement" at bounding box center [127, 232] width 137 height 17
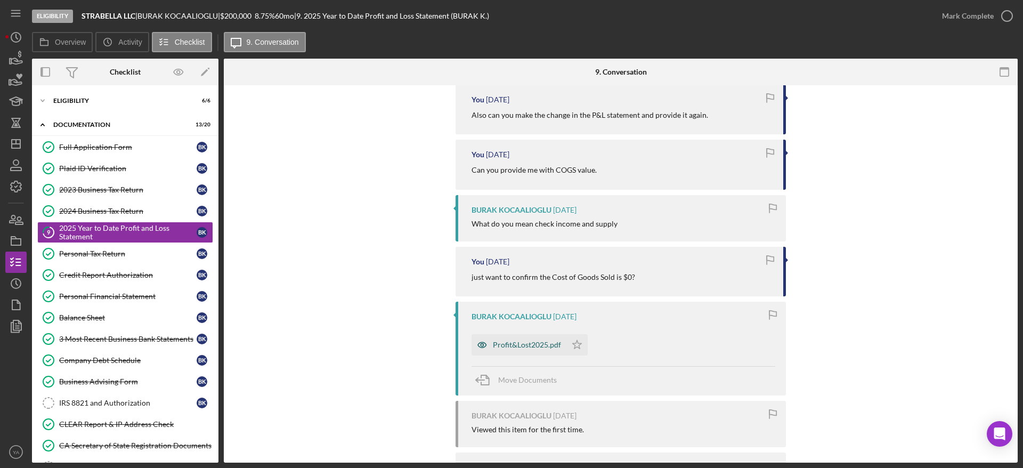
scroll to position [320, 0]
click at [517, 342] on div "Profit&Lost2025.pdf" at bounding box center [527, 341] width 68 height 9
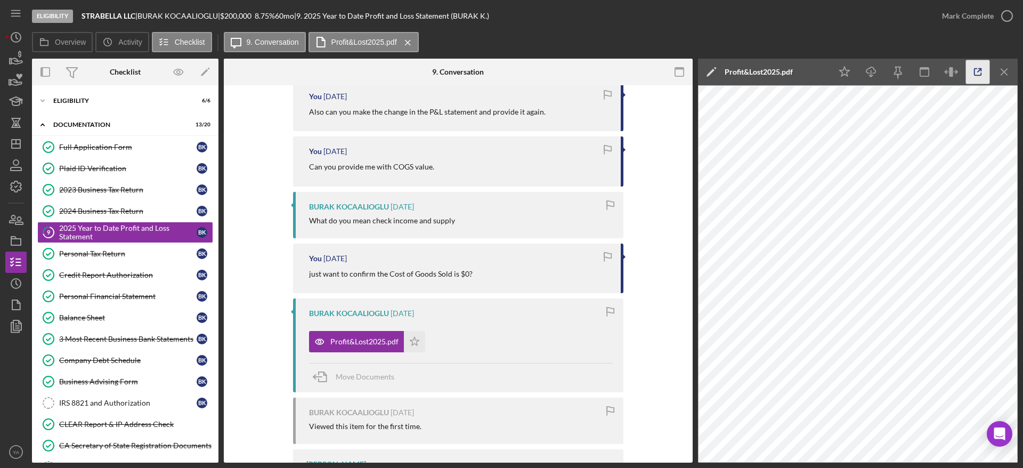
click at [978, 69] on icon "button" at bounding box center [978, 72] width 24 height 24
click at [12, 139] on icon "Icon/Dashboard" at bounding box center [16, 144] width 27 height 27
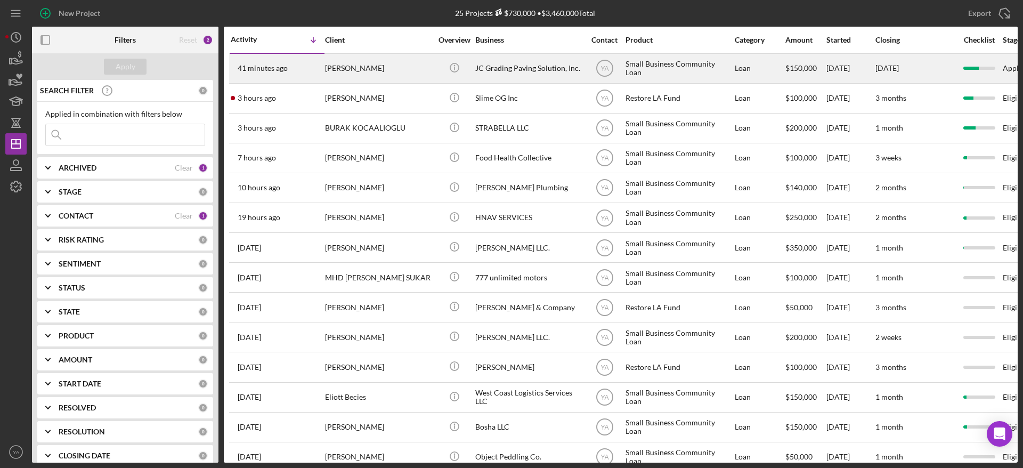
click at [565, 72] on div "JC Grading Paving Solution, Inc." at bounding box center [528, 68] width 107 height 28
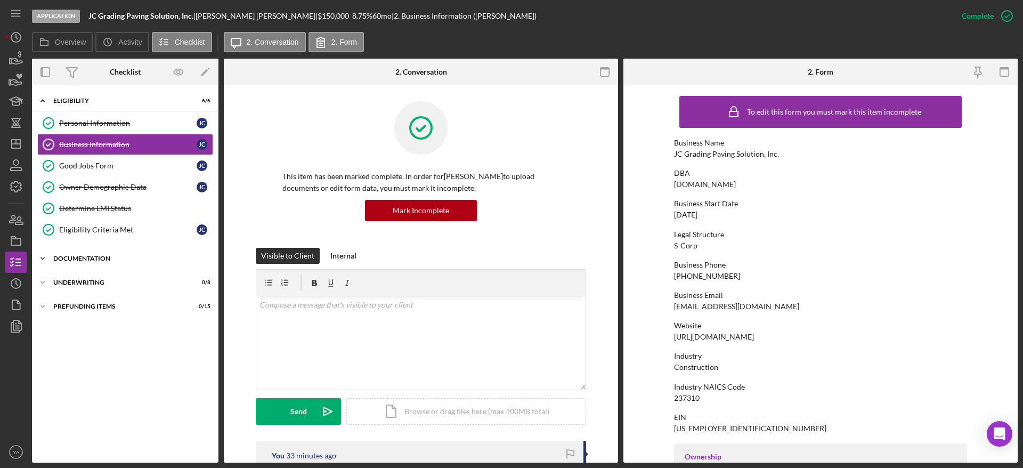
click at [155, 249] on div "Icon/Expander Documentation 18 / 20" at bounding box center [125, 258] width 187 height 21
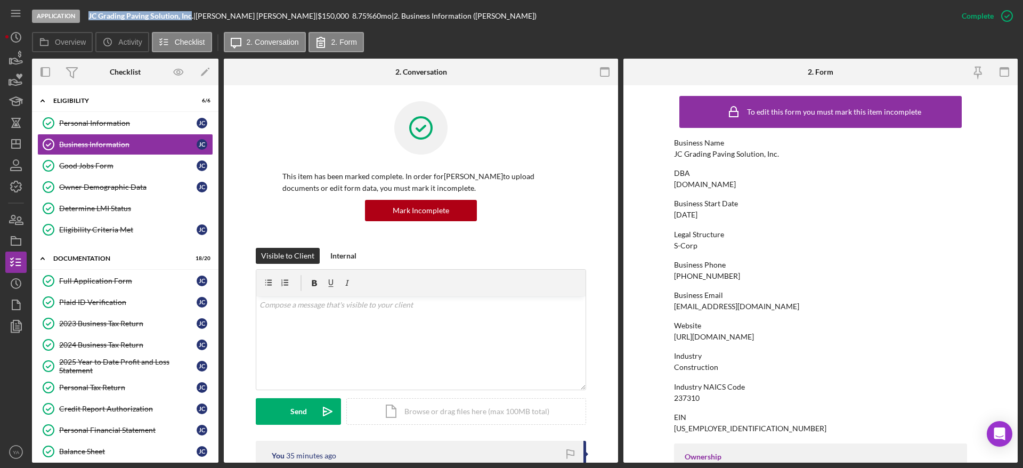
drag, startPoint x: 87, startPoint y: 12, endPoint x: 191, endPoint y: 17, distance: 104.0
click at [191, 17] on div "Application JC Grading Paving Solution, Inc. | Jose Centeno | $150,000 $60,000 …" at bounding box center [491, 16] width 919 height 32
copy b "JC Grading Paving Solution, Inc"
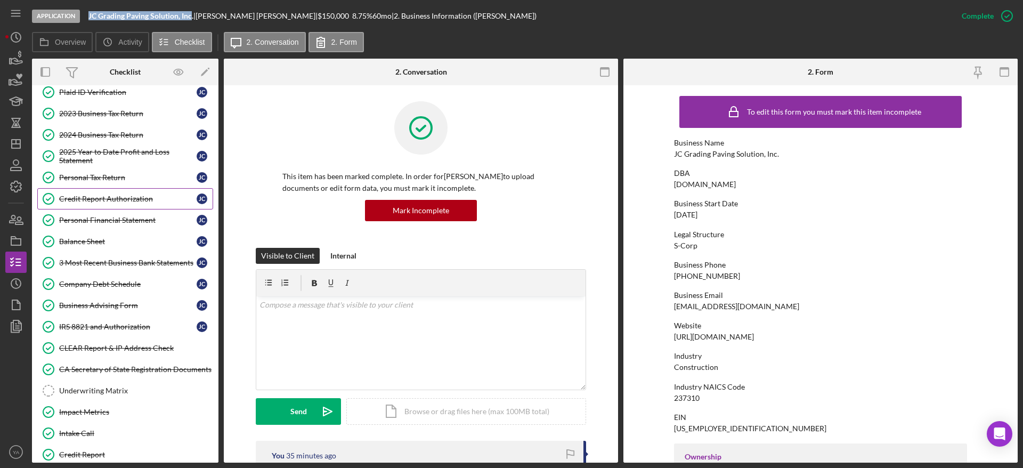
scroll to position [293, 0]
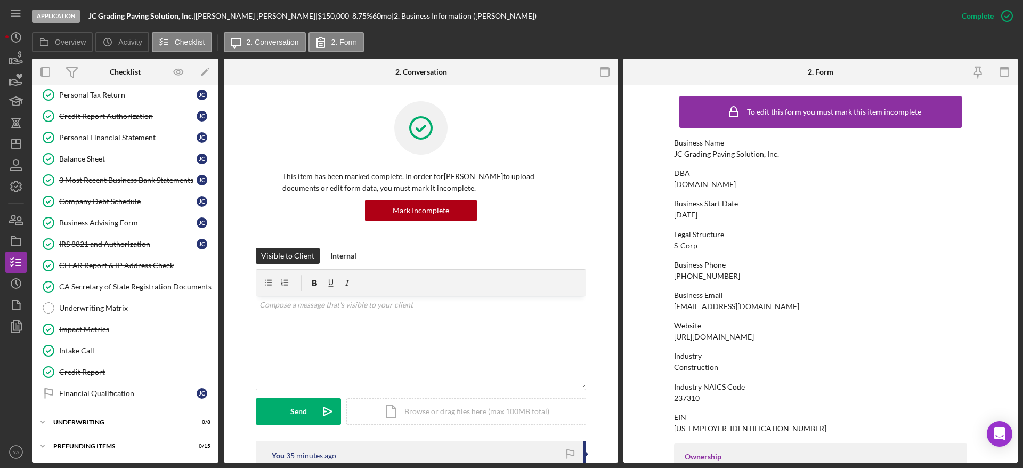
click at [113, 411] on div "Icon/Expander Eligibility 6 / 6 Personal Information Personal Information J C B…" at bounding box center [125, 127] width 187 height 659
click at [113, 413] on div "Icon/Expander Underwriting 0 / 8" at bounding box center [125, 421] width 187 height 21
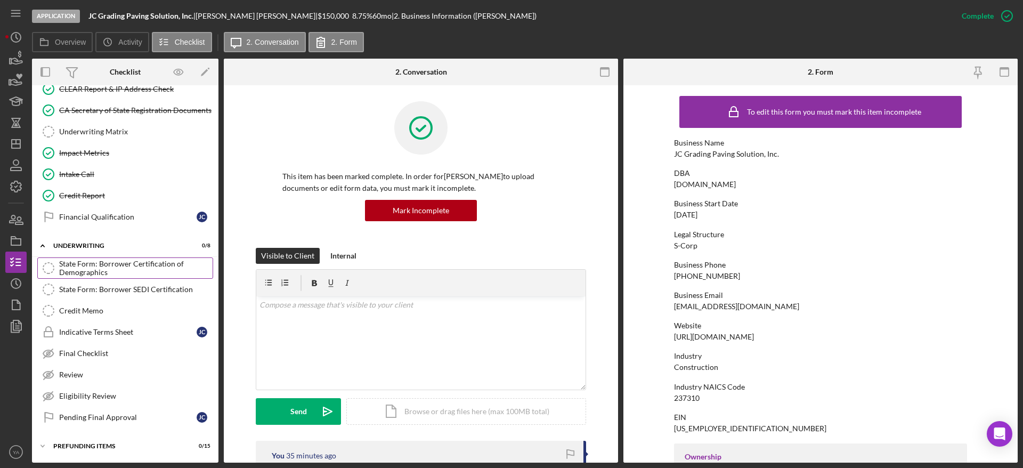
click at [129, 270] on div "State Form: Borrower Certification of Demographics" at bounding box center [135, 268] width 153 height 17
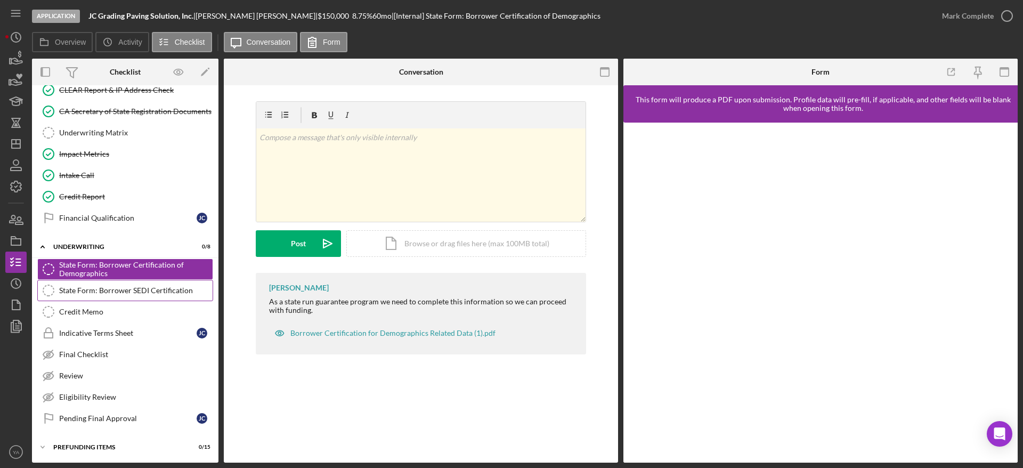
scroll to position [469, 0]
click at [135, 285] on div "State Form: Borrower SEDI Certification" at bounding box center [135, 289] width 153 height 9
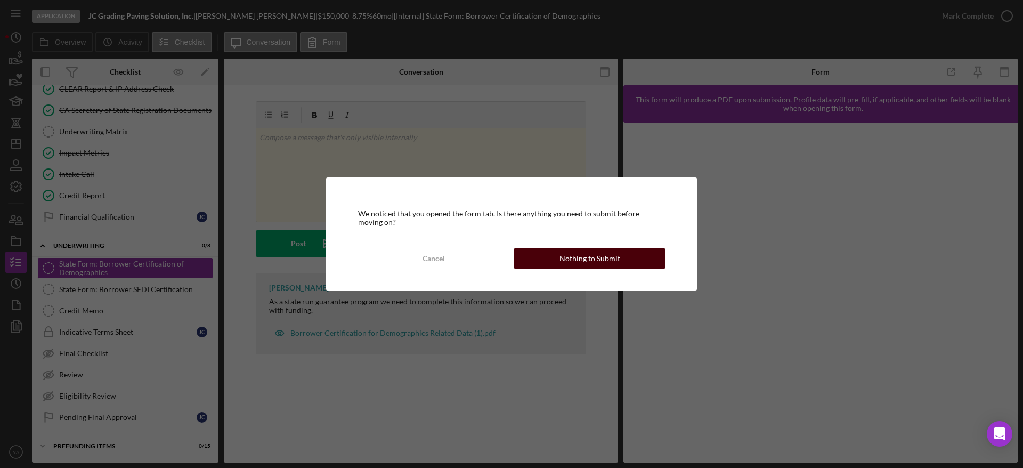
click at [578, 257] on div "Nothing to Submit" at bounding box center [590, 258] width 61 height 21
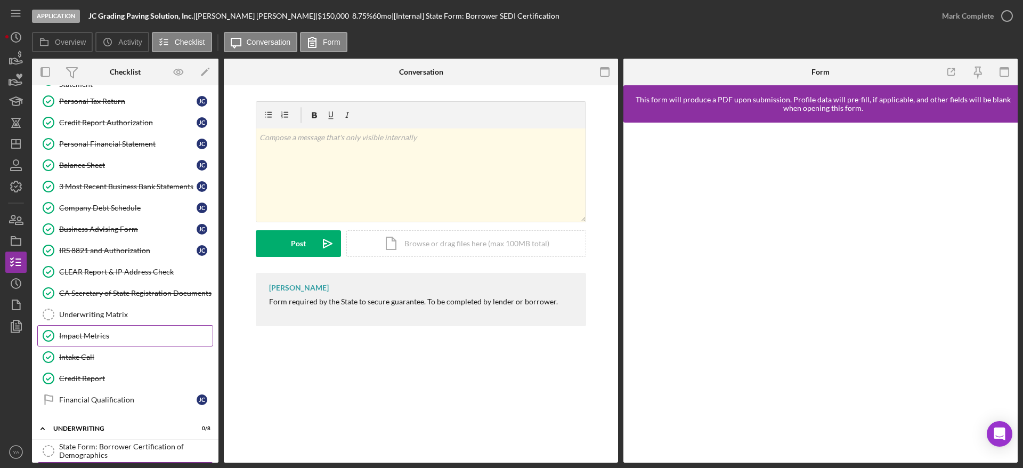
scroll to position [309, 0]
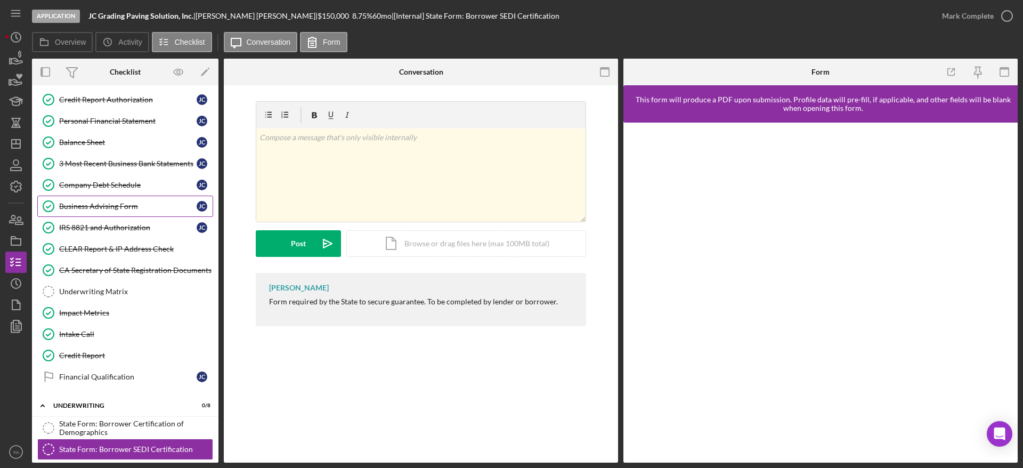
click at [113, 199] on link "Business Advising Form Business Advising Form J C" at bounding box center [125, 206] width 176 height 21
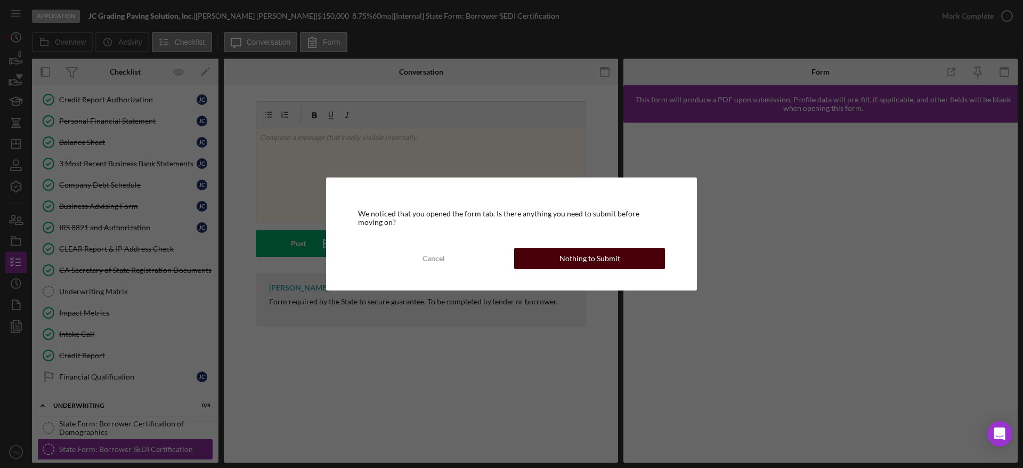
click at [583, 257] on div "Nothing to Submit" at bounding box center [590, 258] width 61 height 21
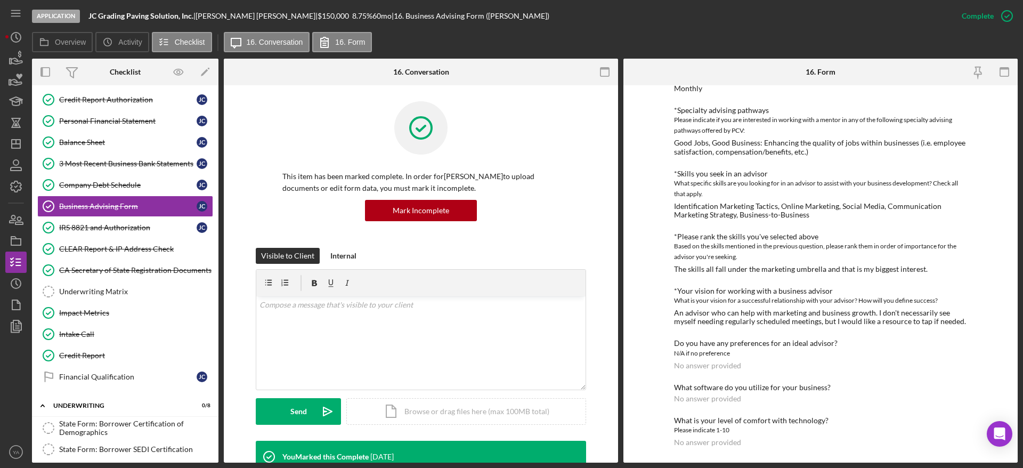
scroll to position [29, 0]
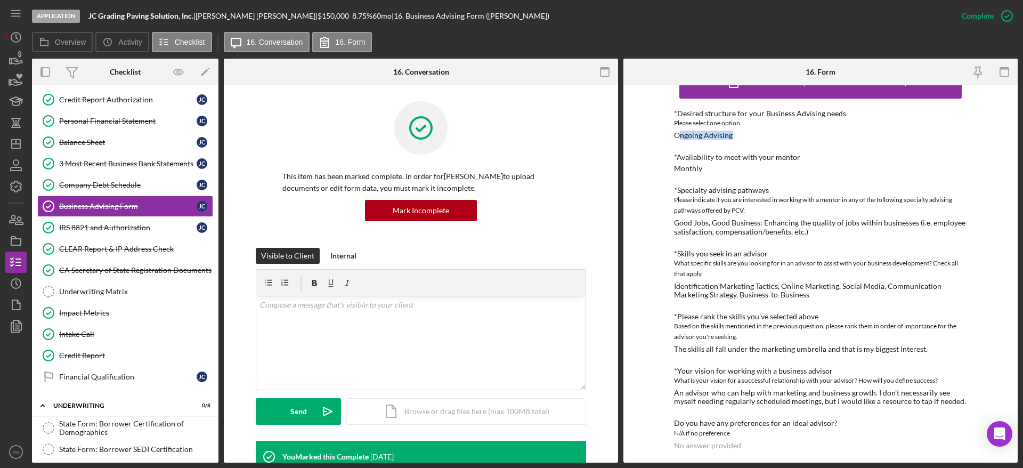
drag, startPoint x: 678, startPoint y: 134, endPoint x: 738, endPoint y: 134, distance: 59.7
click at [738, 134] on div "*Desired structure for your Business Advising needs Please select one option On…" at bounding box center [820, 124] width 293 height 30
click at [717, 134] on div "Ongoing Advising" at bounding box center [703, 135] width 59 height 9
drag, startPoint x: 674, startPoint y: 134, endPoint x: 732, endPoint y: 135, distance: 57.6
click at [732, 135] on div "*Desired structure for your Business Advising needs Please select one option On…" at bounding box center [820, 124] width 293 height 30
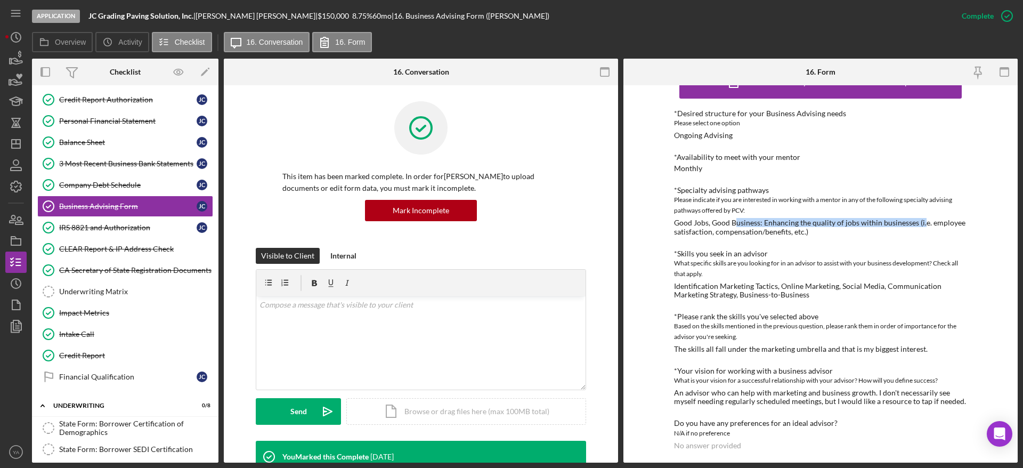
drag, startPoint x: 767, startPoint y: 224, endPoint x: 922, endPoint y: 223, distance: 154.5
click at [922, 223] on div "Good Jobs, Good Business: Enhancing the quality of jobs within businesses (i.e.…" at bounding box center [820, 226] width 293 height 17
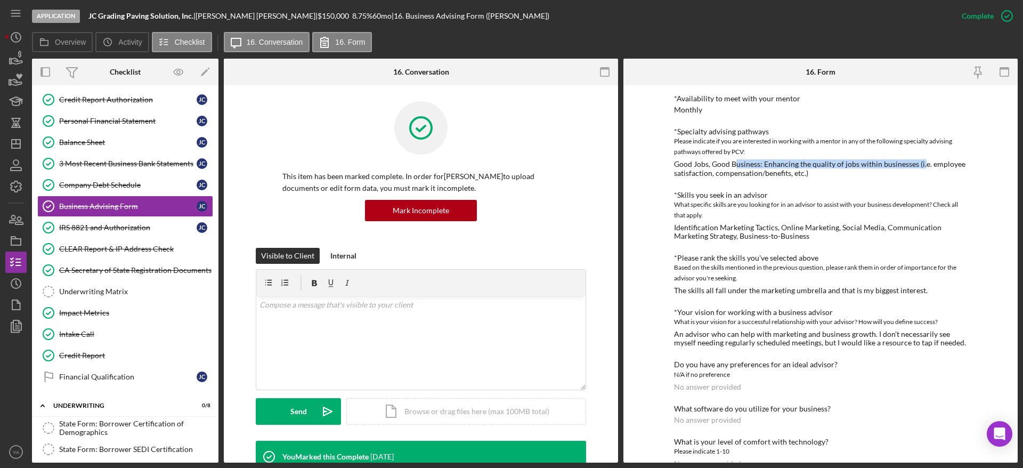
scroll to position [109, 0]
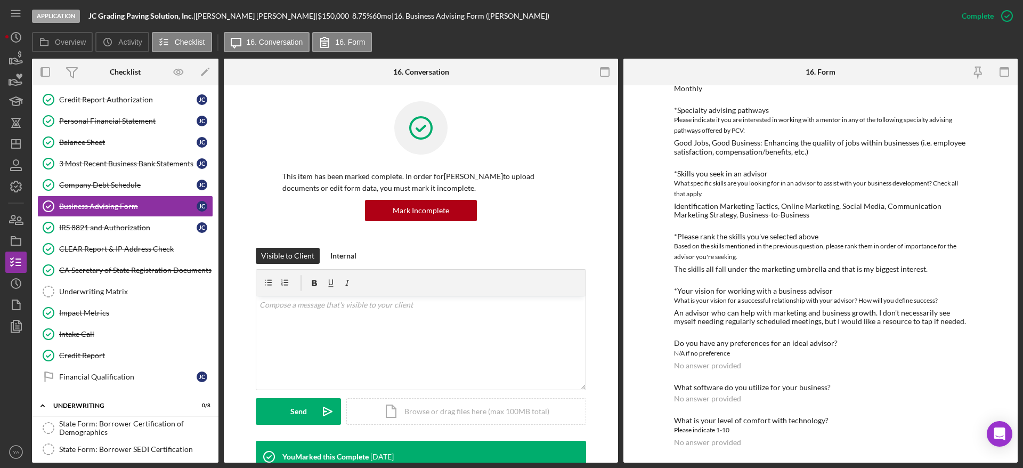
click at [768, 169] on div "*Skills you seek in an advisor" at bounding box center [820, 173] width 293 height 9
drag, startPoint x: 118, startPoint y: 246, endPoint x: 131, endPoint y: 256, distance: 16.7
click at [118, 245] on div "CLEAR Report & IP Address Check" at bounding box center [135, 249] width 153 height 9
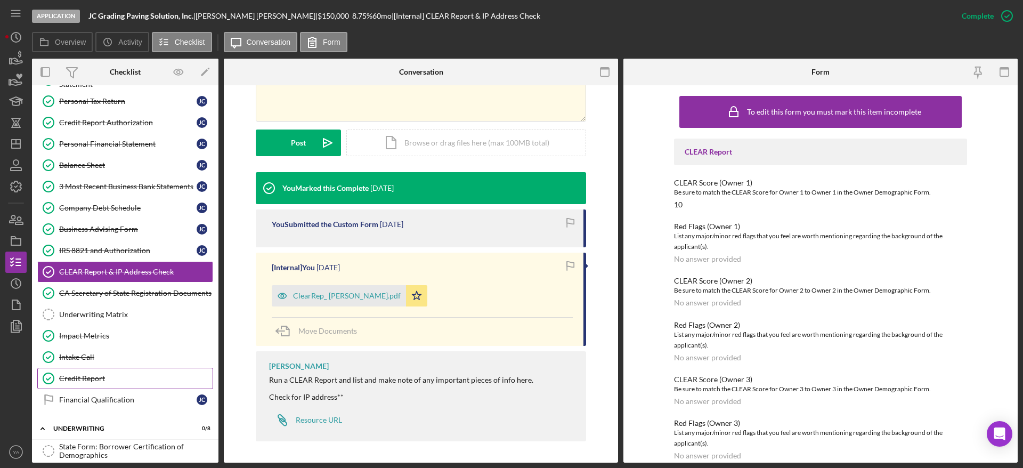
scroll to position [309, 0]
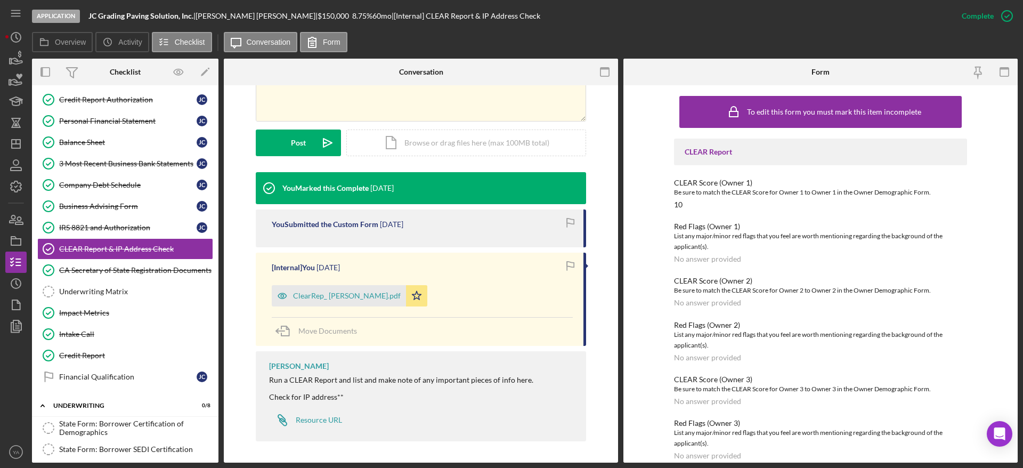
click at [229, 15] on div "Jose Centeno |" at bounding box center [257, 16] width 122 height 9
copy div "Jose Centeno |"
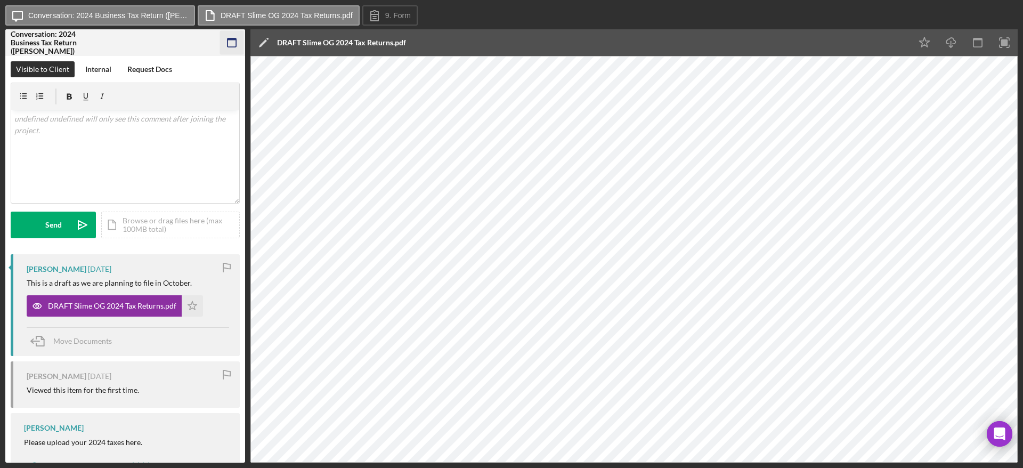
click at [223, 39] on icon "button" at bounding box center [232, 43] width 24 height 24
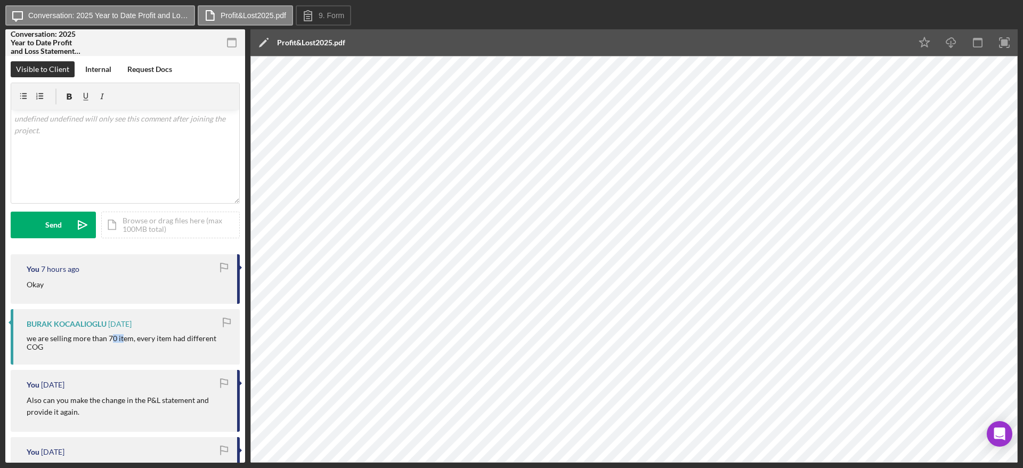
drag, startPoint x: 121, startPoint y: 340, endPoint x: 110, endPoint y: 342, distance: 10.8
click at [110, 342] on div "we are selling more than 70 item, every item had different COG" at bounding box center [128, 342] width 202 height 17
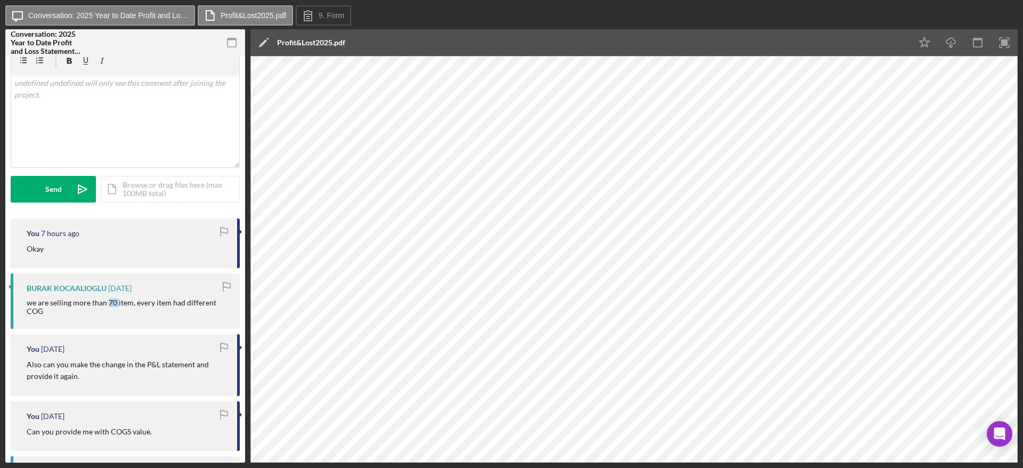
scroll to position [80, 0]
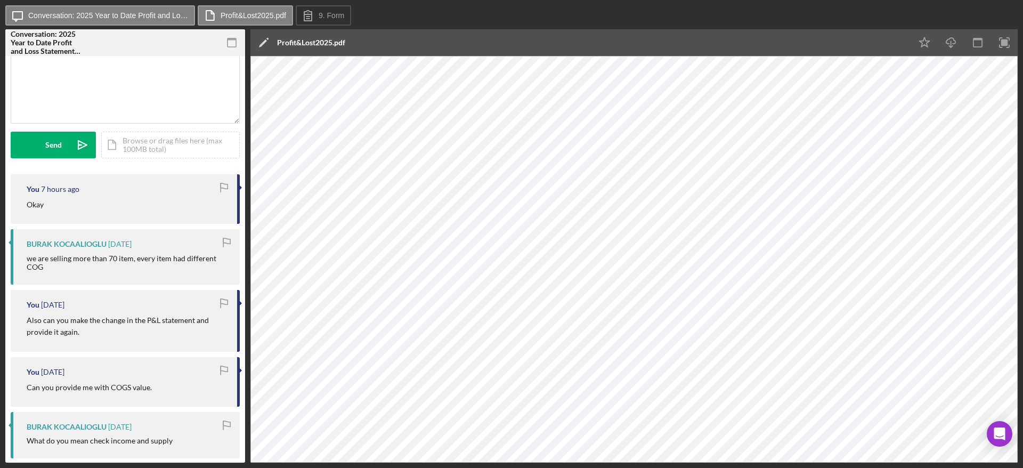
click at [93, 269] on div "we are selling more than 70 item, every item had different COG" at bounding box center [128, 262] width 202 height 17
drag, startPoint x: 25, startPoint y: 255, endPoint x: 138, endPoint y: 258, distance: 113.5
click at [138, 258] on div "BURAK KOCAALIOGLU [DATE] we are selling more than 70 item, every item had diffe…" at bounding box center [125, 256] width 229 height 55
click at [183, 259] on div "we are selling more than 70 item, every item had different COG" at bounding box center [128, 262] width 202 height 17
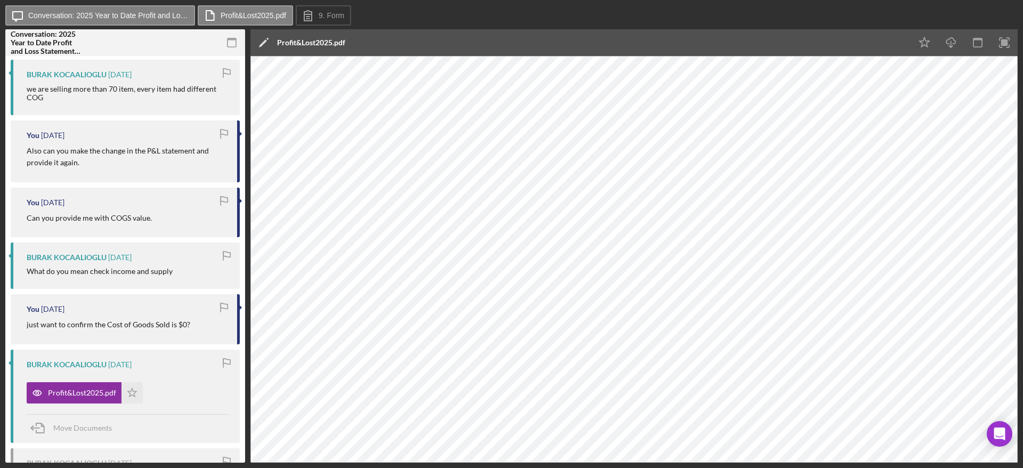
scroll to position [320, 0]
